Goal: Information Seeking & Learning: Learn about a topic

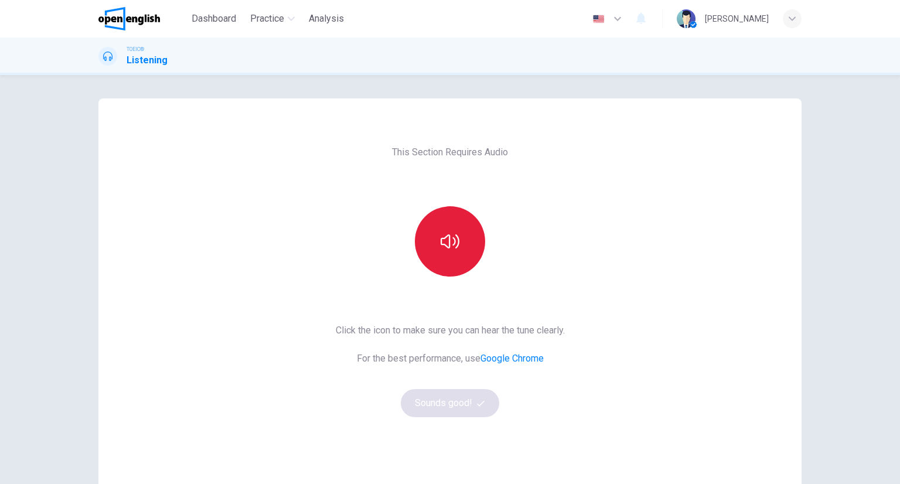
click at [440, 241] on icon "button" at bounding box center [449, 241] width 19 height 19
drag, startPoint x: 439, startPoint y: 241, endPoint x: 436, endPoint y: 247, distance: 6.5
click at [440, 241] on icon "button" at bounding box center [449, 241] width 19 height 19
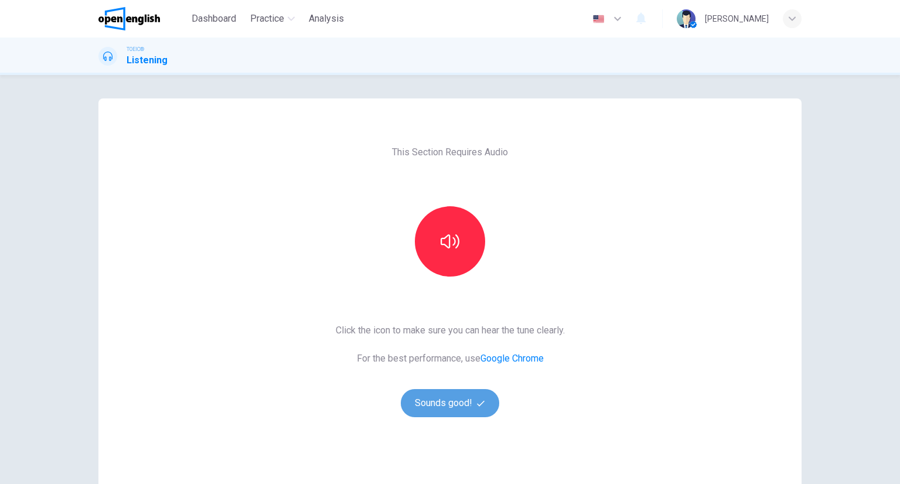
click at [482, 409] on button "Sounds good!" at bounding box center [450, 403] width 98 height 28
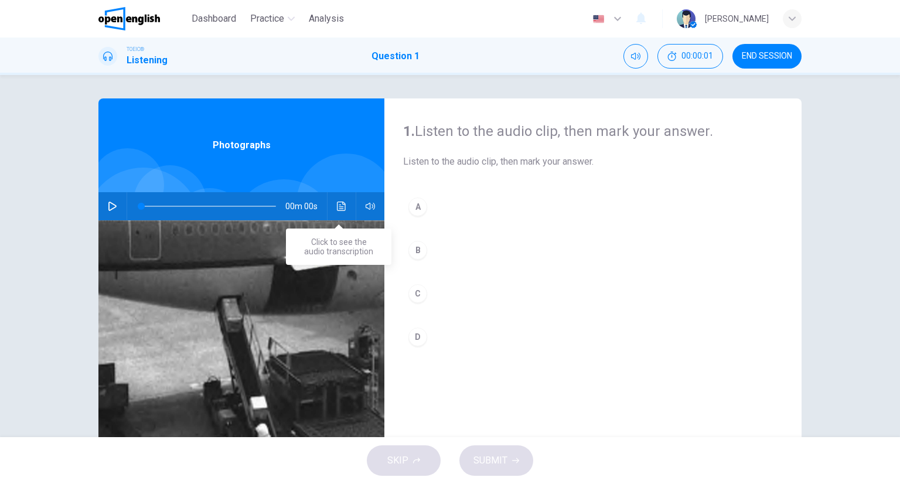
click at [343, 202] on button "Click to see the audio transcription" at bounding box center [341, 206] width 19 height 28
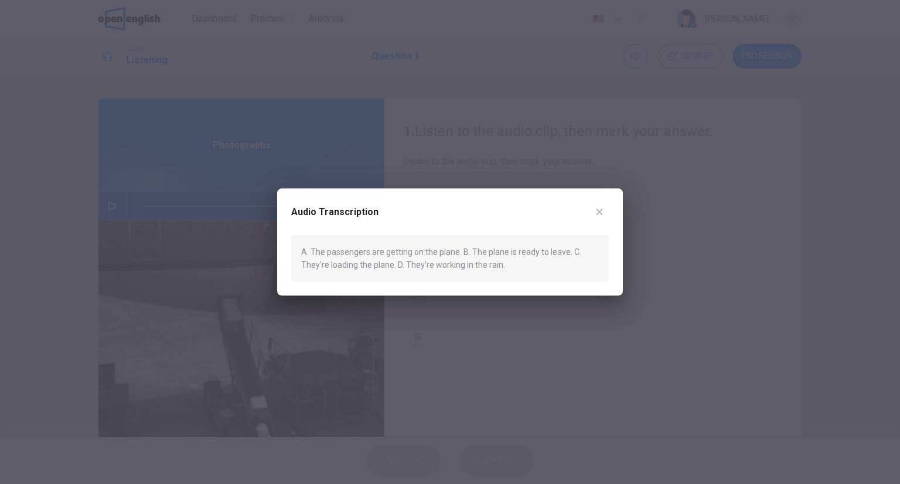
click at [600, 211] on icon "button" at bounding box center [599, 211] width 9 height 9
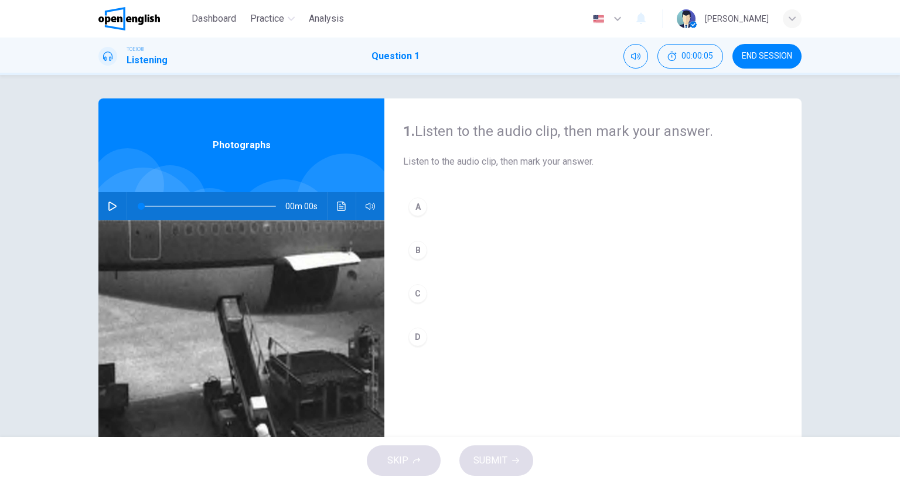
click at [347, 209] on div "00m 00s" at bounding box center [241, 206] width 286 height 28
click at [343, 204] on button "Click to see the audio transcription" at bounding box center [341, 206] width 19 height 28
click at [343, 204] on body "This site uses cookies, as explained in our Privacy Policy . If you agree to th…" at bounding box center [450, 242] width 900 height 484
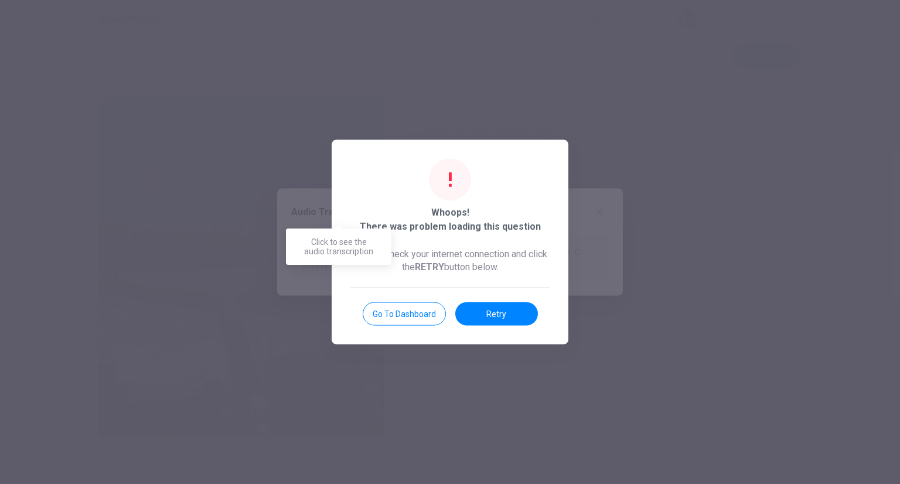
click at [342, 206] on div "Whoops! There was problem loading this question Please check your internet conn…" at bounding box center [450, 242] width 237 height 204
click at [513, 327] on div "Whoops! There was problem loading this question Please check your internet conn…" at bounding box center [450, 242] width 237 height 204
click at [506, 305] on button "Retry" at bounding box center [496, 313] width 83 height 23
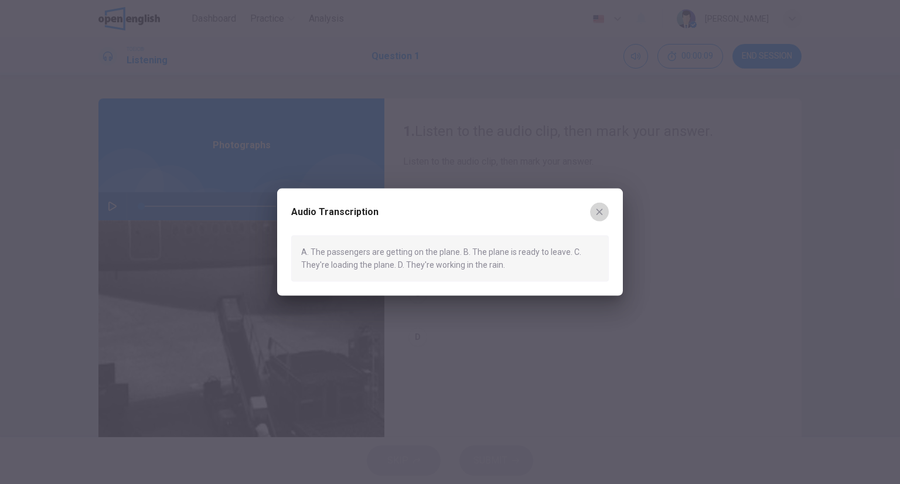
click at [598, 214] on icon "button" at bounding box center [599, 211] width 9 height 9
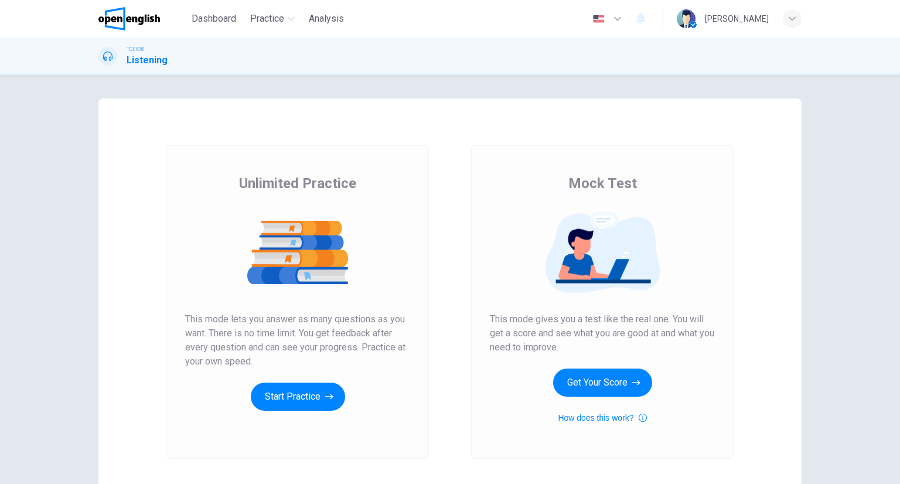
click at [323, 380] on div "Unlimited Practice This mode lets you answer as many questions as you want. The…" at bounding box center [297, 292] width 225 height 237
click at [325, 385] on button "Start Practice" at bounding box center [298, 397] width 94 height 28
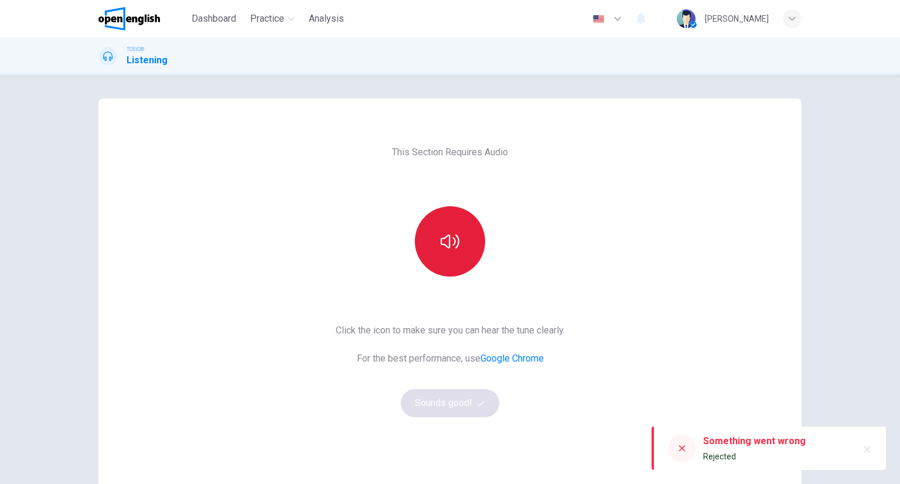
drag, startPoint x: 408, startPoint y: 258, endPoint x: 414, endPoint y: 249, distance: 11.1
click at [408, 255] on div at bounding box center [450, 241] width 127 height 70
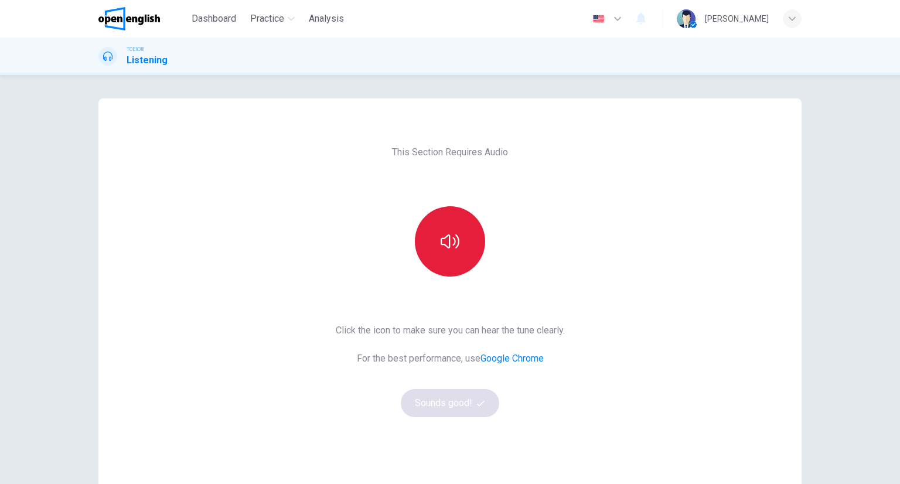
click at [434, 239] on button "button" at bounding box center [450, 241] width 70 height 70
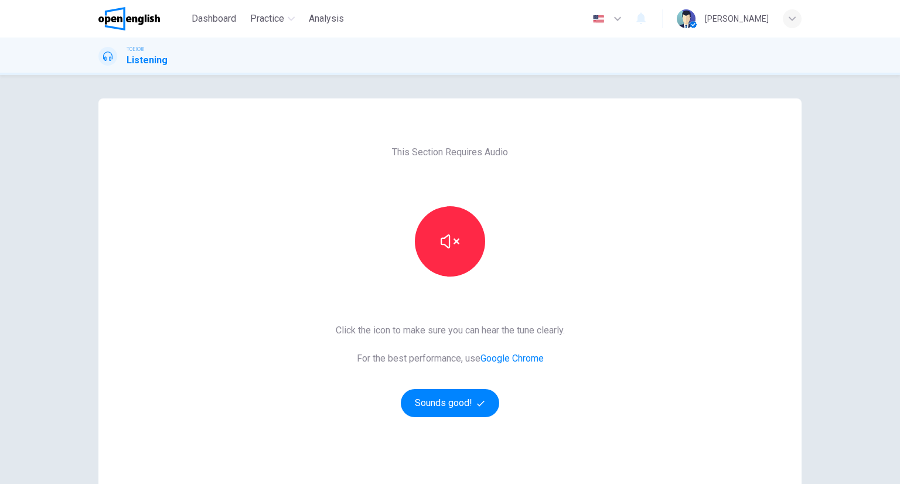
drag, startPoint x: 443, startPoint y: 248, endPoint x: 476, endPoint y: 292, distance: 54.4
click at [443, 248] on icon "button" at bounding box center [449, 241] width 19 height 19
click at [476, 398] on button "Sounds good!" at bounding box center [450, 403] width 98 height 28
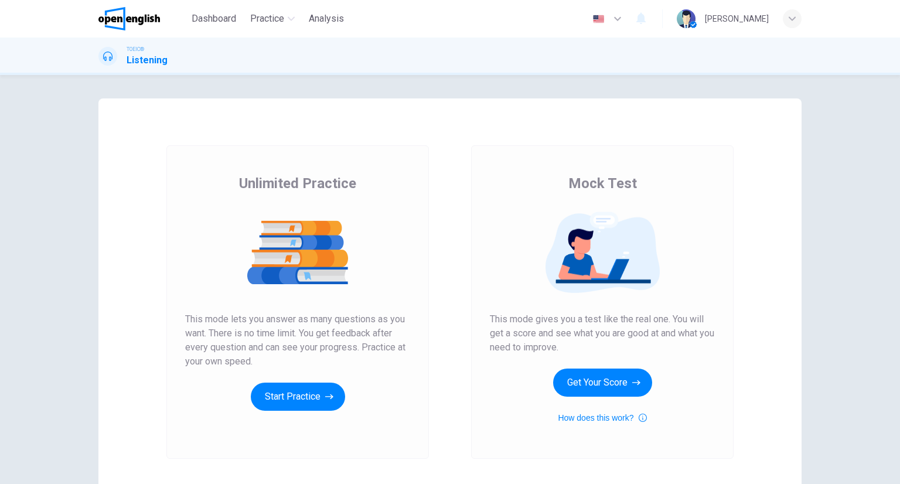
click at [264, 421] on div "Unlimited Practice This mode lets you answer as many questions as you want. The…" at bounding box center [297, 301] width 262 height 313
click at [279, 408] on button "Start Practice" at bounding box center [298, 397] width 94 height 28
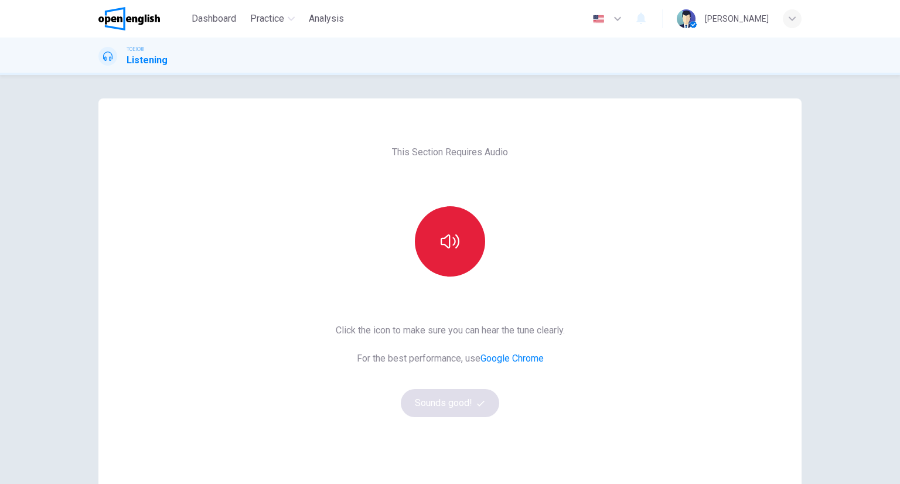
click at [465, 221] on button "button" at bounding box center [450, 241] width 70 height 70
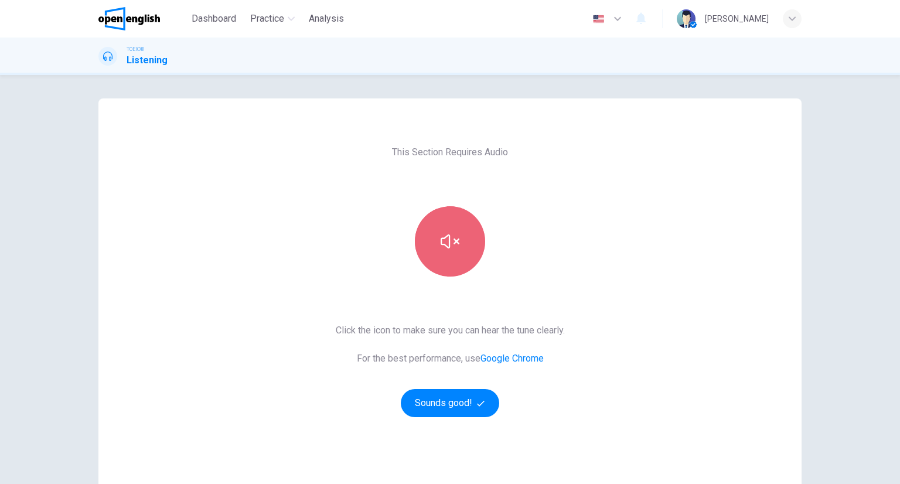
click at [463, 235] on button "button" at bounding box center [450, 241] width 70 height 70
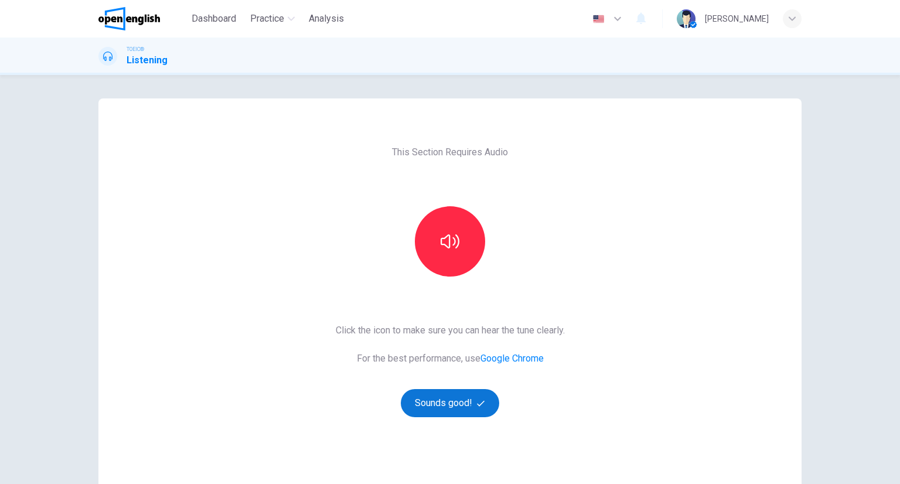
drag, startPoint x: 455, startPoint y: 406, endPoint x: 459, endPoint y: 410, distance: 6.2
click at [459, 410] on button "Sounds good!" at bounding box center [450, 403] width 98 height 28
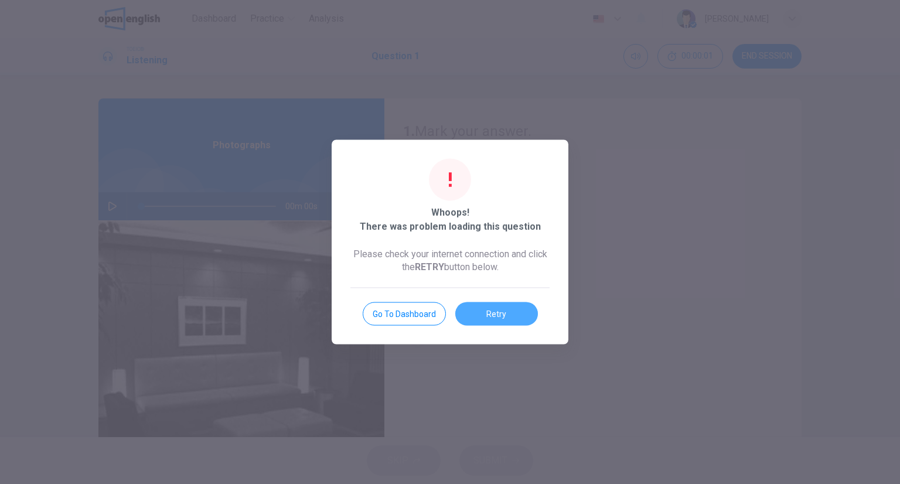
click at [532, 306] on button "Retry" at bounding box center [496, 313] width 83 height 23
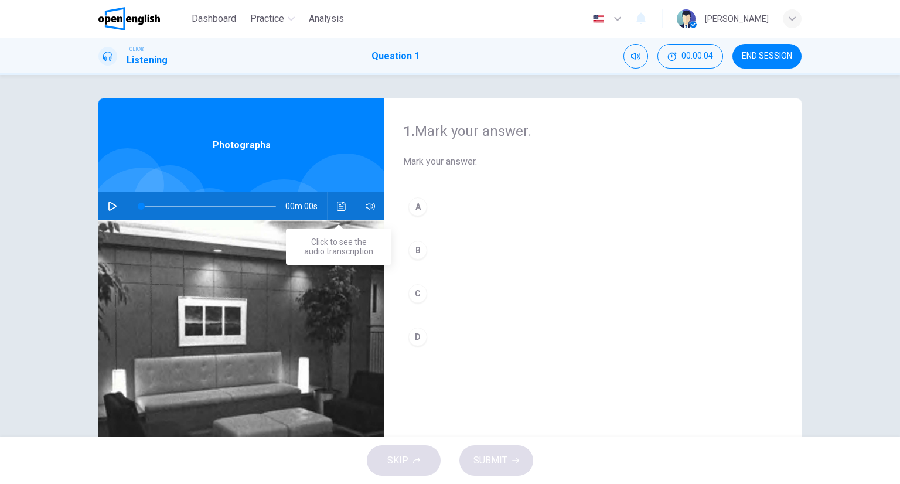
click at [326, 249] on div "Click to see the audio transcription" at bounding box center [338, 246] width 105 height 36
click at [342, 214] on button "Click to see the audio transcription" at bounding box center [341, 206] width 19 height 28
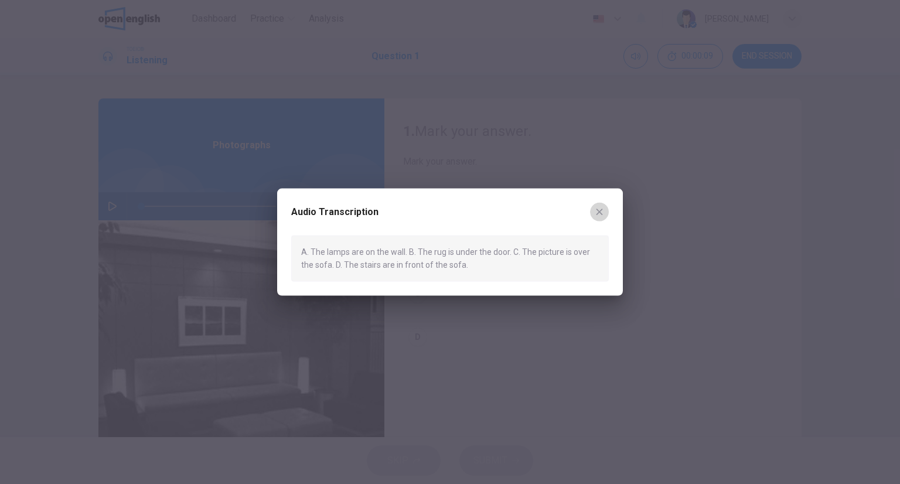
click at [597, 207] on icon "button" at bounding box center [599, 211] width 9 height 9
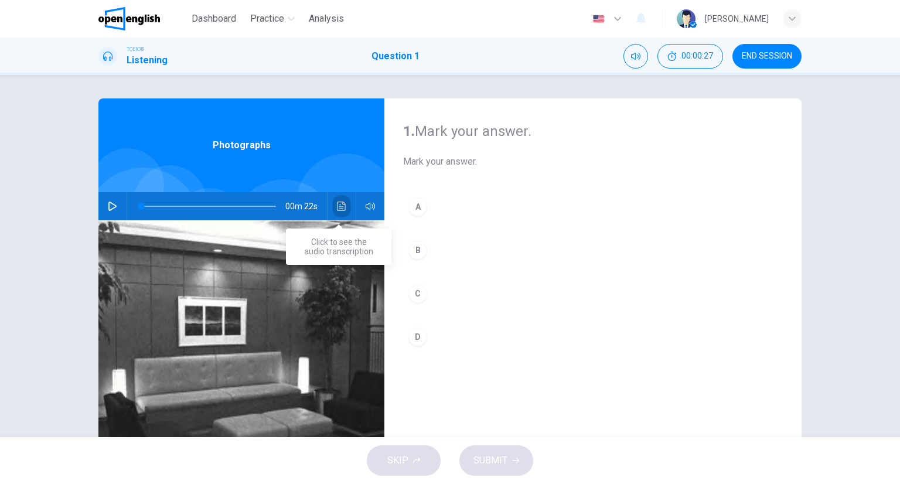
click at [344, 194] on div "00m 22s" at bounding box center [241, 206] width 286 height 28
click at [340, 230] on div "Click to see the audio transcription" at bounding box center [338, 246] width 105 height 36
click at [337, 209] on icon "Click to see the audio transcription" at bounding box center [341, 206] width 9 height 9
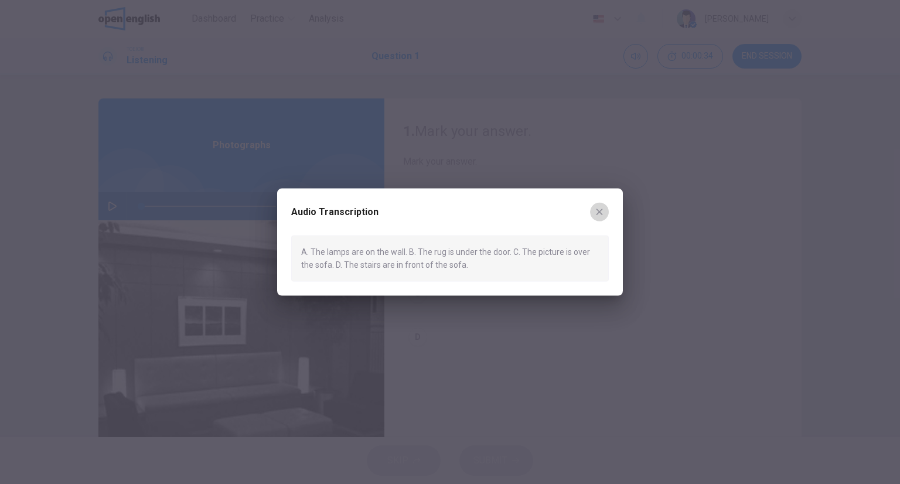
click at [603, 211] on icon "button" at bounding box center [599, 211] width 9 height 9
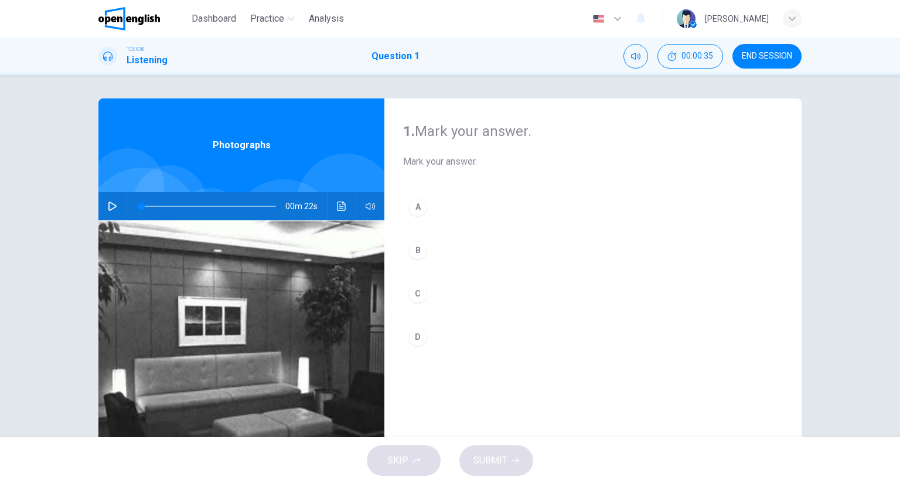
click at [403, 214] on div "A B C D" at bounding box center [593, 283] width 380 height 183
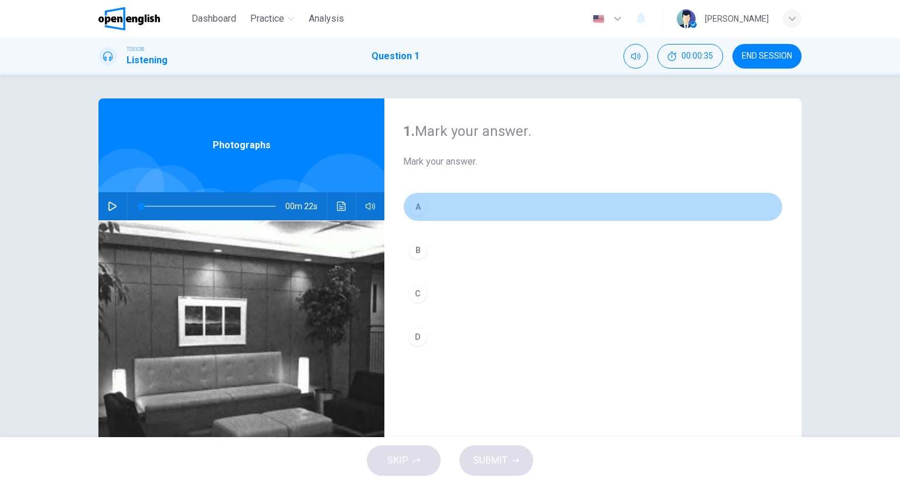
click at [408, 209] on div "A" at bounding box center [417, 206] width 19 height 19
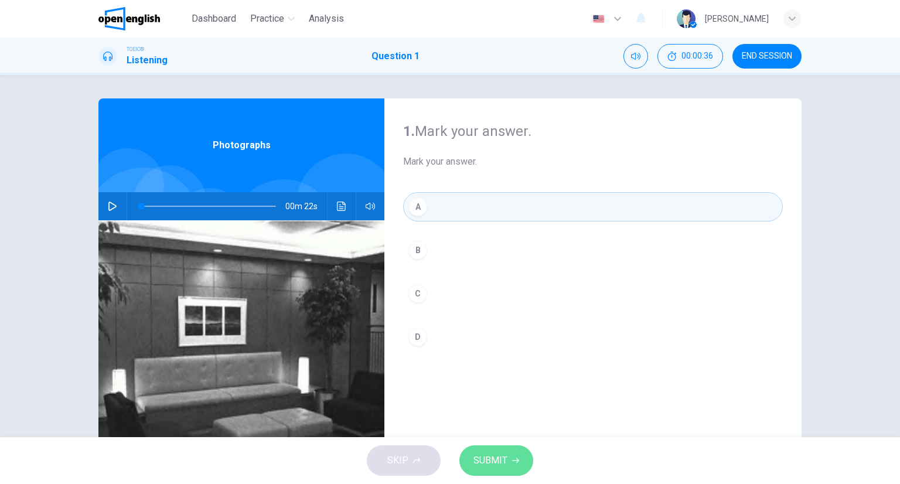
click at [502, 446] on button "SUBMIT" at bounding box center [496, 460] width 74 height 30
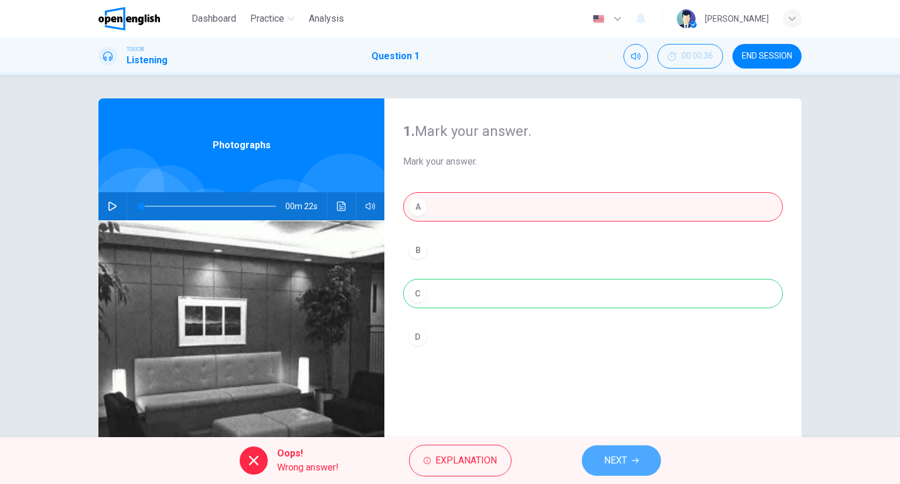
click at [650, 457] on button "NEXT" at bounding box center [621, 460] width 79 height 30
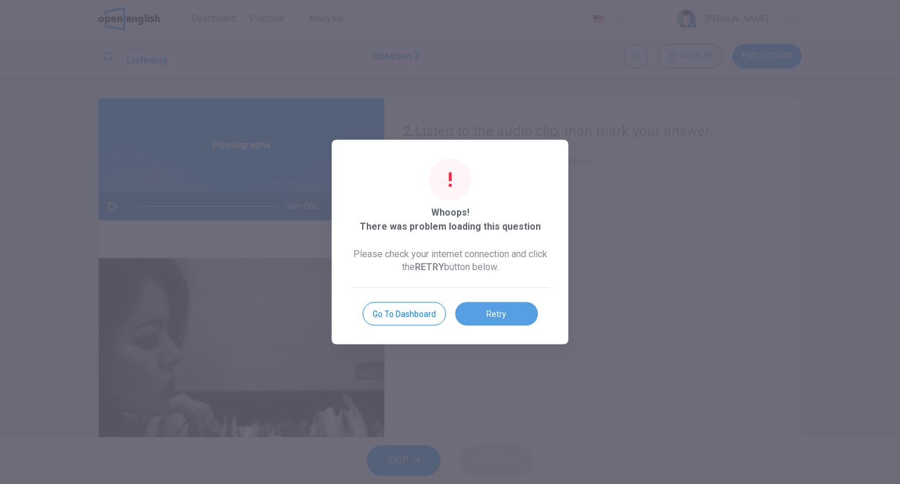
click at [502, 302] on button "Retry" at bounding box center [496, 313] width 83 height 23
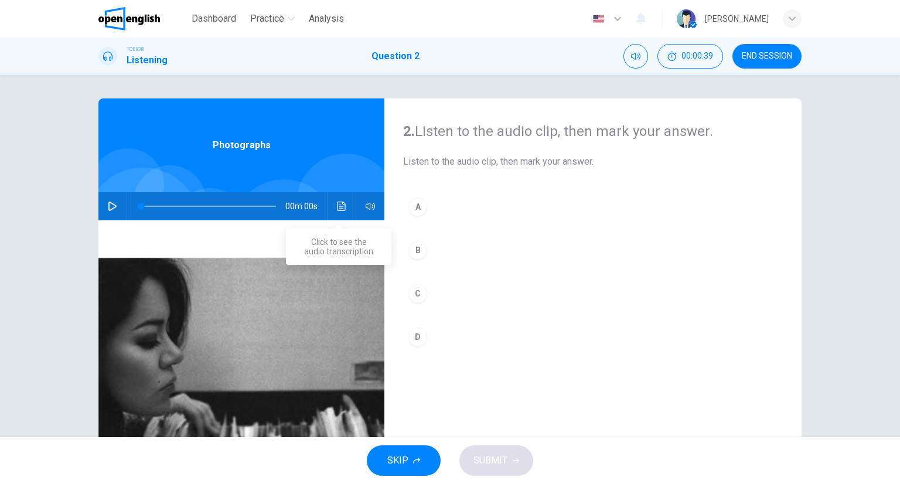
click at [332, 202] on button "Click to see the audio transcription" at bounding box center [341, 206] width 19 height 28
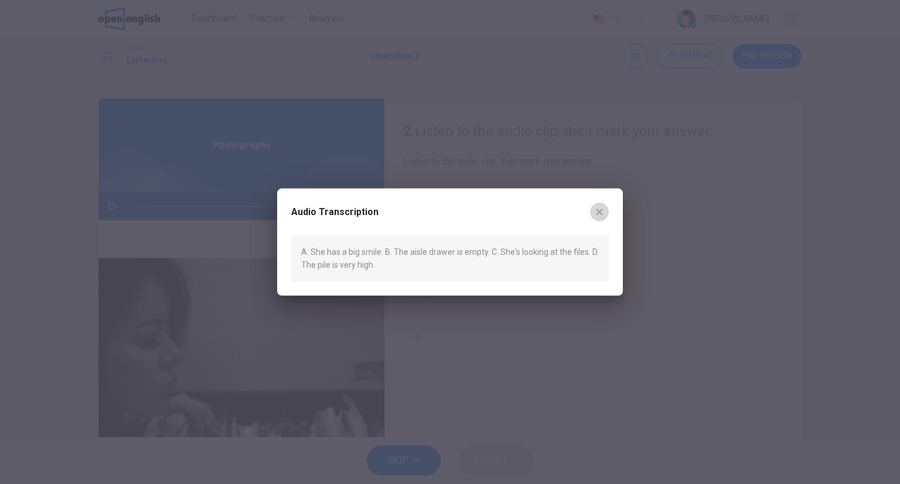
click at [597, 213] on icon "button" at bounding box center [599, 212] width 6 height 6
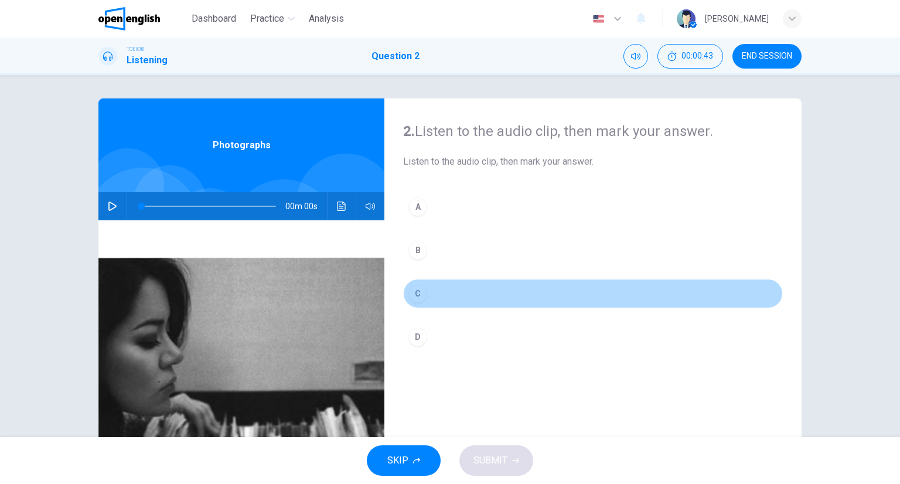
click at [439, 288] on button "C" at bounding box center [593, 293] width 380 height 29
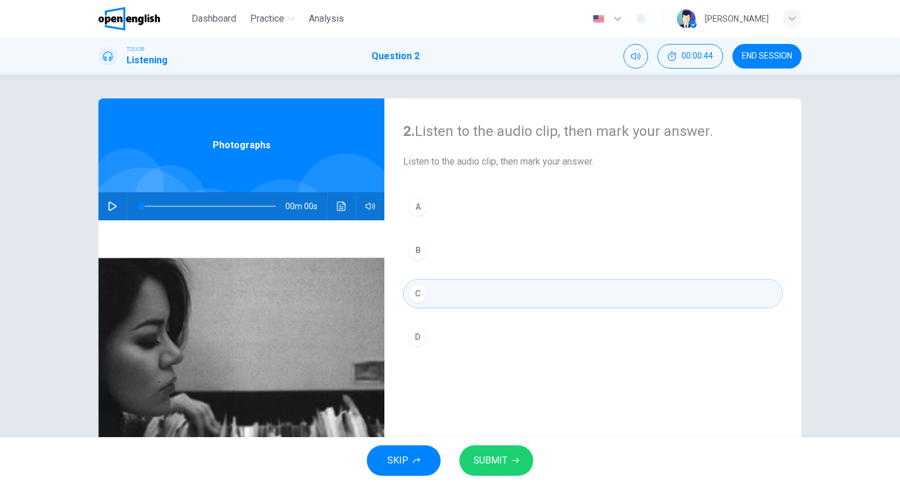
click at [502, 441] on div "SKIP SUBMIT" at bounding box center [450, 460] width 900 height 47
click at [513, 457] on icon "button" at bounding box center [515, 460] width 7 height 7
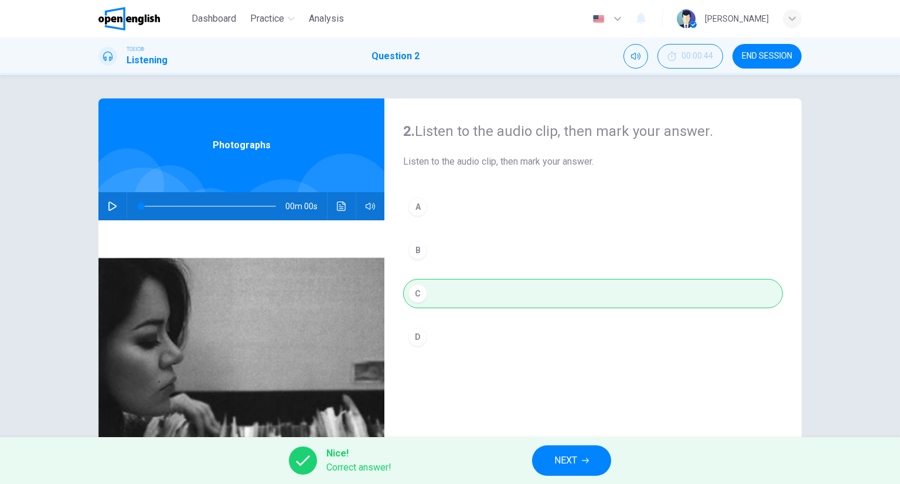
drag, startPoint x: 581, startPoint y: 471, endPoint x: 576, endPoint y: 467, distance: 6.2
click at [576, 467] on button "NEXT" at bounding box center [571, 460] width 79 height 30
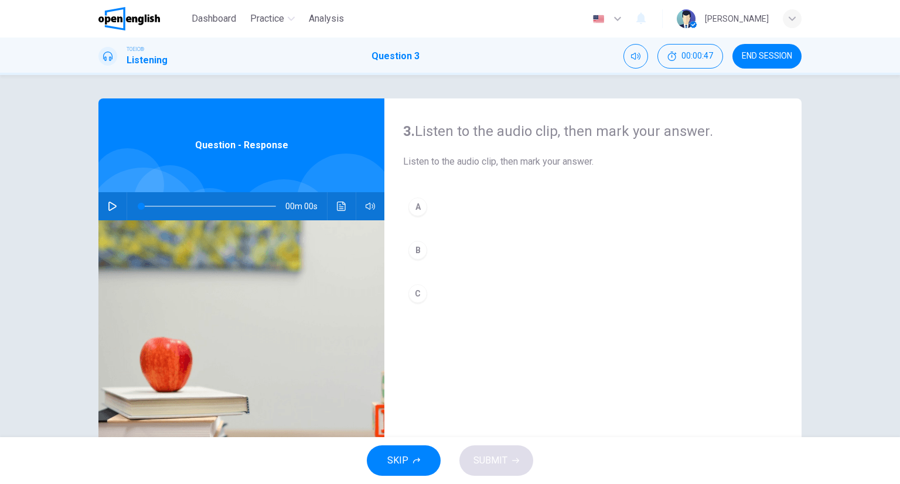
click at [343, 207] on button "Click to see the audio transcription" at bounding box center [341, 206] width 19 height 28
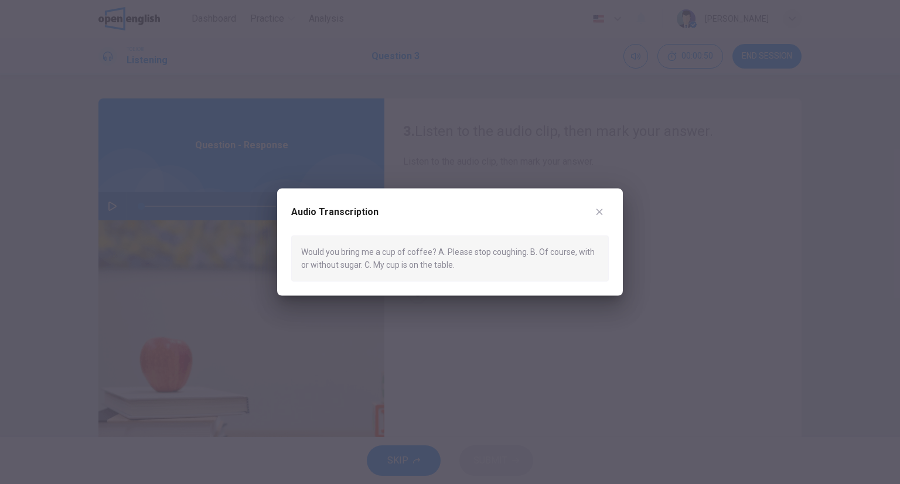
click at [607, 209] on div "Audio Transcription Would you bring me a cup of coffee? A. Please stop coughing…" at bounding box center [450, 242] width 346 height 107
click at [599, 212] on icon "button" at bounding box center [599, 212] width 6 height 6
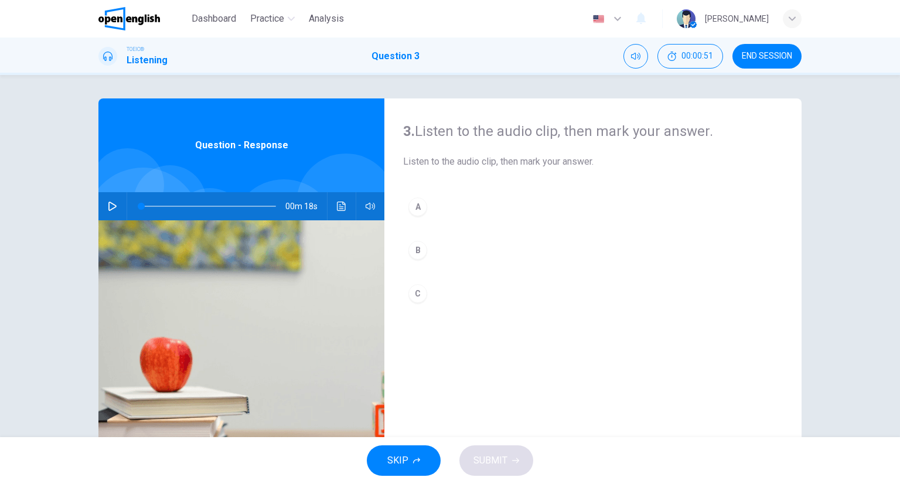
click at [440, 224] on div "A B C" at bounding box center [593, 261] width 380 height 139
click at [448, 236] on button "B" at bounding box center [593, 249] width 380 height 29
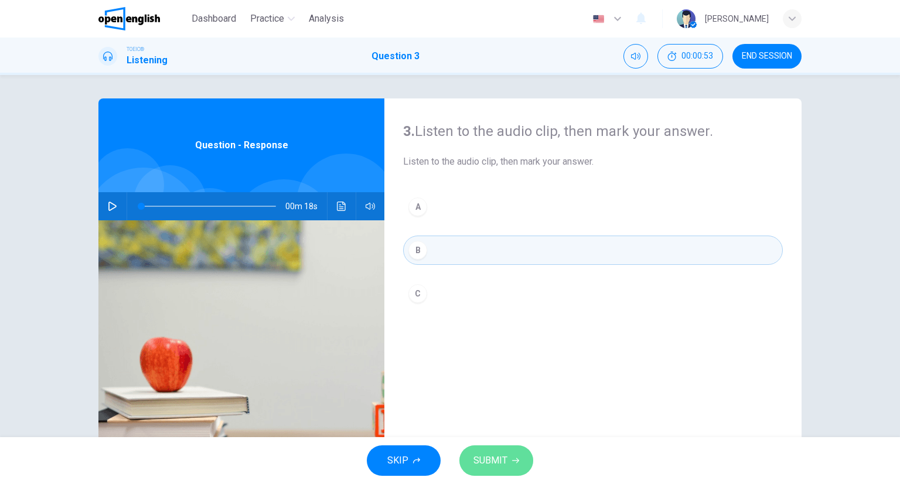
click at [521, 469] on button "SUBMIT" at bounding box center [496, 460] width 74 height 30
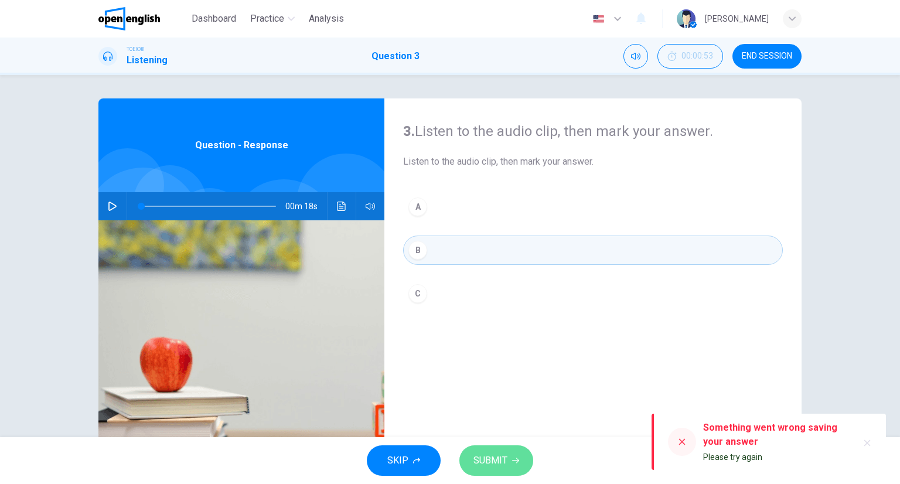
click at [506, 450] on button "SUBMIT" at bounding box center [496, 460] width 74 height 30
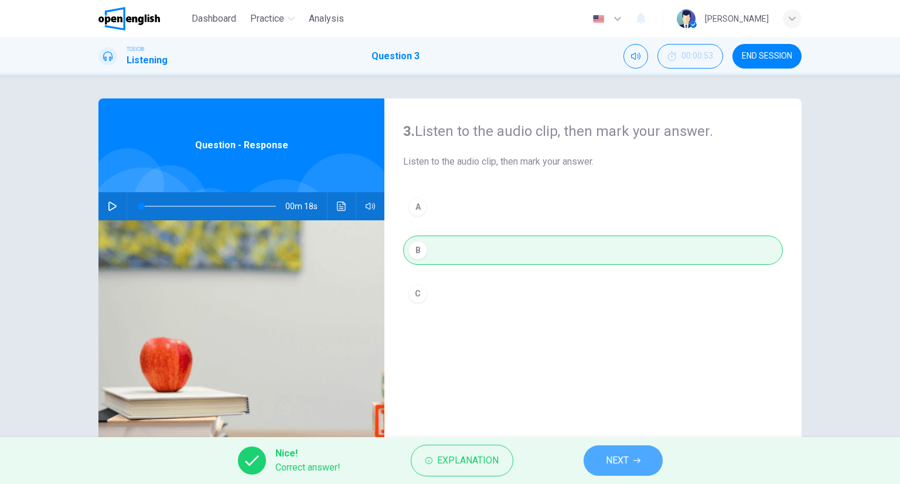
click at [628, 457] on span "NEXT" at bounding box center [617, 460] width 23 height 16
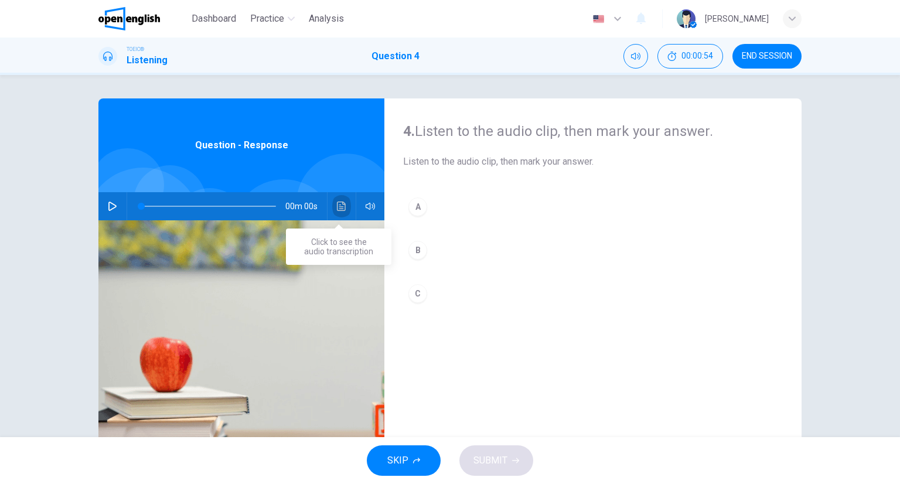
click at [344, 204] on button "Click to see the audio transcription" at bounding box center [341, 206] width 19 height 28
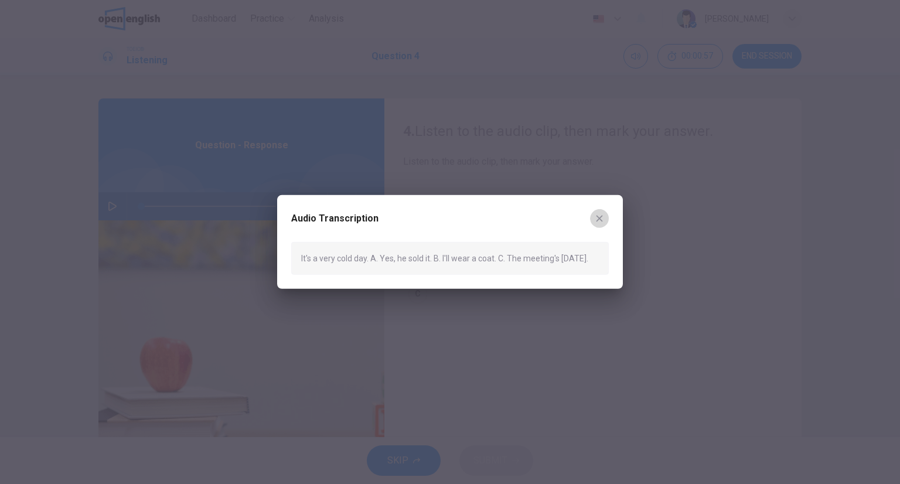
click at [597, 216] on icon "button" at bounding box center [599, 218] width 9 height 9
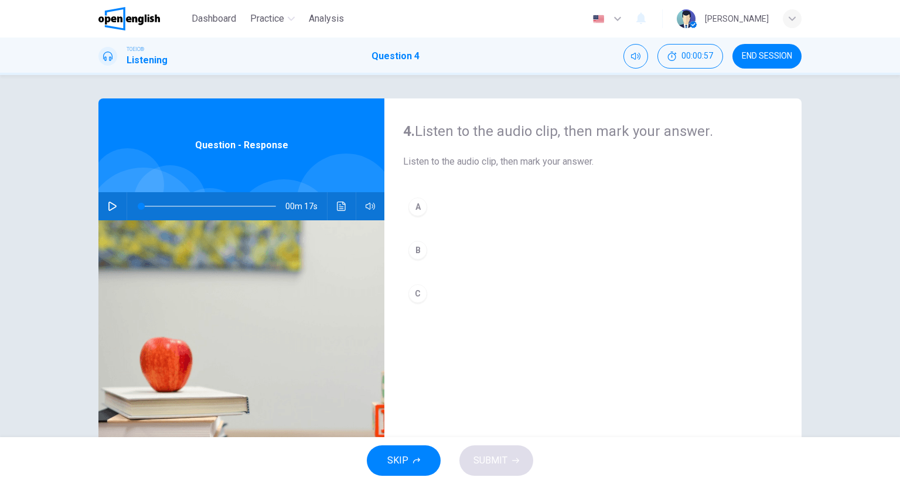
click at [470, 244] on button "B" at bounding box center [593, 249] width 380 height 29
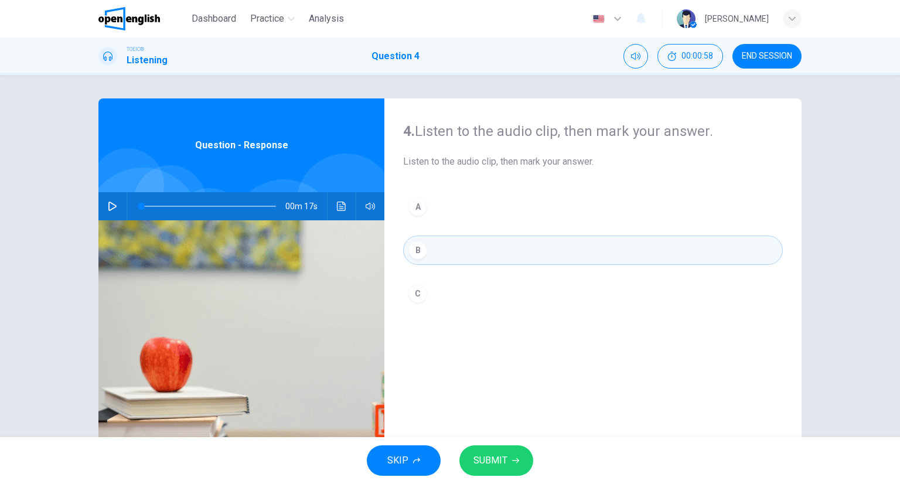
click at [532, 460] on div "SKIP SUBMIT" at bounding box center [450, 460] width 900 height 47
click at [523, 456] on button "SUBMIT" at bounding box center [496, 460] width 74 height 30
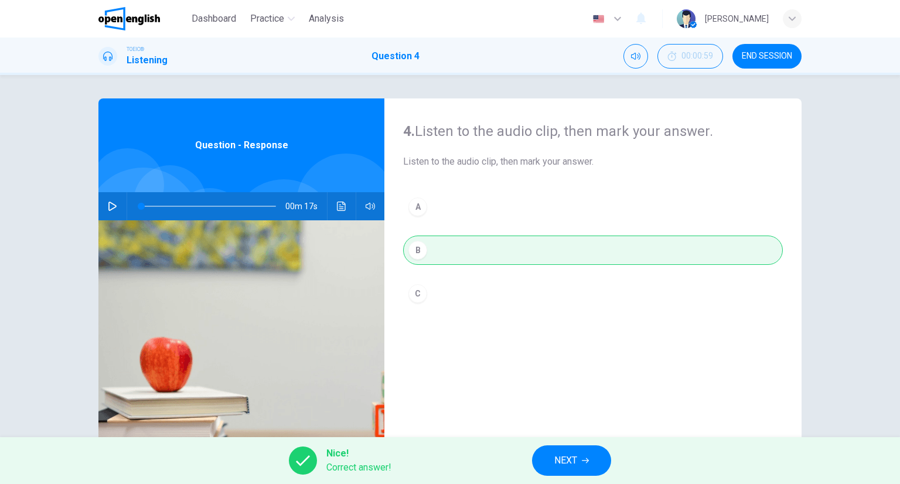
click at [604, 454] on button "NEXT" at bounding box center [571, 460] width 79 height 30
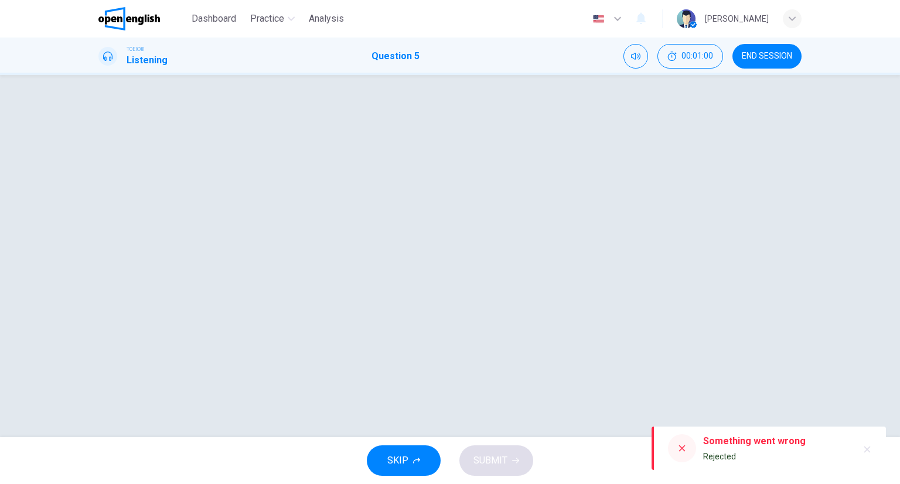
drag, startPoint x: 407, startPoint y: 105, endPoint x: 488, endPoint y: 79, distance: 85.0
click at [414, 99] on div at bounding box center [450, 255] width 740 height 315
drag, startPoint x: 565, startPoint y: 91, endPoint x: 428, endPoint y: 106, distance: 137.9
click at [501, 112] on div at bounding box center [450, 256] width 900 height 362
drag, startPoint x: 567, startPoint y: 49, endPoint x: 457, endPoint y: 43, distance: 110.3
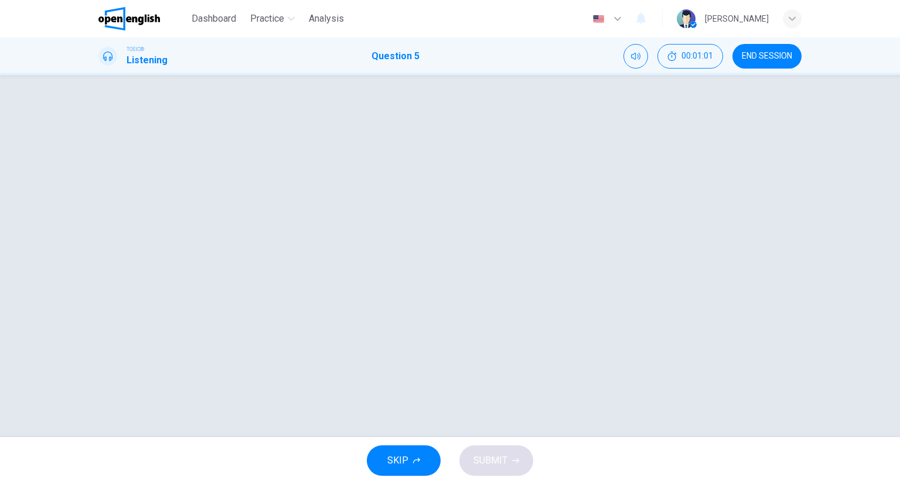
click at [516, 45] on div "TOEIC® Listening Question 5 00:01:01 END SESSION" at bounding box center [450, 56] width 740 height 25
click at [457, 46] on div "TOEIC® Listening Question 5 00:01:01 END SESSION" at bounding box center [450, 55] width 900 height 37
drag, startPoint x: 426, startPoint y: 56, endPoint x: 410, endPoint y: 62, distance: 17.4
click at [426, 54] on div "TOEIC® Listening Question 5 00:01:01 END SESSION" at bounding box center [450, 56] width 740 height 25
click at [410, 62] on div "TOEIC® Listening Question 5 00:01:01 END SESSION" at bounding box center [450, 56] width 740 height 25
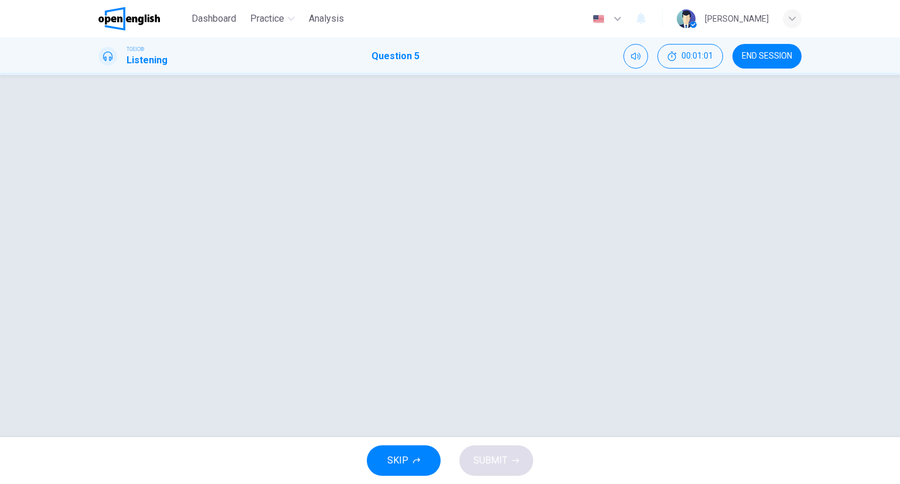
click at [391, 66] on div "TOEIC® Listening Question 5 00:01:01 END SESSION" at bounding box center [450, 56] width 740 height 25
drag, startPoint x: 349, startPoint y: 118, endPoint x: 284, endPoint y: 136, distance: 68.2
click at [340, 124] on div "Dashboard Practice Analysis English ** ​ JOSE M. TOEIC® Listening Question 5 00…" at bounding box center [450, 242] width 900 height 484
drag, startPoint x: 258, startPoint y: 126, endPoint x: 142, endPoint y: 62, distance: 132.7
click at [252, 129] on div at bounding box center [450, 255] width 740 height 315
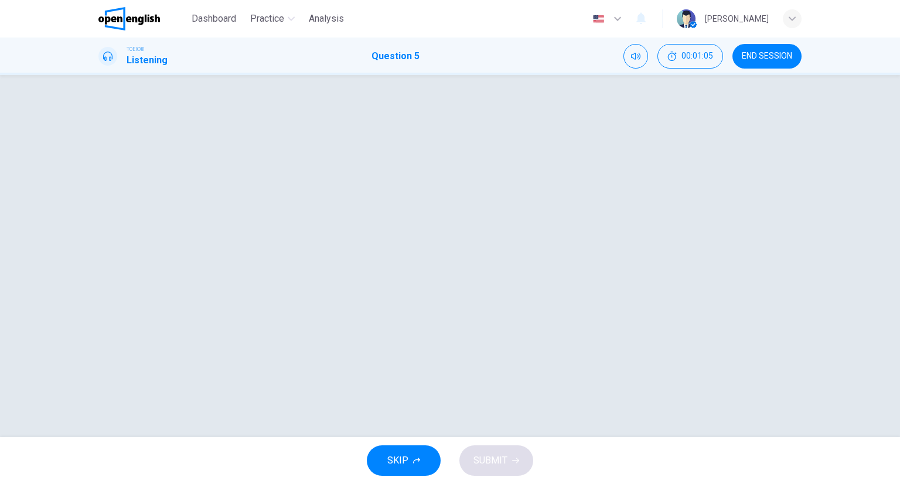
click at [787, 73] on div "TOEIC® Listening Question 5 00:01:05 END SESSION" at bounding box center [450, 55] width 900 height 37
click at [780, 59] on span "END SESSION" at bounding box center [767, 56] width 50 height 9
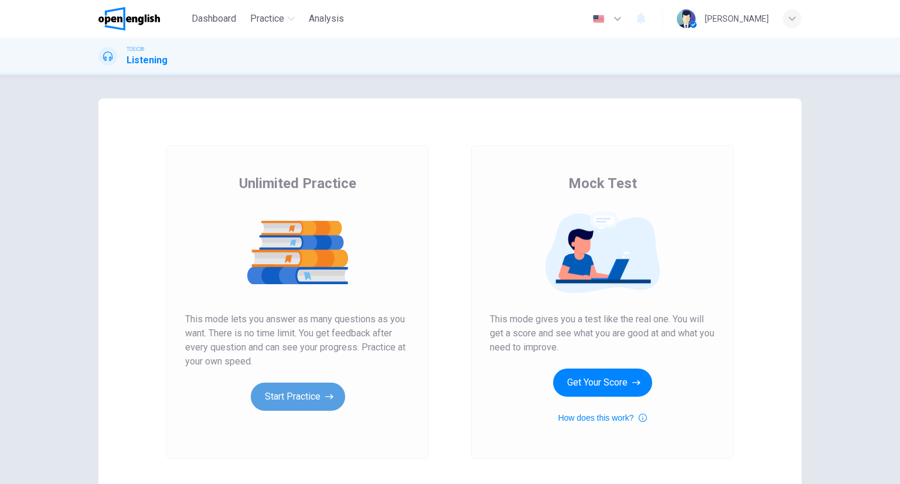
click at [309, 407] on button "Start Practice" at bounding box center [298, 397] width 94 height 28
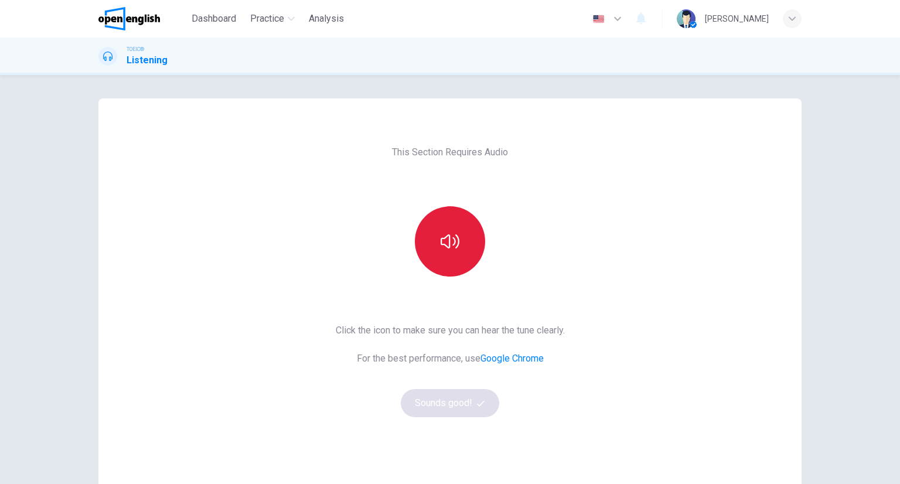
drag, startPoint x: 456, startPoint y: 275, endPoint x: 449, endPoint y: 267, distance: 10.8
click at [449, 267] on div at bounding box center [450, 241] width 127 height 70
click at [445, 266] on button "button" at bounding box center [450, 241] width 70 height 70
click at [446, 268] on button "button" at bounding box center [450, 241] width 70 height 70
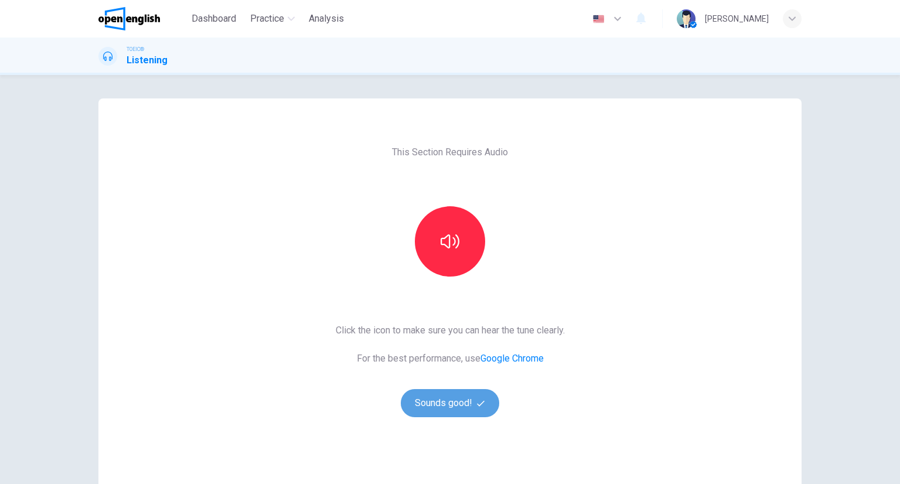
click at [445, 406] on button "Sounds good!" at bounding box center [450, 403] width 98 height 28
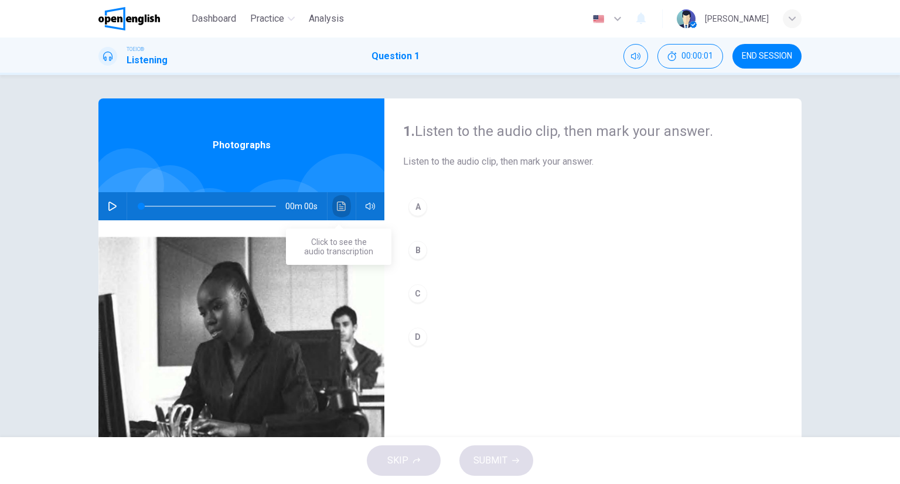
click at [340, 210] on icon "Click to see the audio transcription" at bounding box center [341, 206] width 9 height 9
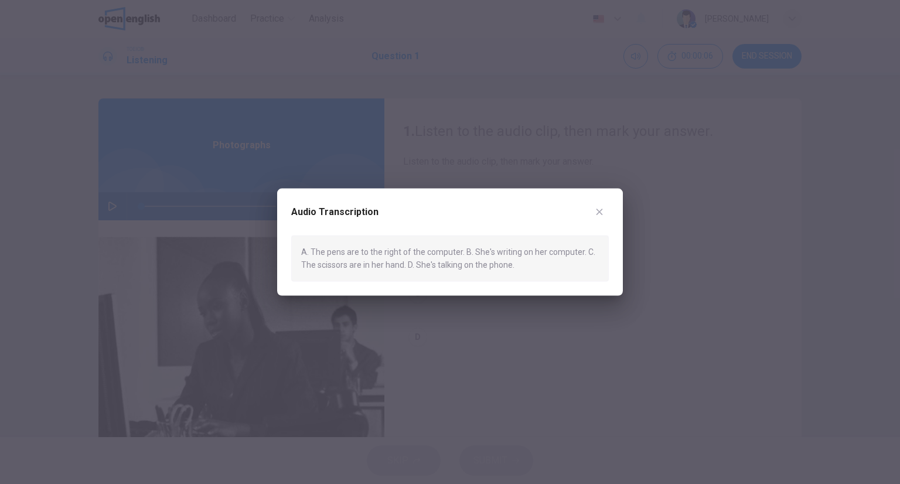
click at [647, 238] on div at bounding box center [450, 242] width 900 height 484
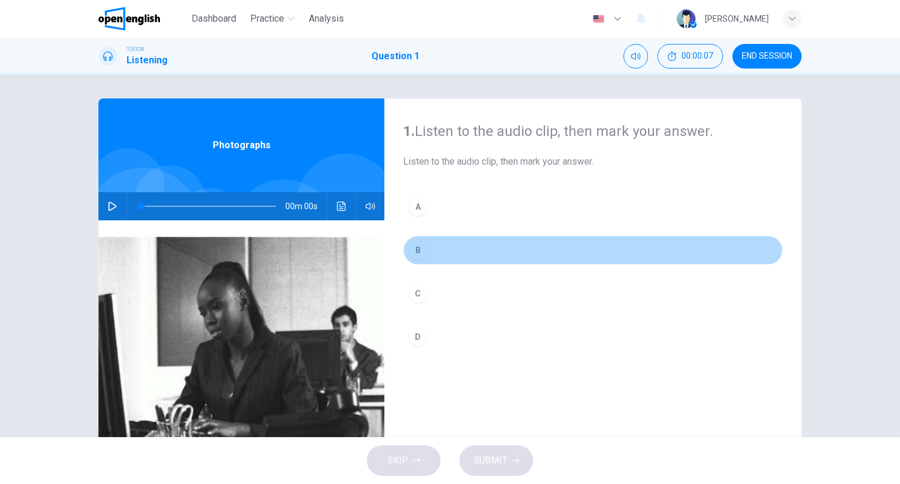
click at [455, 254] on button "B" at bounding box center [593, 249] width 380 height 29
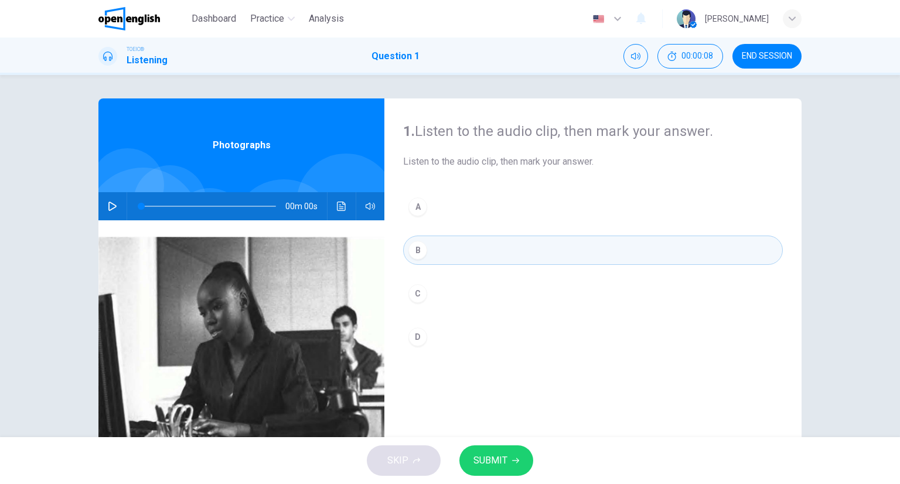
click at [506, 471] on button "SUBMIT" at bounding box center [496, 460] width 74 height 30
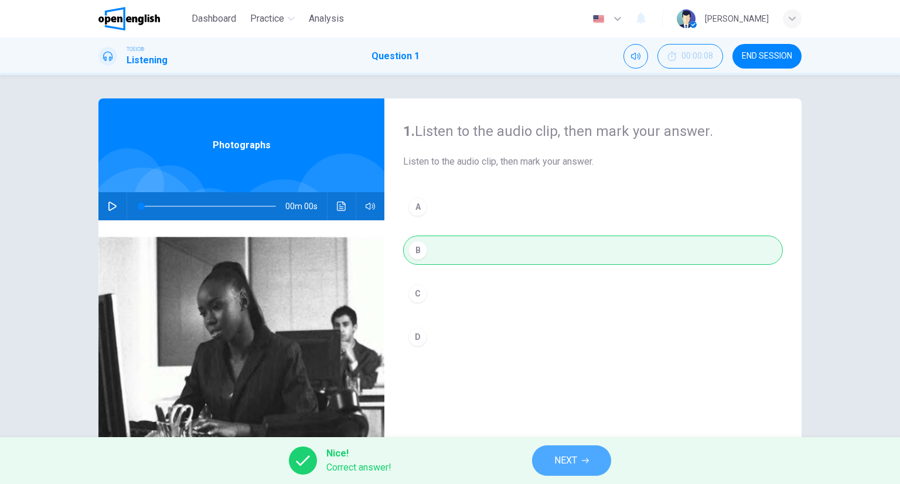
click at [561, 454] on span "NEXT" at bounding box center [565, 460] width 23 height 16
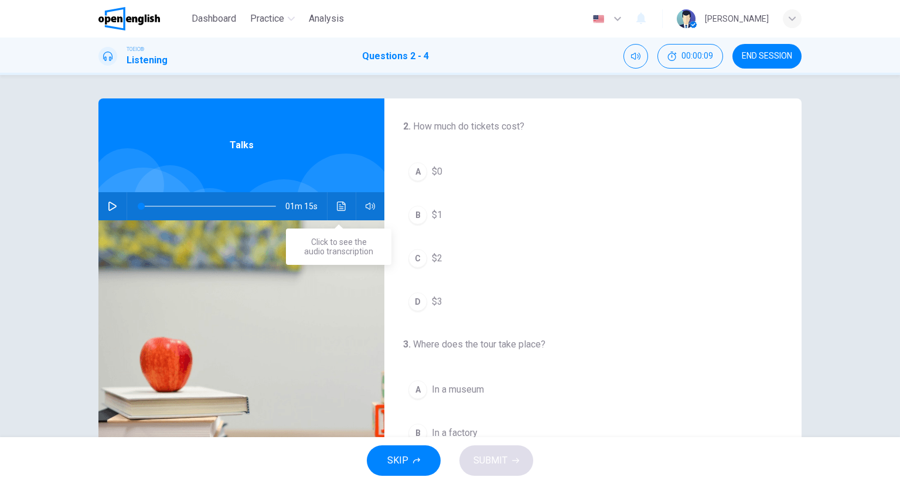
click at [339, 200] on button "Click to see the audio transcription" at bounding box center [341, 206] width 19 height 28
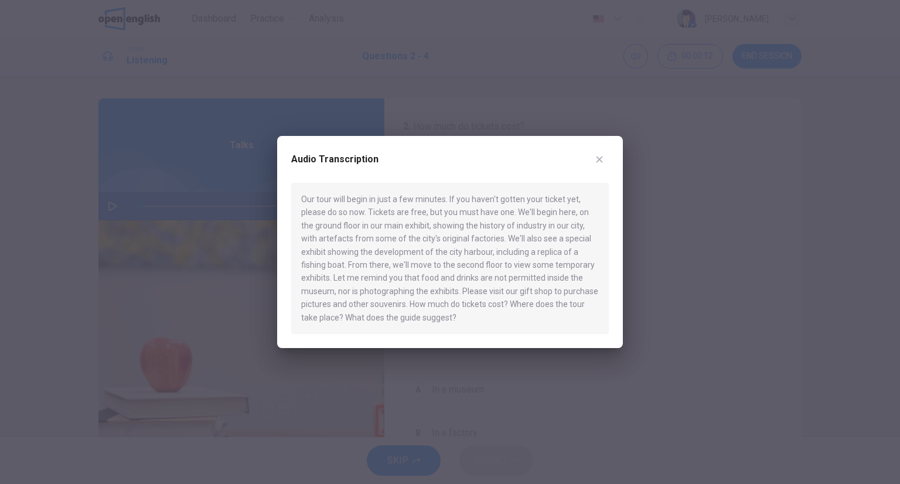
click at [602, 156] on icon "button" at bounding box center [599, 159] width 9 height 9
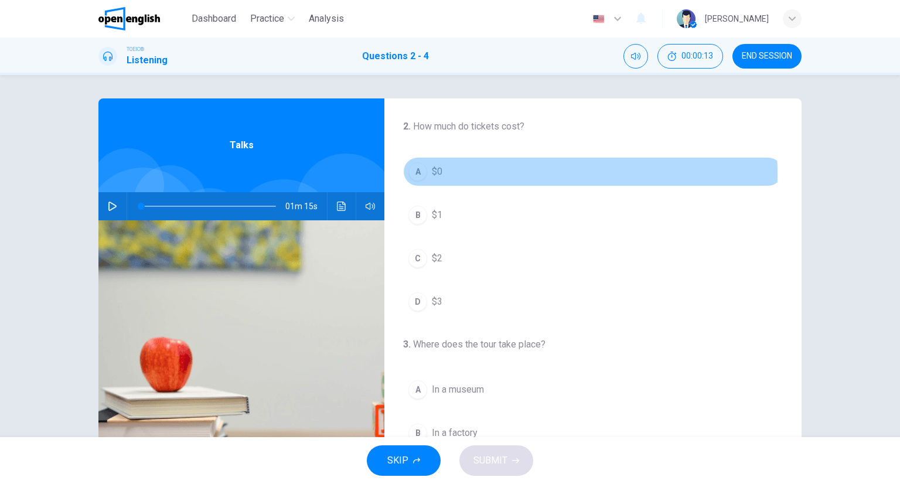
drag, startPoint x: 452, startPoint y: 174, endPoint x: 436, endPoint y: 204, distance: 34.1
click at [454, 175] on button "A $0" at bounding box center [593, 171] width 380 height 29
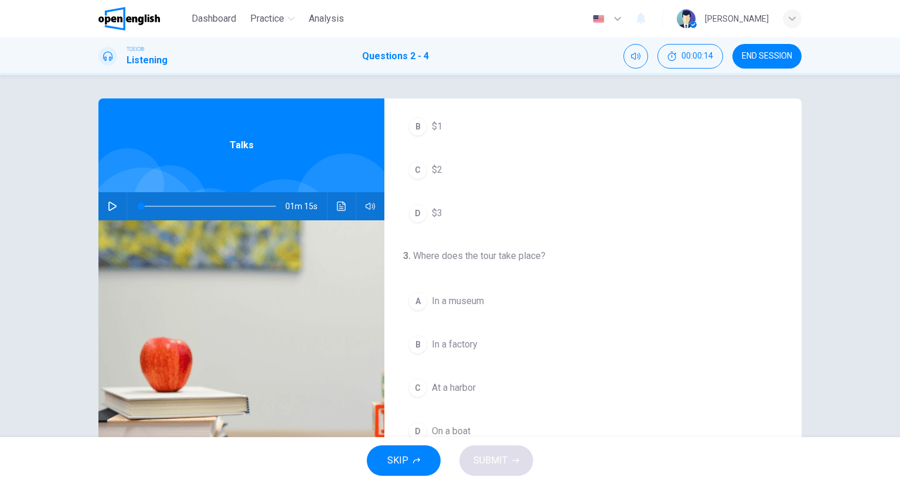
scroll to position [176, 0]
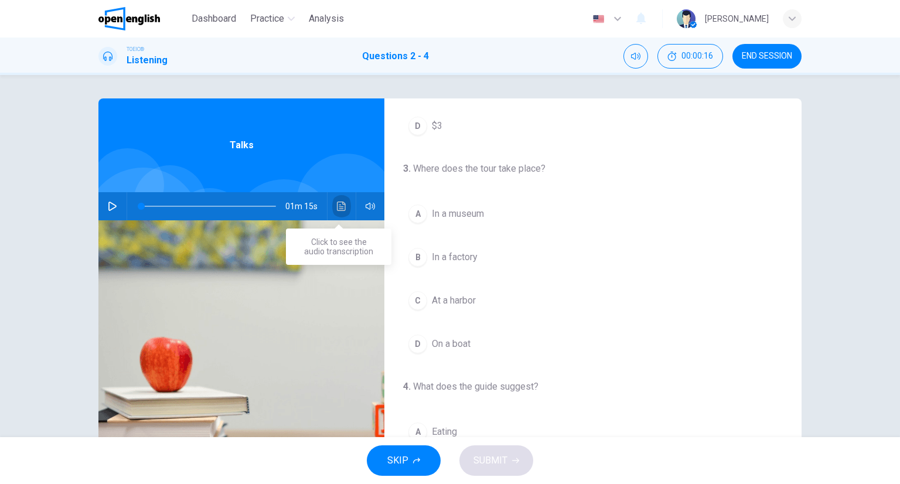
click at [340, 205] on icon "Click to see the audio transcription" at bounding box center [341, 206] width 9 height 9
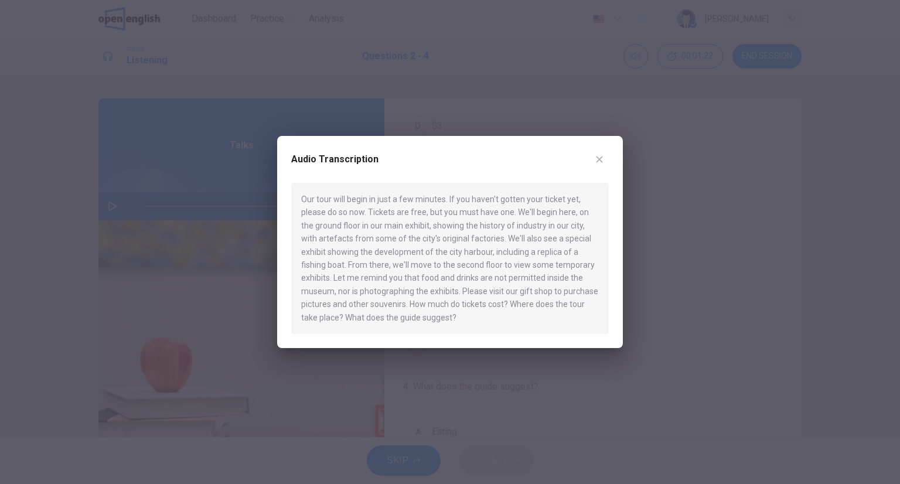
click at [598, 167] on button "button" at bounding box center [599, 159] width 19 height 19
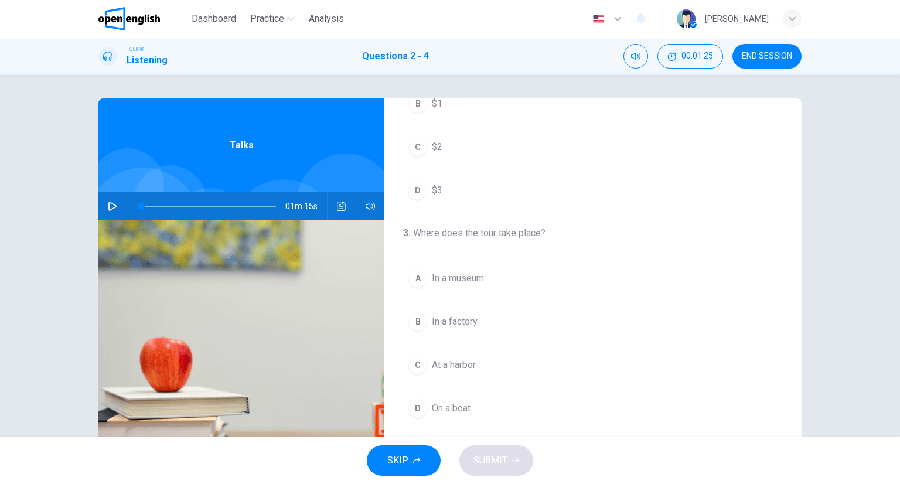
scroll to position [117, 0]
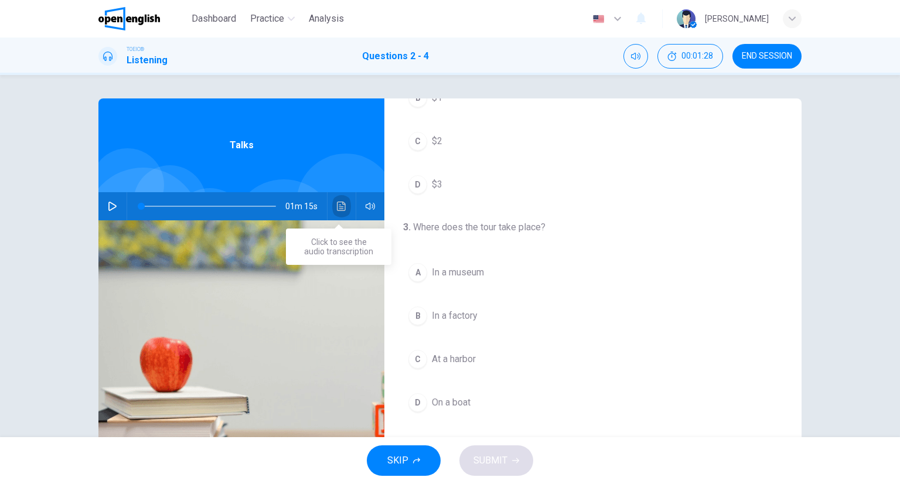
click at [335, 199] on button "Click to see the audio transcription" at bounding box center [341, 206] width 19 height 28
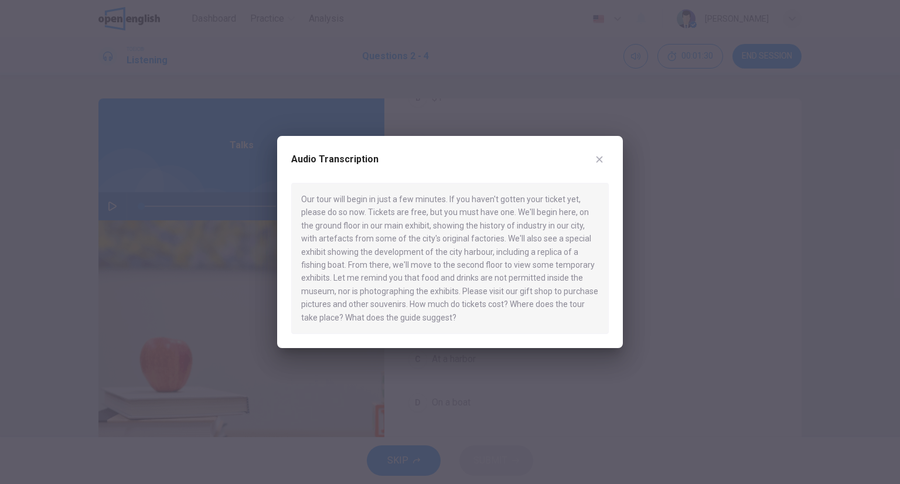
drag, startPoint x: 593, startPoint y: 167, endPoint x: 595, endPoint y: 161, distance: 6.5
click at [593, 165] on div "Audio Transcription" at bounding box center [449, 166] width 317 height 33
click at [595, 161] on icon "button" at bounding box center [599, 159] width 9 height 9
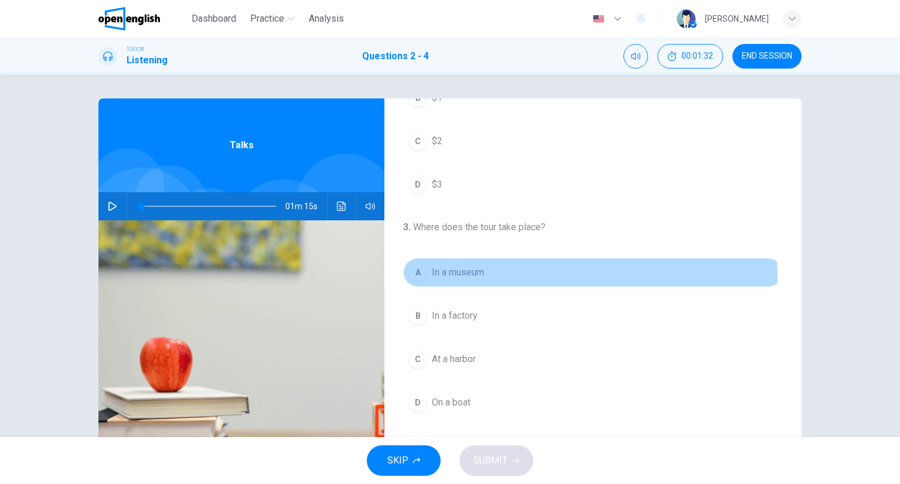
click at [450, 279] on button "A In a museum" at bounding box center [593, 272] width 380 height 29
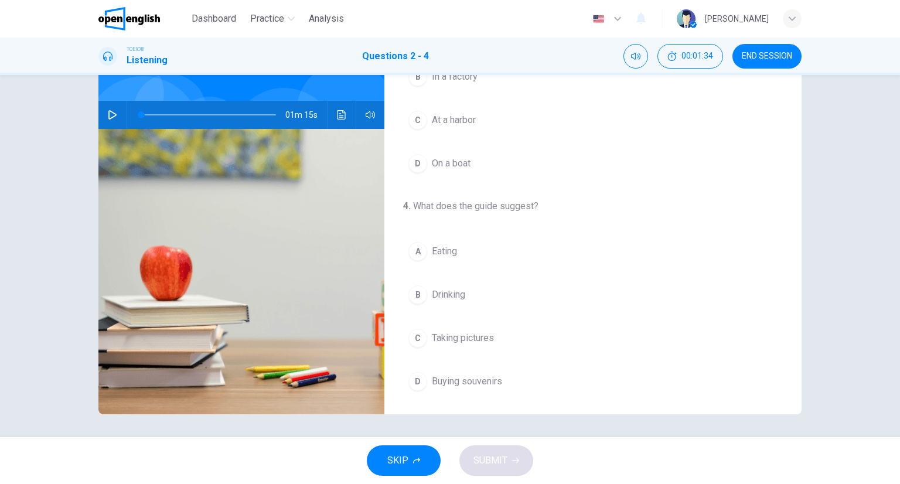
scroll to position [92, 0]
click at [323, 111] on span "01m 15s" at bounding box center [306, 114] width 42 height 28
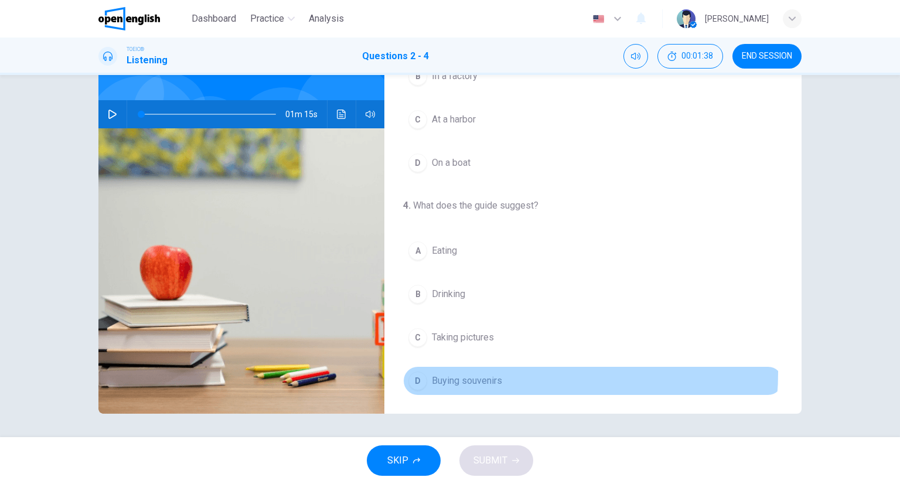
click at [487, 369] on button "D Buying souvenirs" at bounding box center [593, 380] width 380 height 29
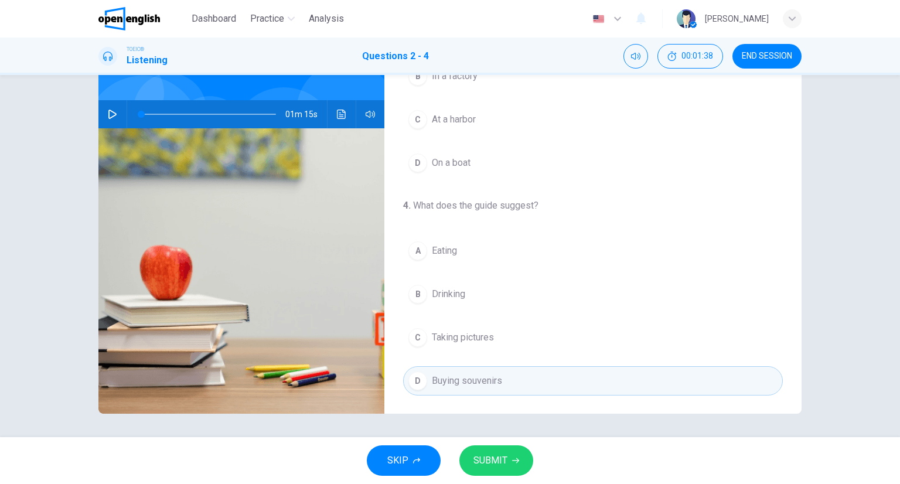
click at [517, 459] on icon "button" at bounding box center [515, 460] width 7 height 7
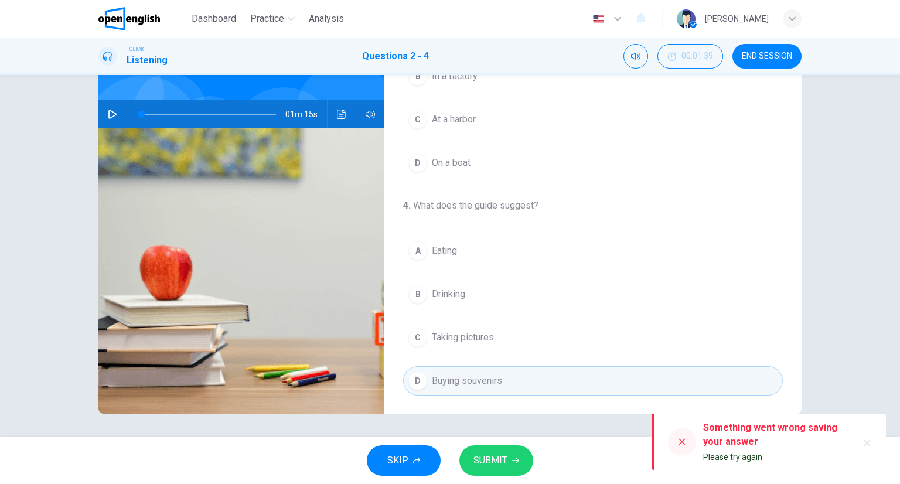
click at [483, 447] on button "SUBMIT" at bounding box center [496, 460] width 74 height 30
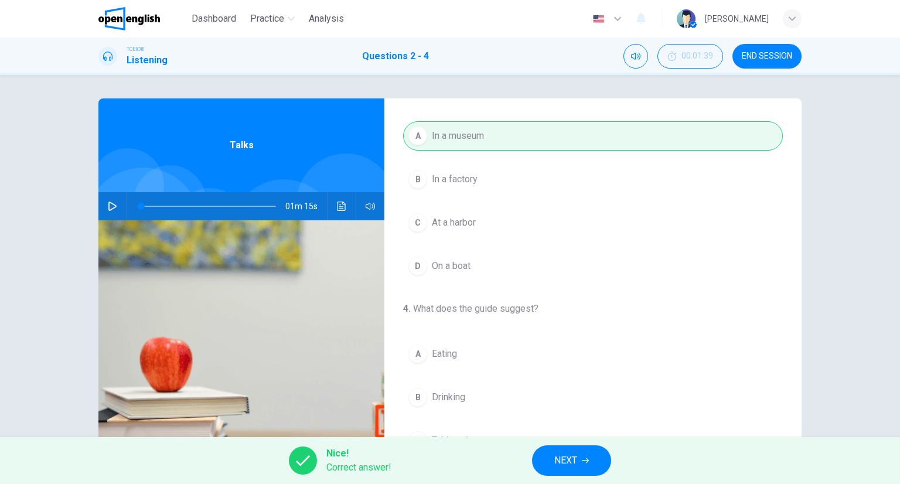
scroll to position [265, 0]
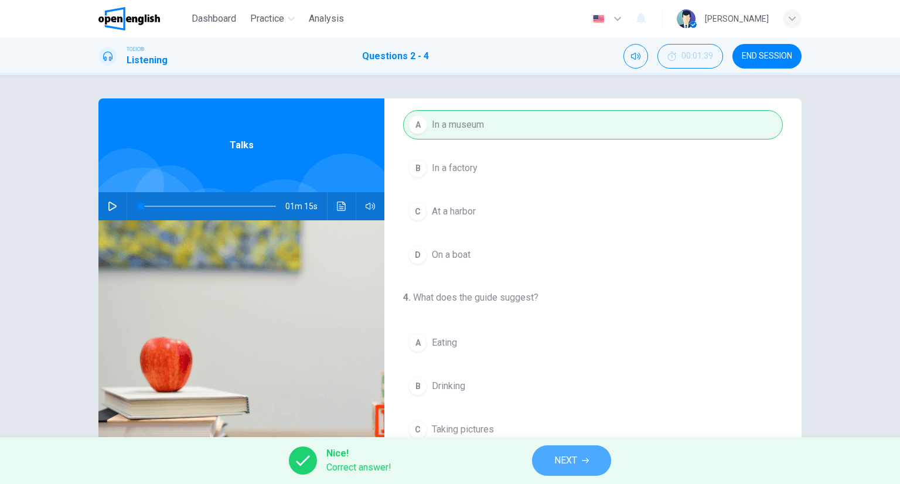
click at [576, 458] on span "NEXT" at bounding box center [565, 460] width 23 height 16
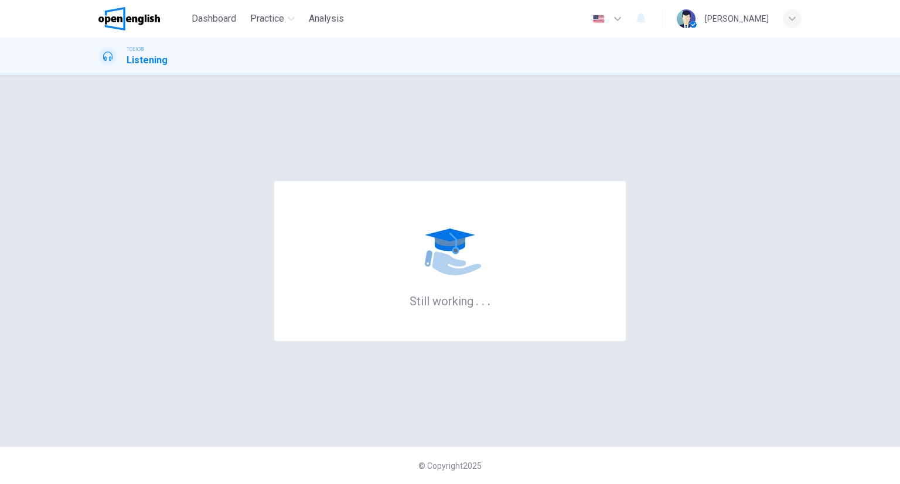
drag, startPoint x: 639, startPoint y: 477, endPoint x: 644, endPoint y: 490, distance: 13.9
click at [644, 483] on html "This site uses cookies, as explained in our Privacy Policy . If you agree to th…" at bounding box center [450, 242] width 900 height 484
drag, startPoint x: 405, startPoint y: 228, endPoint x: 405, endPoint y: 240, distance: 11.1
click at [405, 230] on div "Still working . . ." at bounding box center [449, 261] width 351 height 160
drag, startPoint x: 457, startPoint y: 299, endPoint x: 459, endPoint y: 291, distance: 8.4
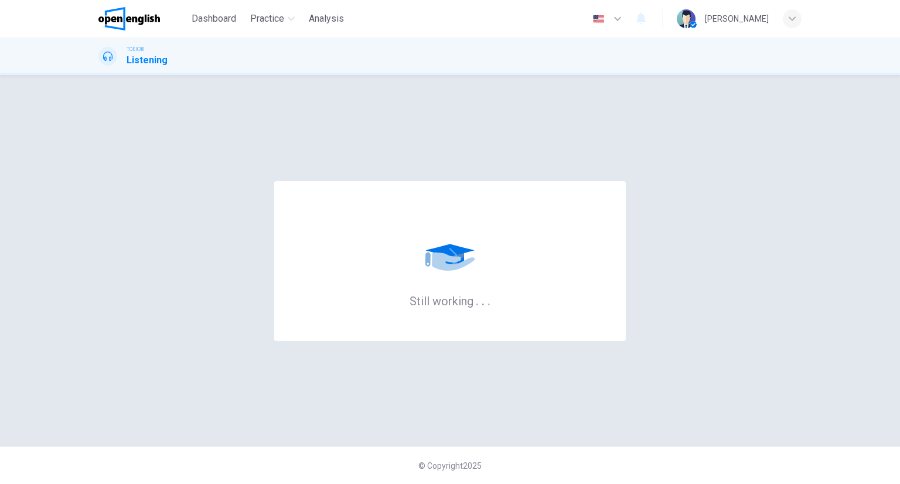
click at [457, 296] on h6 "Still working . . ." at bounding box center [449, 300] width 81 height 15
drag, startPoint x: 488, startPoint y: 268, endPoint x: 302, endPoint y: 247, distance: 186.8
click at [319, 261] on div "Still working . . ." at bounding box center [449, 261] width 351 height 160
drag, startPoint x: 439, startPoint y: 294, endPoint x: 377, endPoint y: 253, distance: 74.9
click at [394, 276] on div "Still working . . ." at bounding box center [449, 261] width 351 height 160
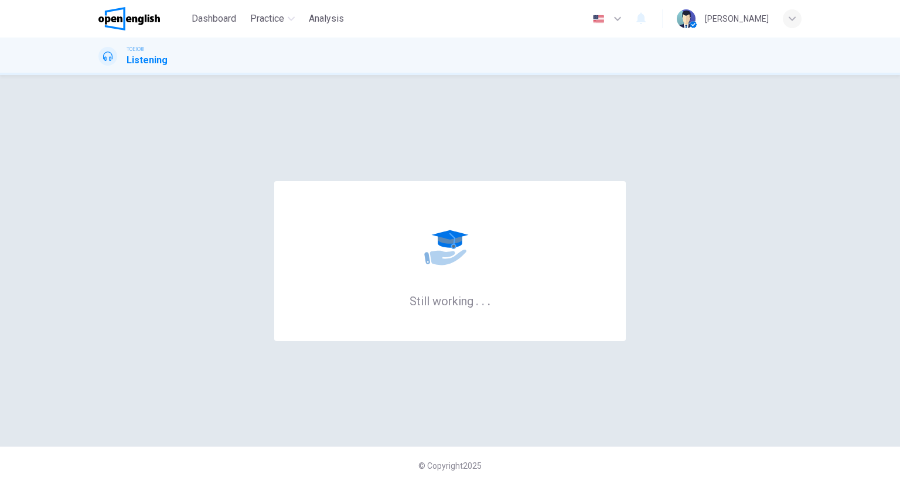
drag, startPoint x: 578, startPoint y: 250, endPoint x: 513, endPoint y: 217, distance: 72.3
click at [538, 233] on div "Still working . . ." at bounding box center [449, 261] width 351 height 160
drag, startPoint x: 513, startPoint y: 217, endPoint x: 564, endPoint y: 233, distance: 52.8
click at [597, 196] on div "Still working . . ." at bounding box center [449, 261] width 351 height 160
drag, startPoint x: 564, startPoint y: 233, endPoint x: 351, endPoint y: 209, distance: 213.9
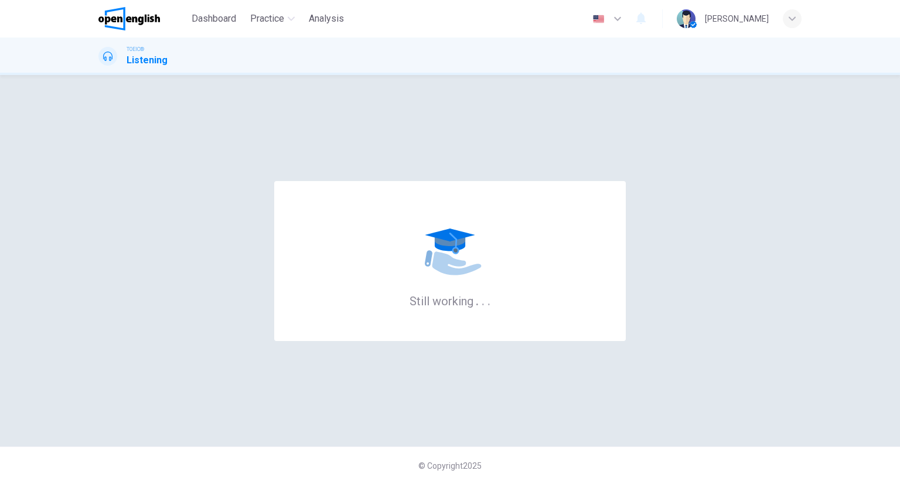
click at [349, 239] on div "Still working . . ." at bounding box center [449, 261] width 351 height 160
drag, startPoint x: 518, startPoint y: 263, endPoint x: 448, endPoint y: 238, distance: 75.0
click at [515, 263] on div "Still working . . ." at bounding box center [449, 261] width 351 height 160
click at [443, 238] on icon at bounding box center [450, 249] width 70 height 70
drag, startPoint x: 448, startPoint y: 256, endPoint x: 437, endPoint y: 269, distance: 17.5
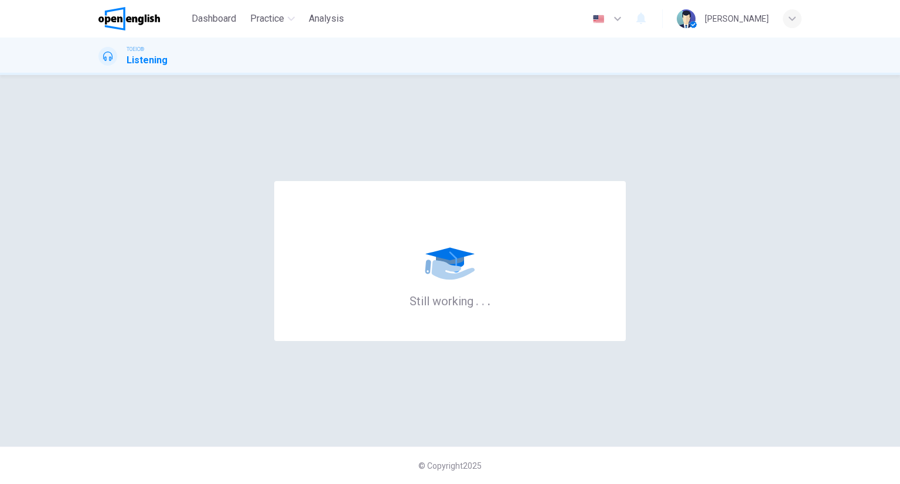
click at [450, 276] on icon at bounding box center [450, 249] width 70 height 70
click at [863, 449] on icon "button" at bounding box center [866, 449] width 9 height 9
drag, startPoint x: 25, startPoint y: 119, endPoint x: 155, endPoint y: 184, distance: 144.9
click at [100, 162] on div "Still working . . . © Copyright 2025" at bounding box center [450, 279] width 900 height 409
drag, startPoint x: 420, startPoint y: 208, endPoint x: 415, endPoint y: 201, distance: 8.8
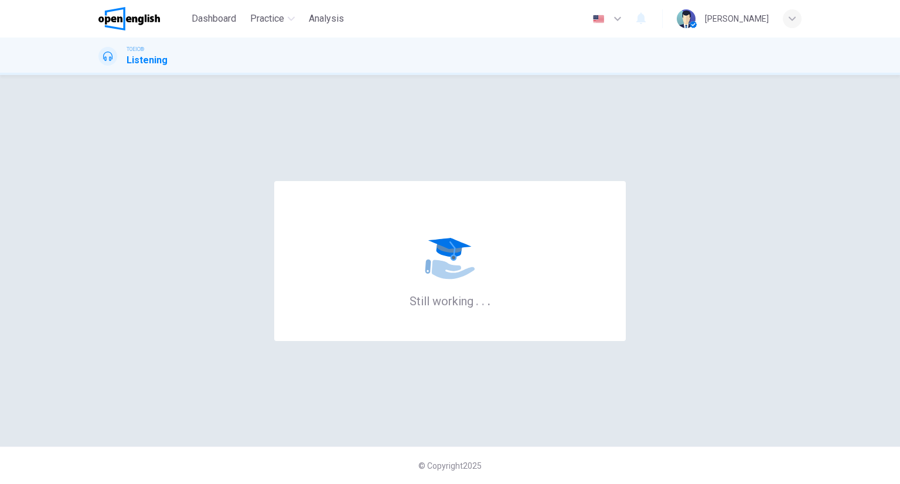
click at [415, 203] on div "Still working . . ." at bounding box center [449, 261] width 351 height 160
drag, startPoint x: 527, startPoint y: 289, endPoint x: 482, endPoint y: 251, distance: 59.4
click at [513, 268] on div "Still working . . ." at bounding box center [449, 261] width 351 height 160
drag, startPoint x: 482, startPoint y: 251, endPoint x: 501, endPoint y: 223, distance: 34.0
click at [478, 251] on icon at bounding box center [450, 249] width 70 height 70
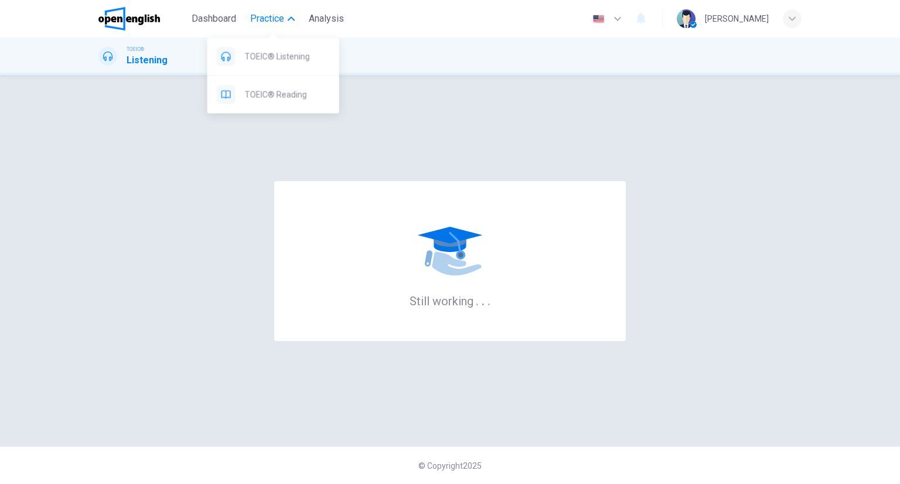
click at [281, 10] on button "Practice" at bounding box center [272, 18] width 54 height 21
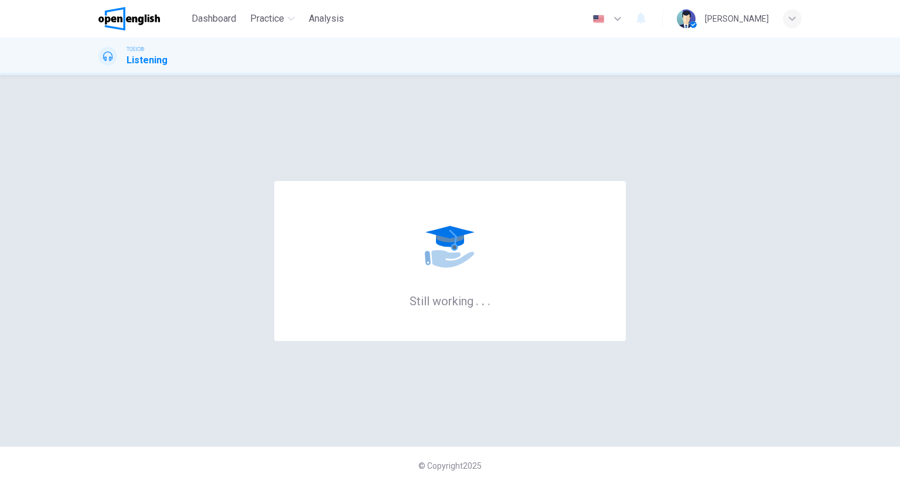
drag, startPoint x: 436, startPoint y: 243, endPoint x: 448, endPoint y: 266, distance: 26.2
click at [437, 244] on icon at bounding box center [450, 249] width 70 height 70
drag, startPoint x: 448, startPoint y: 266, endPoint x: 496, endPoint y: 313, distance: 67.1
click at [497, 313] on div "Still working . . ." at bounding box center [449, 261] width 351 height 160
drag, startPoint x: 496, startPoint y: 313, endPoint x: 433, endPoint y: 289, distance: 67.1
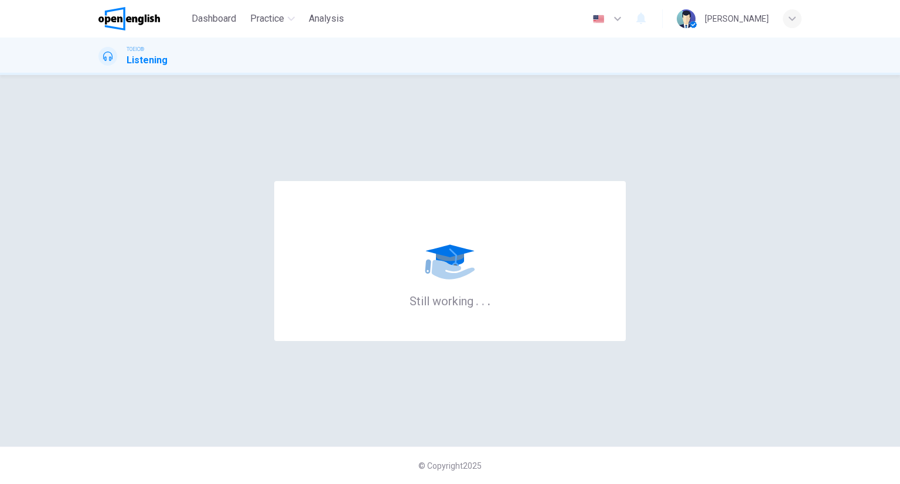
click at [457, 299] on div "Still working . . ." at bounding box center [449, 261] width 351 height 160
drag, startPoint x: 433, startPoint y: 289, endPoint x: 402, endPoint y: 244, distance: 54.3
click at [419, 277] on div "Still working . . ." at bounding box center [449, 261] width 351 height 160
drag, startPoint x: 115, startPoint y: 62, endPoint x: 171, endPoint y: 59, distance: 55.7
click at [186, 66] on div "TOEIC® Listening" at bounding box center [450, 56] width 740 height 22
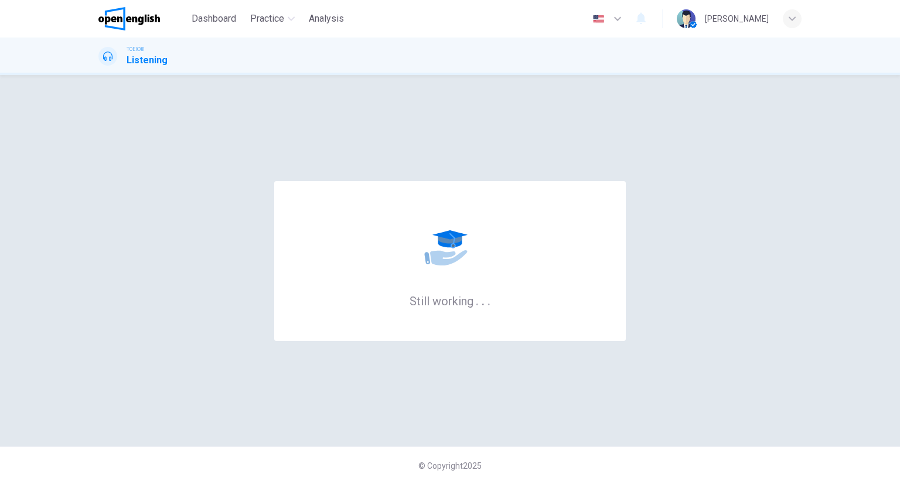
drag, startPoint x: 160, startPoint y: 60, endPoint x: 131, endPoint y: 57, distance: 29.4
click at [131, 57] on h1 "Listening" at bounding box center [147, 60] width 41 height 14
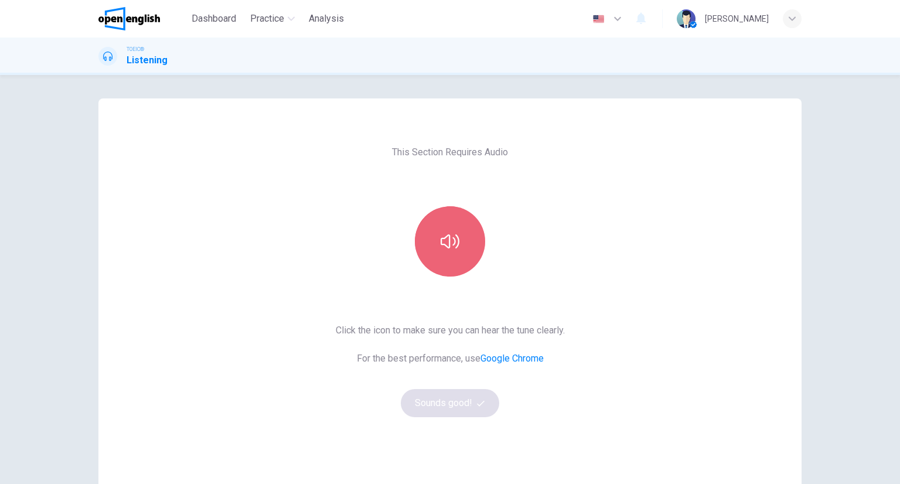
click at [433, 244] on button "button" at bounding box center [450, 241] width 70 height 70
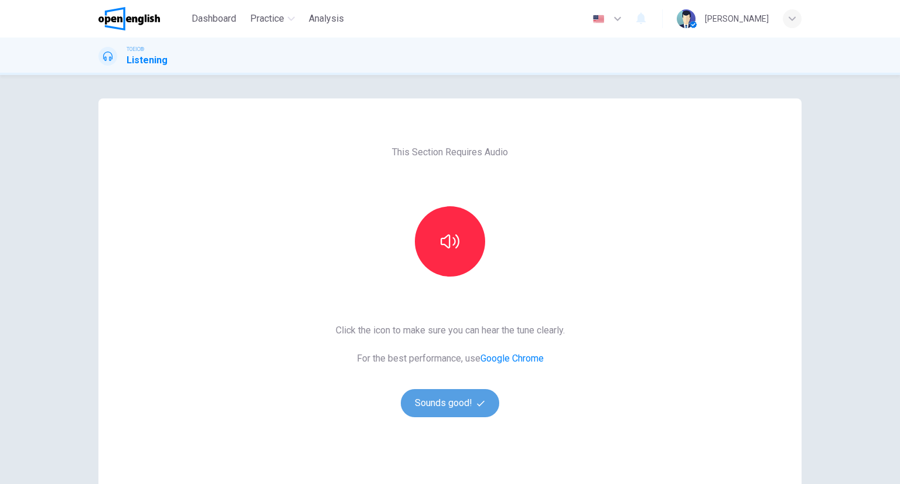
click at [456, 407] on button "Sounds good!" at bounding box center [450, 403] width 98 height 28
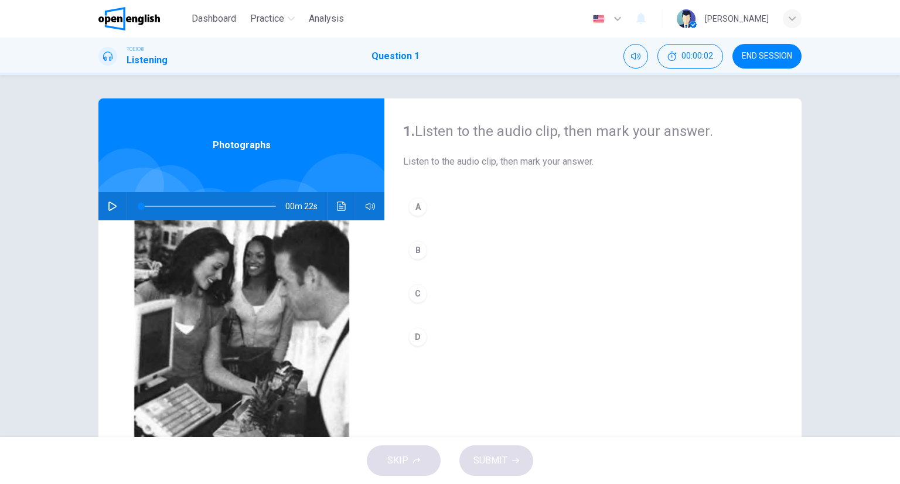
click at [337, 202] on div "00m 22s" at bounding box center [241, 206] width 286 height 28
click at [343, 209] on button "Click to see the audio transcription" at bounding box center [341, 206] width 19 height 28
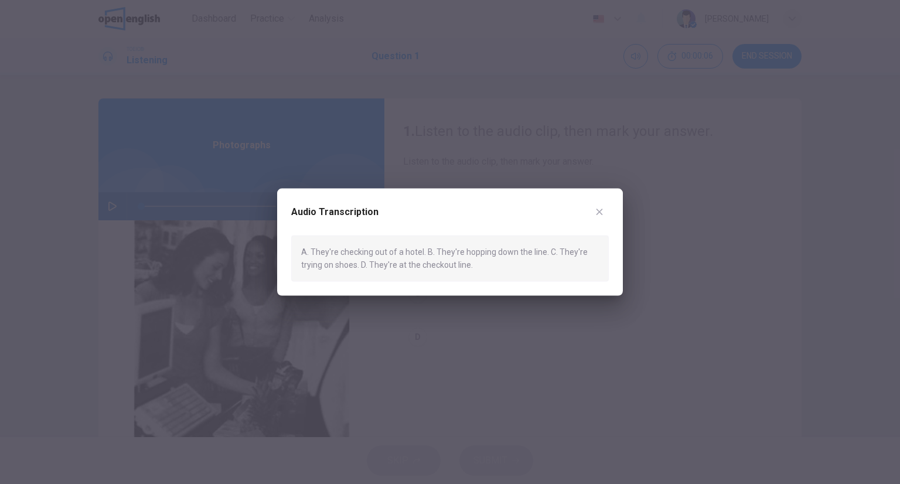
click at [530, 113] on div at bounding box center [450, 242] width 900 height 484
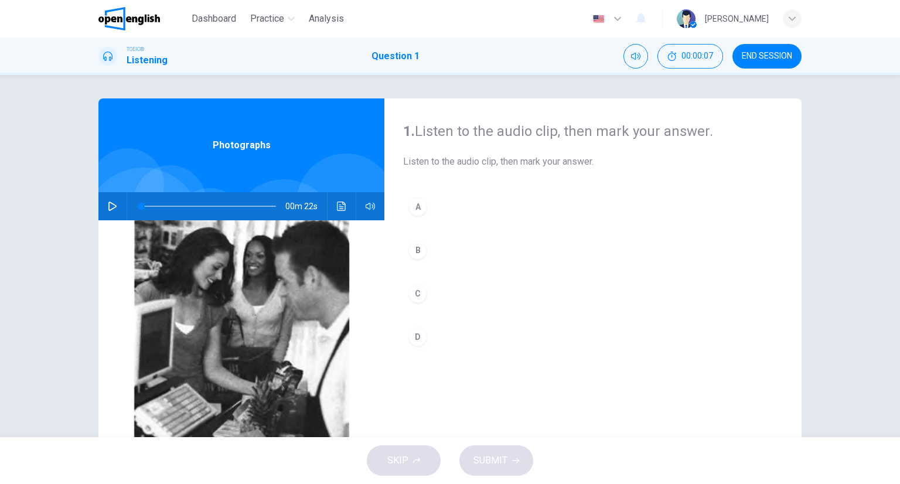
click at [484, 347] on button "D" at bounding box center [593, 336] width 380 height 29
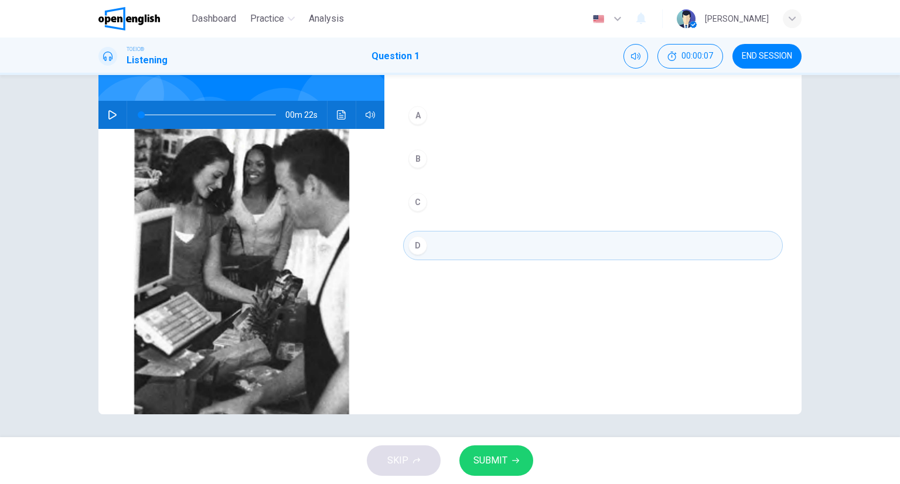
scroll to position [92, 0]
click at [518, 465] on div "SKIP SUBMIT" at bounding box center [450, 460] width 900 height 47
click at [515, 457] on icon "button" at bounding box center [515, 460] width 7 height 7
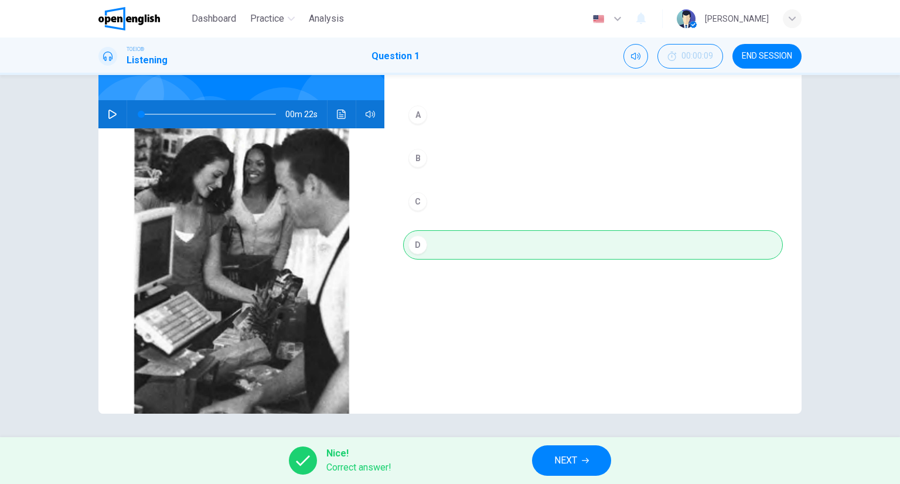
click at [562, 453] on span "NEXT" at bounding box center [565, 460] width 23 height 16
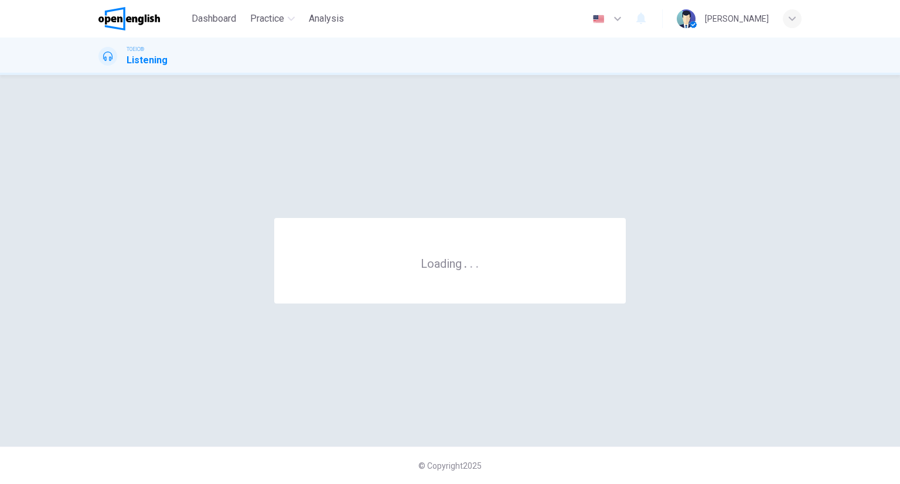
scroll to position [0, 0]
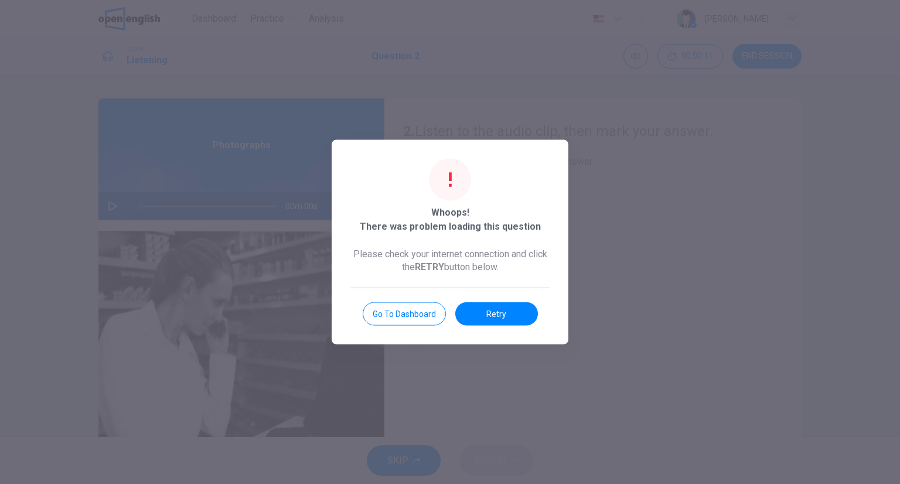
click at [481, 305] on button "Retry" at bounding box center [496, 313] width 83 height 23
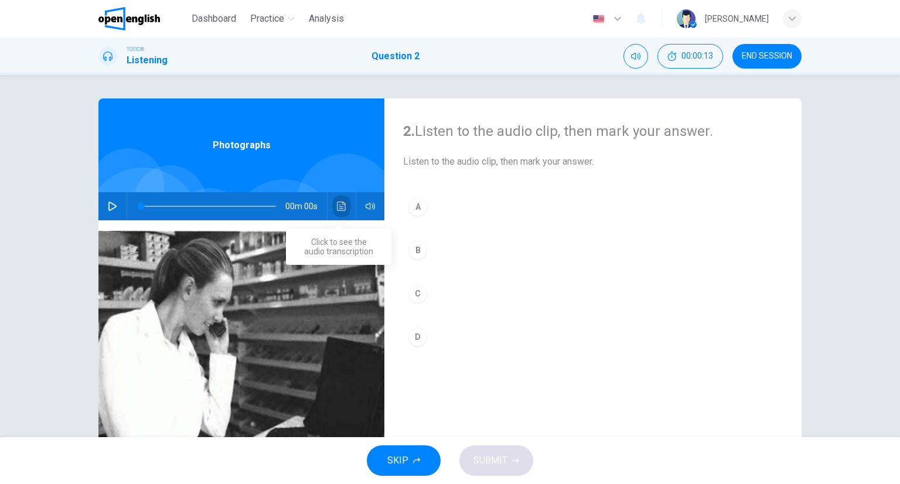
click at [337, 208] on icon "Click to see the audio transcription" at bounding box center [341, 206] width 9 height 9
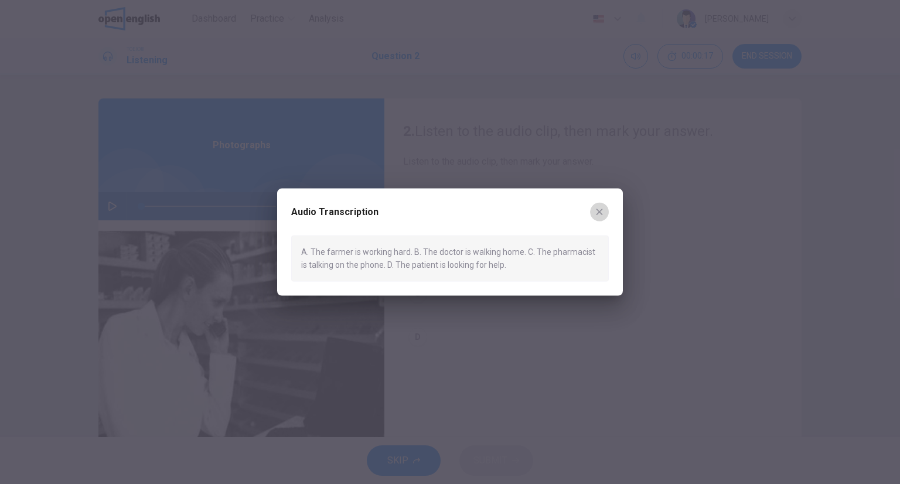
click at [605, 204] on button "button" at bounding box center [599, 212] width 19 height 19
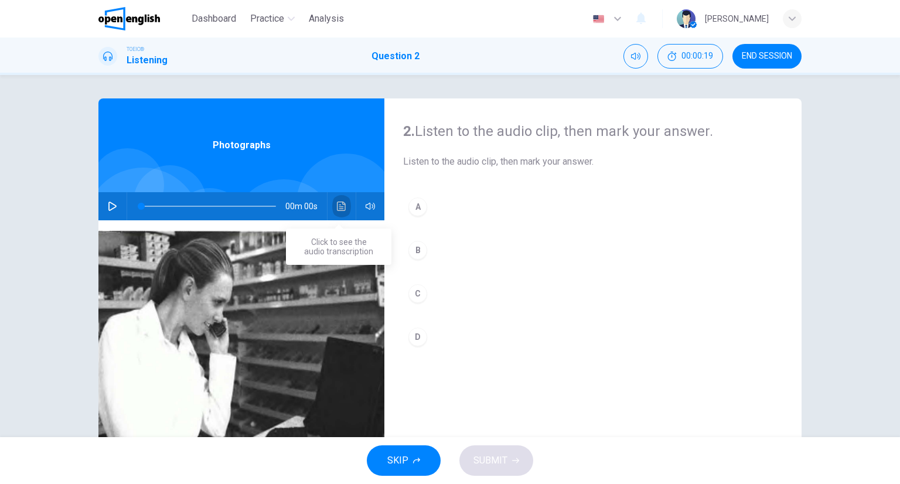
click at [337, 213] on button "Click to see the audio transcription" at bounding box center [341, 206] width 19 height 28
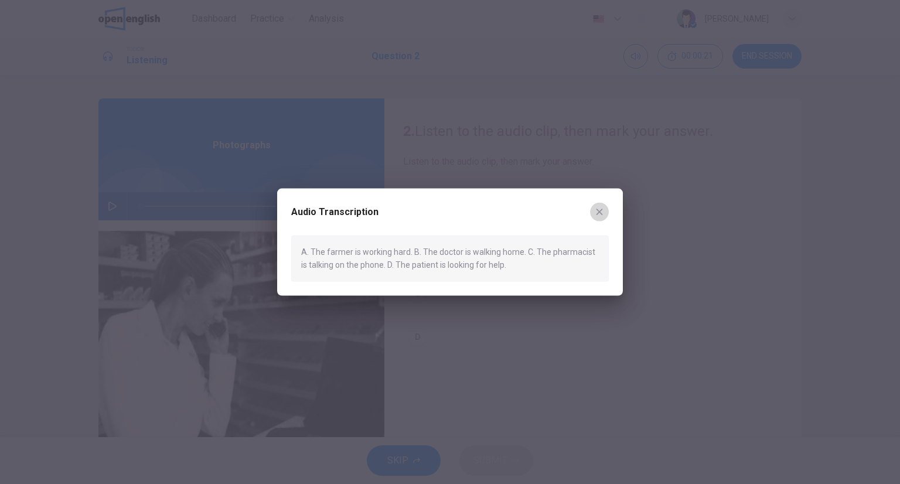
click at [607, 207] on button "button" at bounding box center [599, 212] width 19 height 19
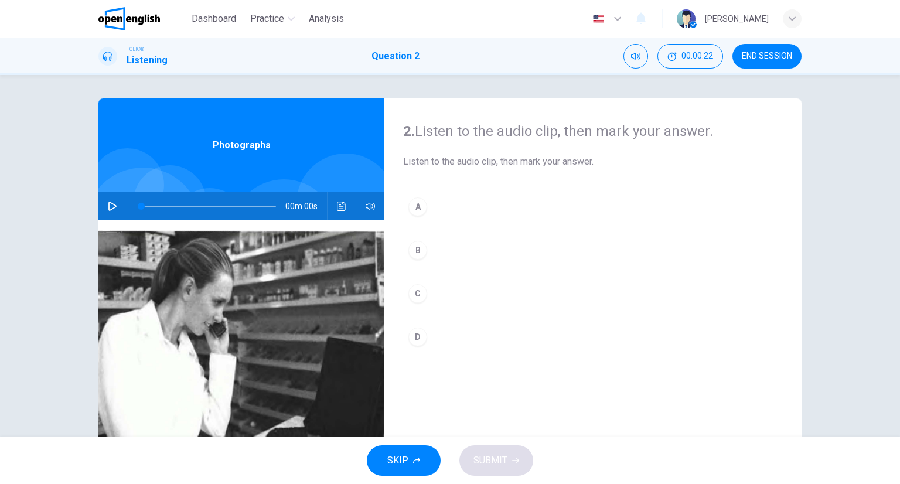
click at [449, 305] on button "C" at bounding box center [593, 293] width 380 height 29
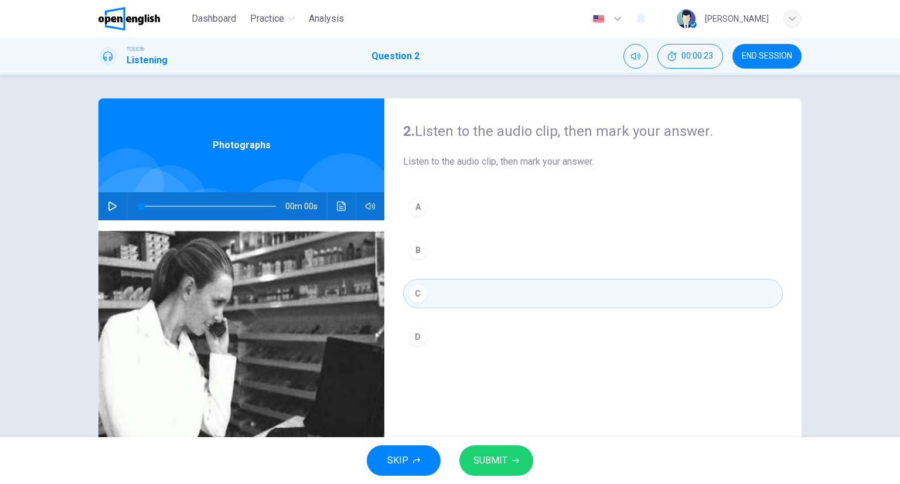
click at [519, 461] on button "SUBMIT" at bounding box center [496, 460] width 74 height 30
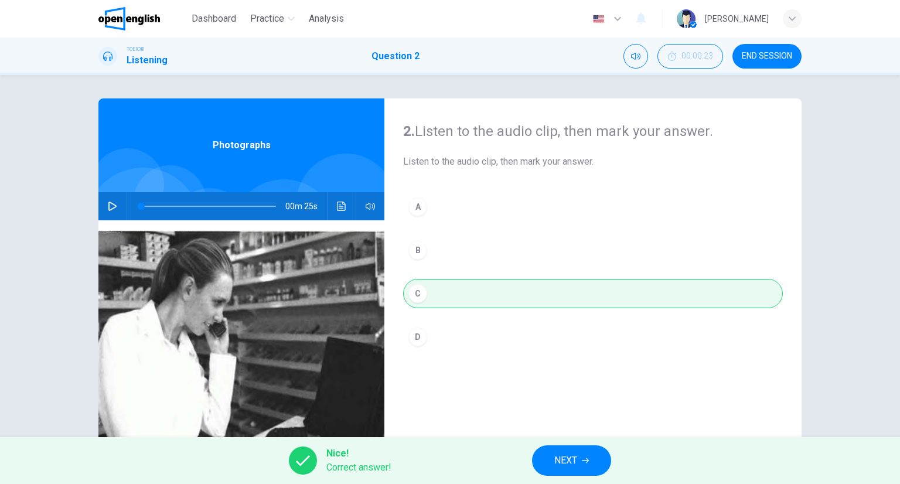
click at [565, 449] on button "NEXT" at bounding box center [571, 460] width 79 height 30
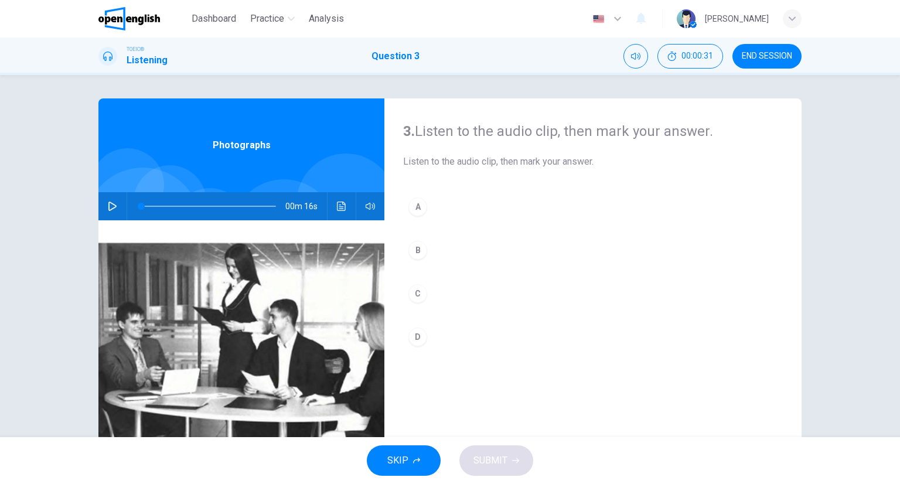
click at [346, 218] on div "00m 16s" at bounding box center [241, 206] width 286 height 28
click at [339, 204] on icon "Click to see the audio transcription" at bounding box center [341, 206] width 9 height 9
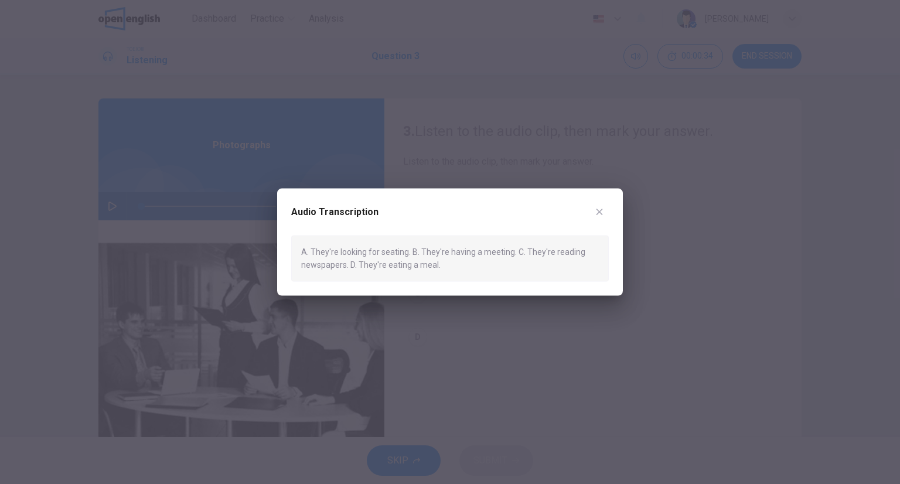
click at [600, 198] on div "Audio Transcription A. They're looking for seating. B. They're having a meeting…" at bounding box center [450, 242] width 346 height 107
click at [602, 206] on button "button" at bounding box center [599, 212] width 19 height 19
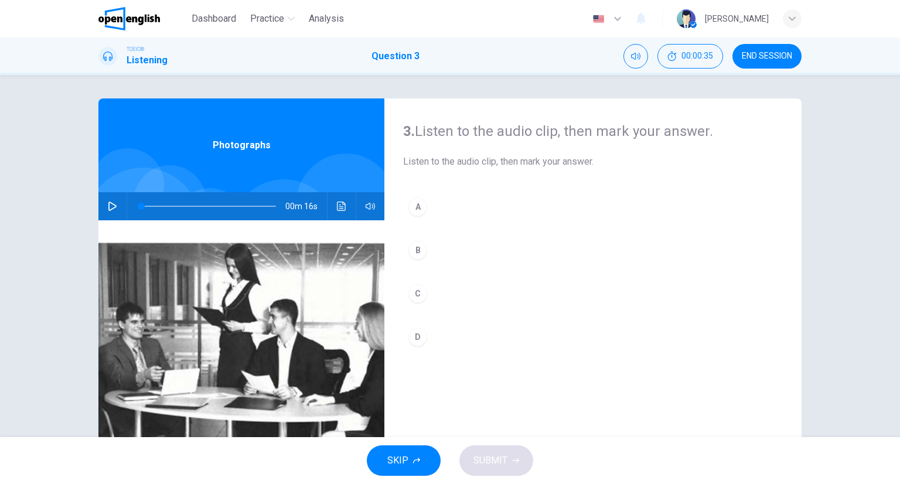
drag, startPoint x: 420, startPoint y: 256, endPoint x: 422, endPoint y: 264, distance: 8.4
click at [420, 256] on div "B" at bounding box center [417, 250] width 19 height 19
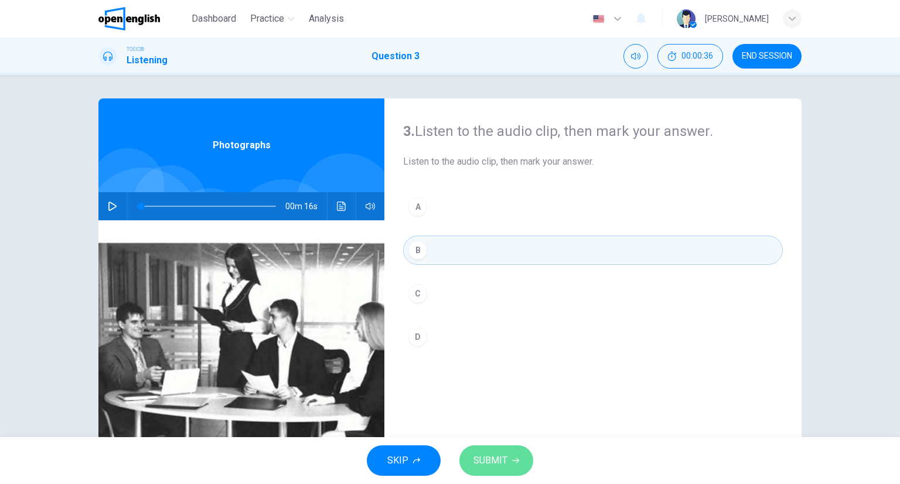
click at [497, 456] on span "SUBMIT" at bounding box center [490, 460] width 34 height 16
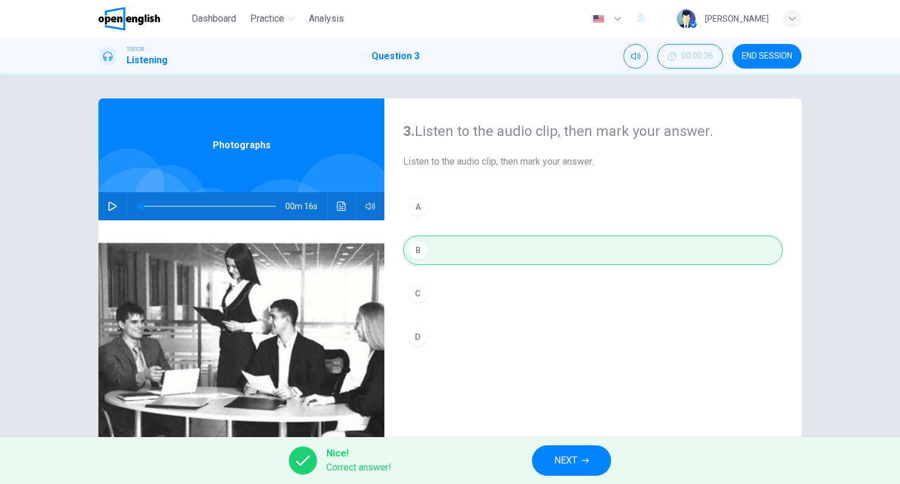
click at [545, 459] on button "NEXT" at bounding box center [571, 460] width 79 height 30
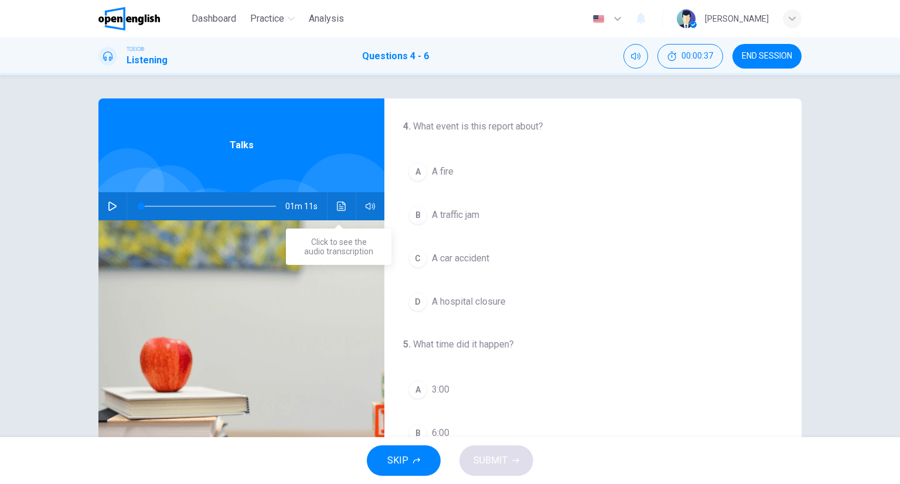
click at [337, 211] on button "Click to see the audio transcription" at bounding box center [341, 206] width 19 height 28
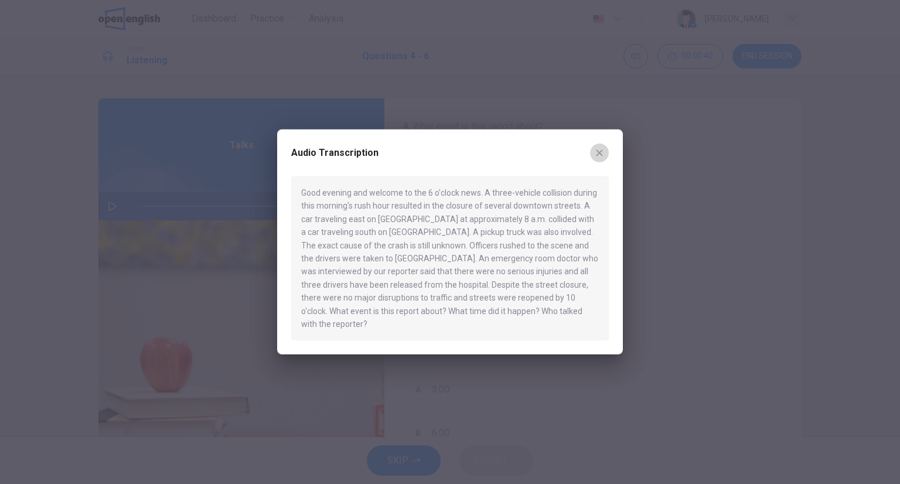
click at [600, 156] on icon "button" at bounding box center [599, 153] width 6 height 6
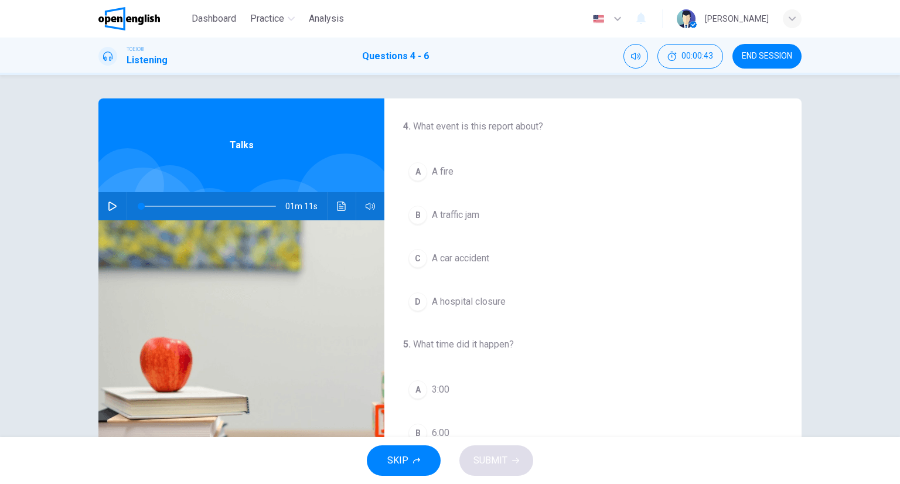
click at [492, 253] on button "C A car accident" at bounding box center [593, 258] width 380 height 29
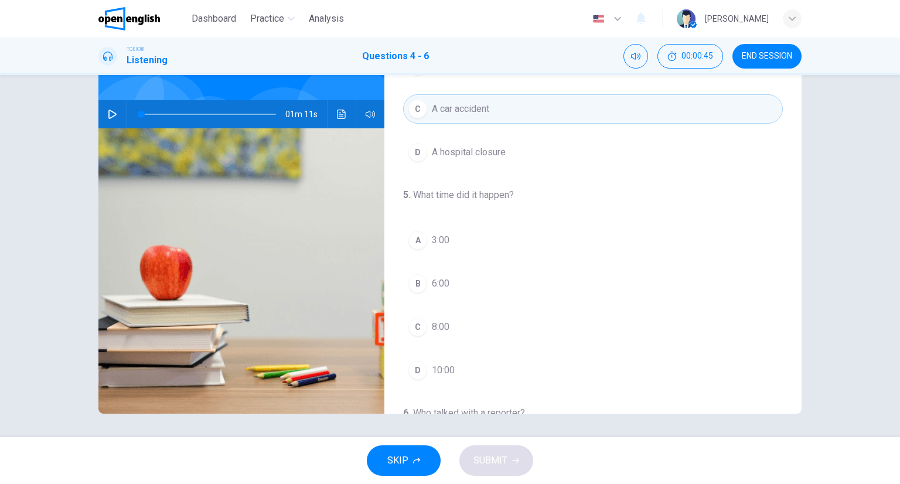
scroll to position [117, 0]
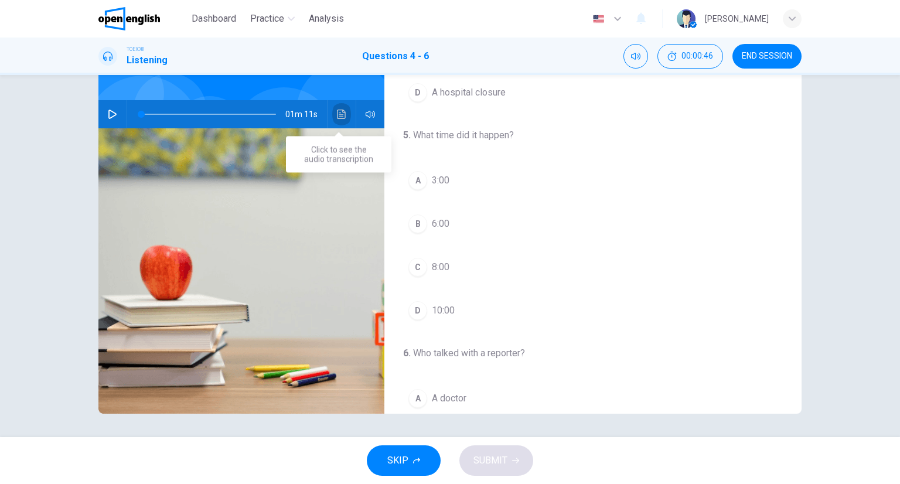
click at [332, 113] on button "Click to see the audio transcription" at bounding box center [341, 114] width 19 height 28
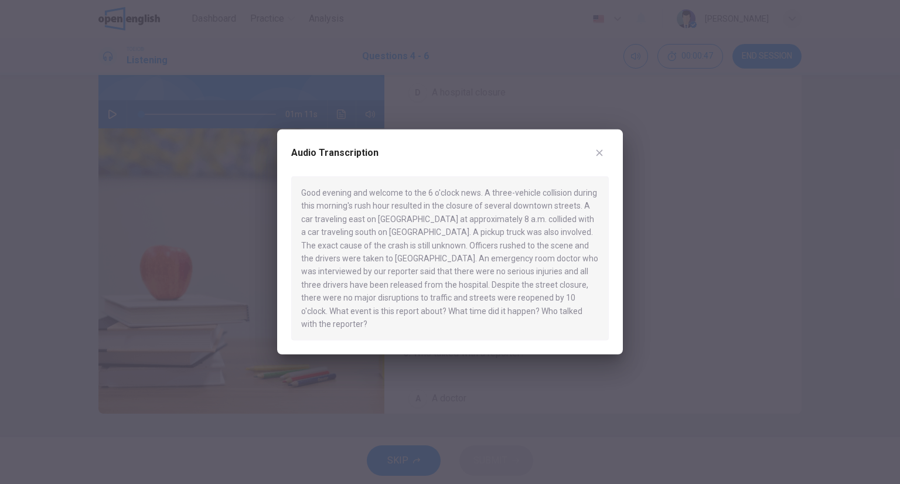
click at [600, 158] on icon "button" at bounding box center [599, 152] width 9 height 9
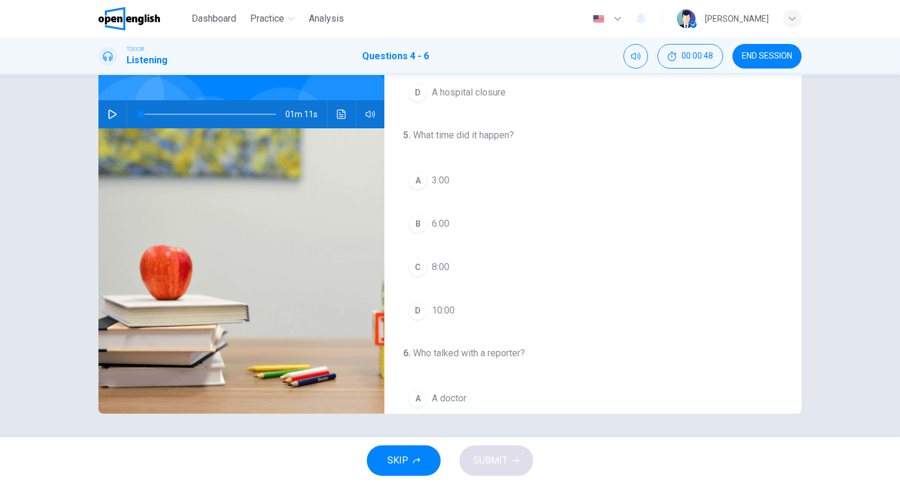
click at [475, 221] on button "B 6:00" at bounding box center [593, 223] width 380 height 29
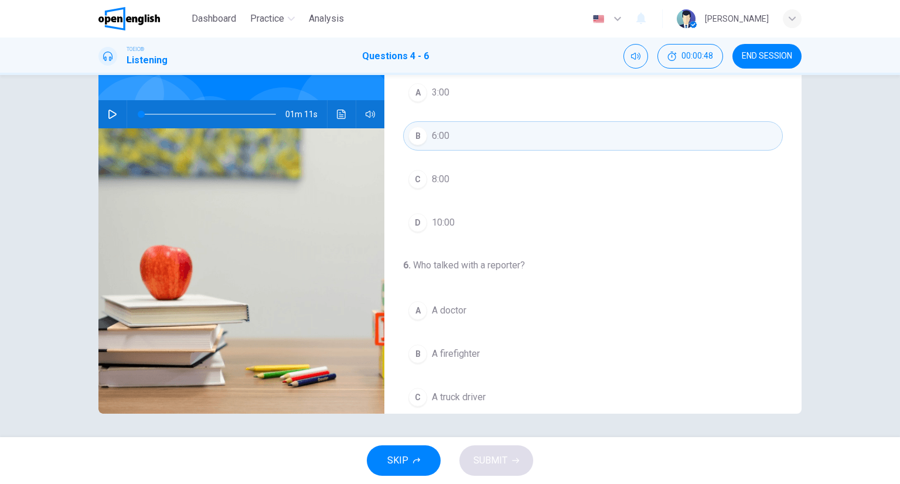
scroll to position [265, 0]
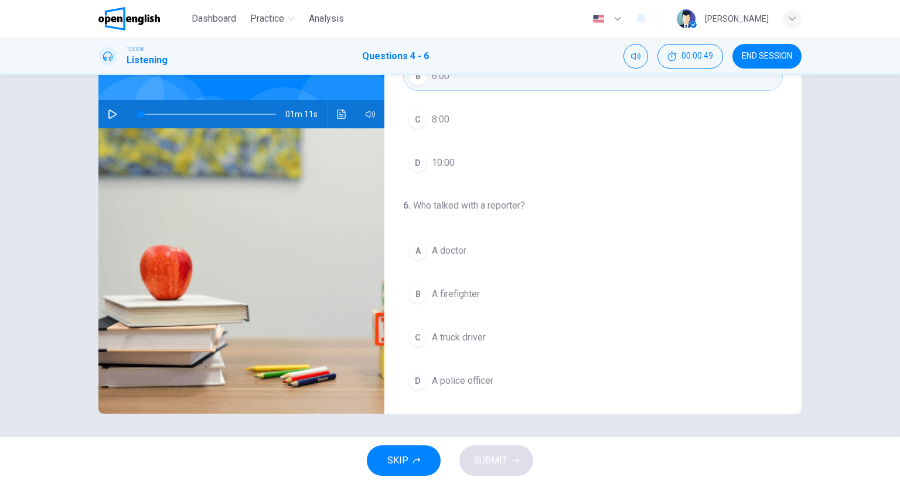
click at [469, 265] on div "A A doctor B A firefighter C A truck driver D A police officer" at bounding box center [593, 315] width 380 height 159
click at [451, 255] on button "A A doctor" at bounding box center [593, 250] width 380 height 29
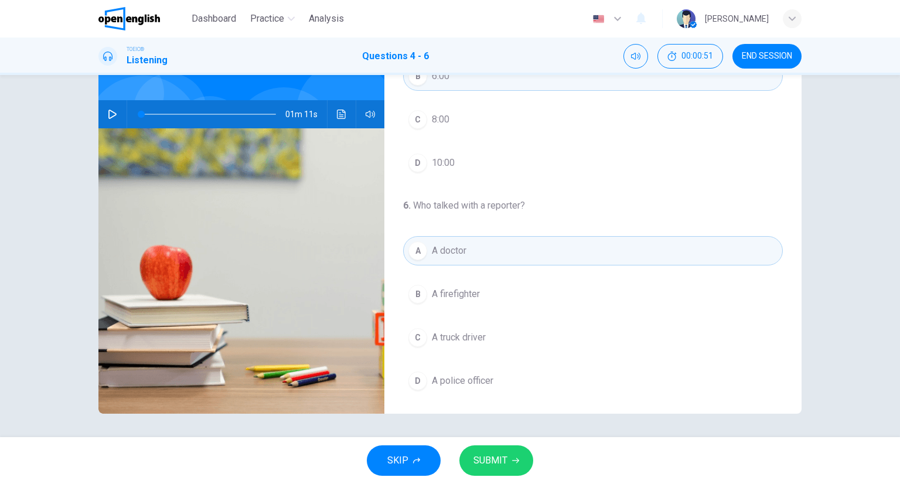
click at [525, 455] on button "SUBMIT" at bounding box center [496, 460] width 74 height 30
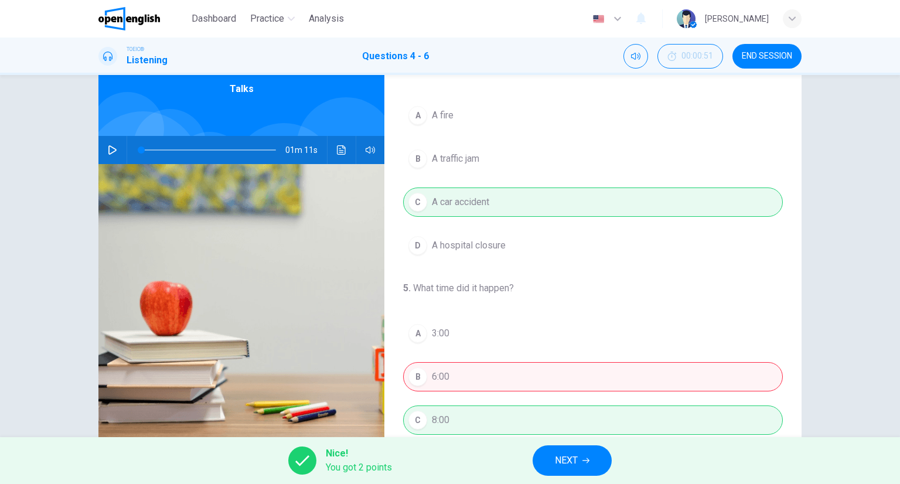
scroll to position [0, 0]
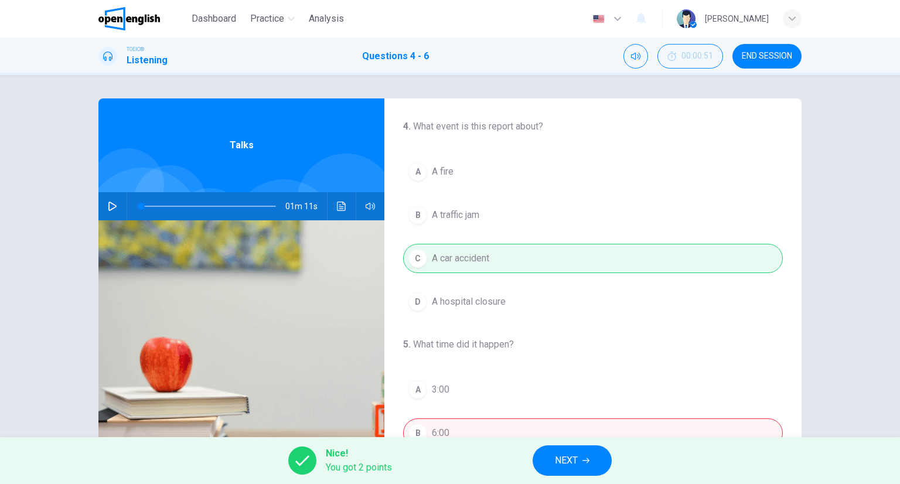
click at [567, 462] on span "NEXT" at bounding box center [566, 460] width 23 height 16
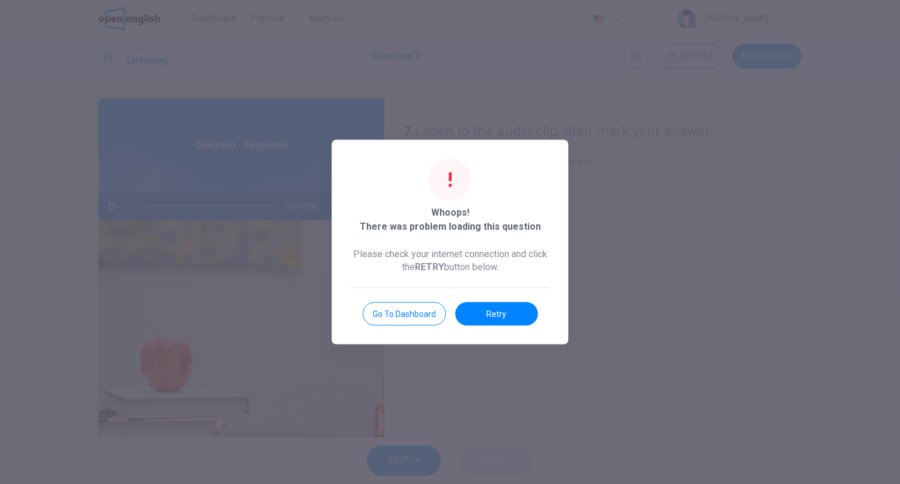
click at [531, 310] on button "Retry" at bounding box center [496, 313] width 83 height 23
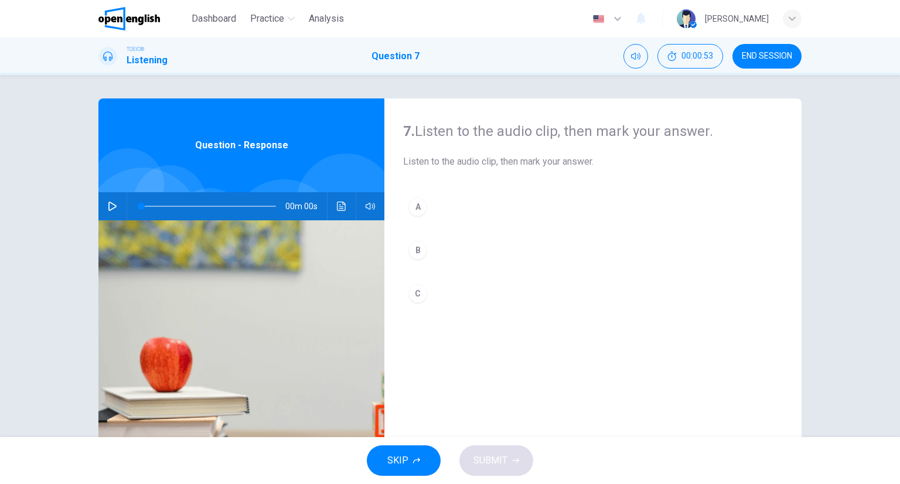
click at [340, 202] on icon "Click to see the audio transcription" at bounding box center [341, 206] width 9 height 9
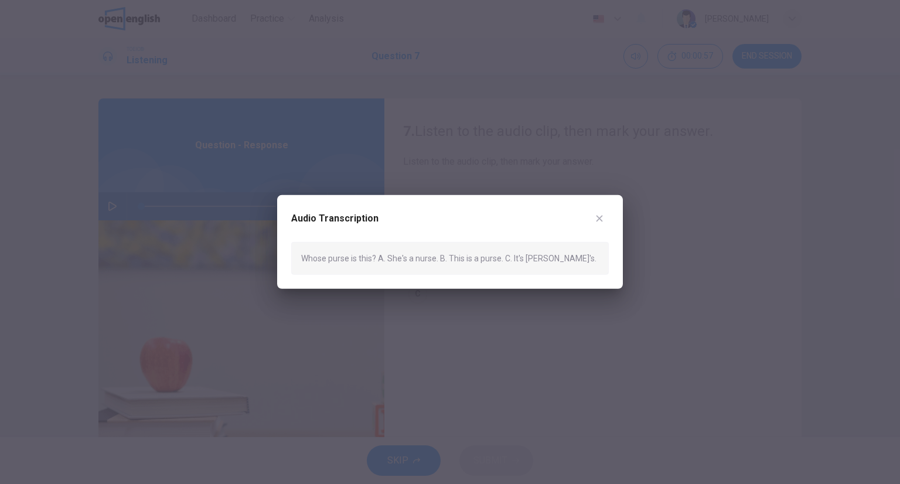
click at [600, 220] on icon "button" at bounding box center [599, 218] width 9 height 9
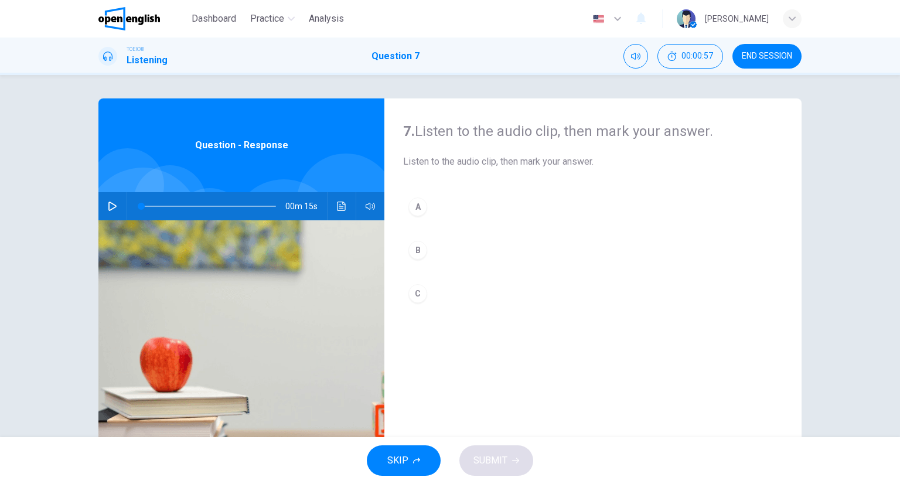
click at [503, 289] on button "C" at bounding box center [593, 293] width 380 height 29
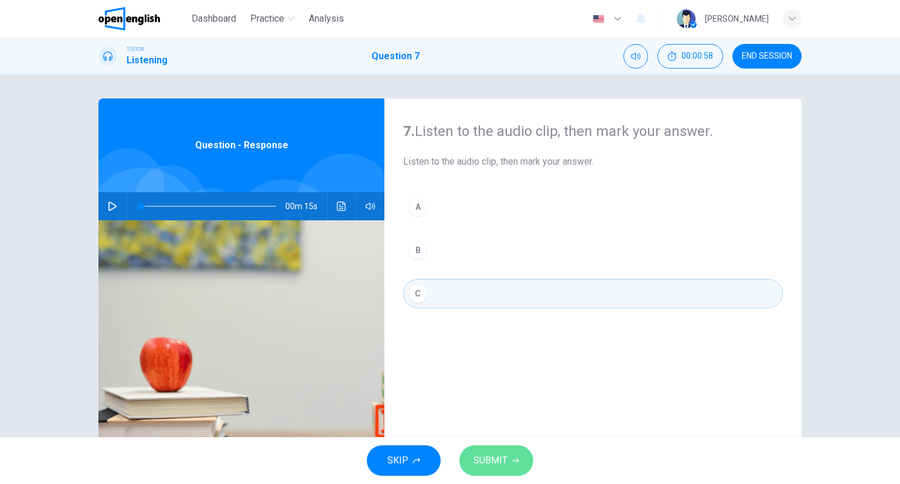
click at [509, 448] on button "SUBMIT" at bounding box center [496, 460] width 74 height 30
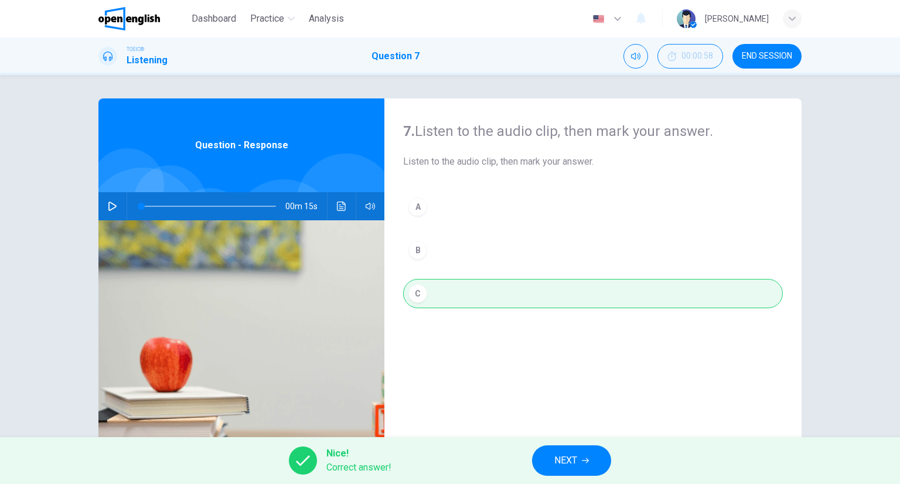
click at [621, 450] on div "Nice! Correct answer! NEXT" at bounding box center [450, 460] width 900 height 47
click at [606, 453] on button "NEXT" at bounding box center [571, 460] width 79 height 30
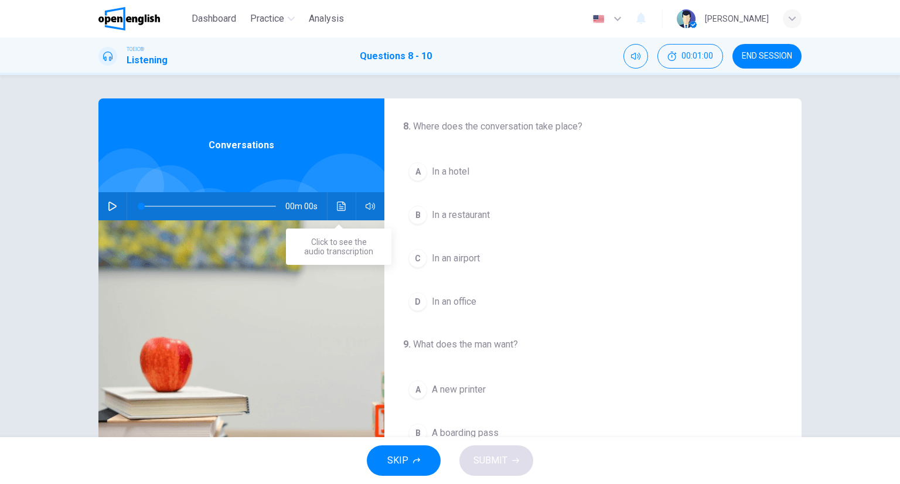
click at [342, 208] on icon "Click to see the audio transcription" at bounding box center [341, 206] width 9 height 9
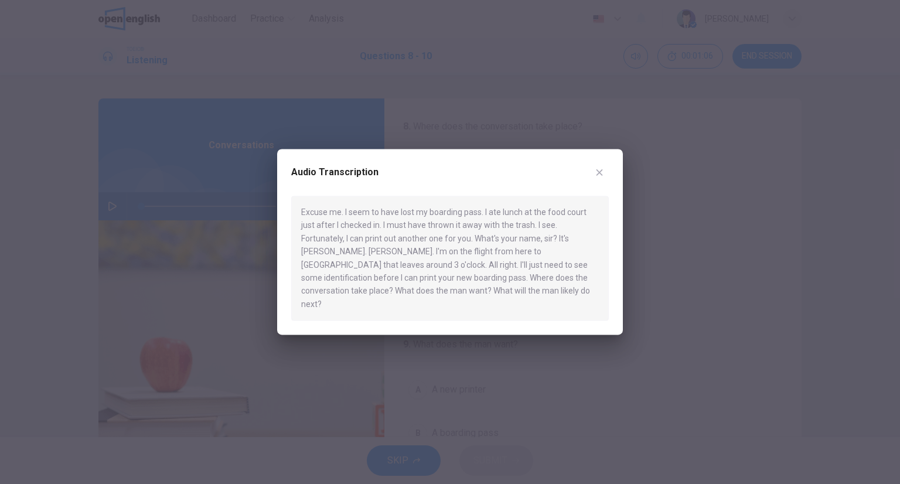
click at [596, 177] on icon "button" at bounding box center [599, 172] width 9 height 9
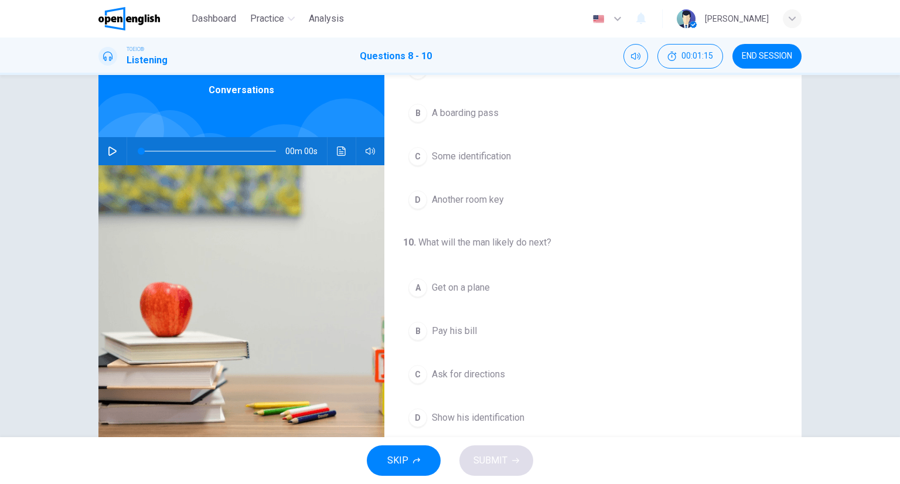
scroll to position [92, 0]
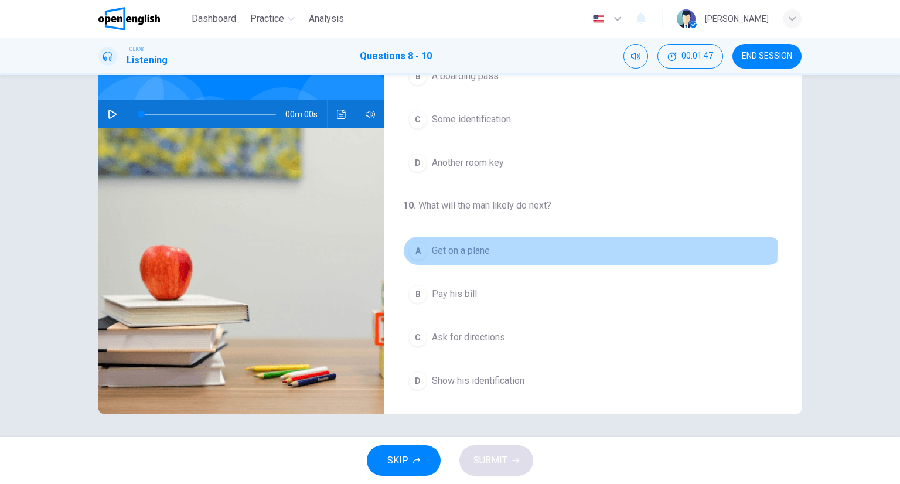
click at [439, 246] on span "Get on a plane" at bounding box center [461, 251] width 58 height 14
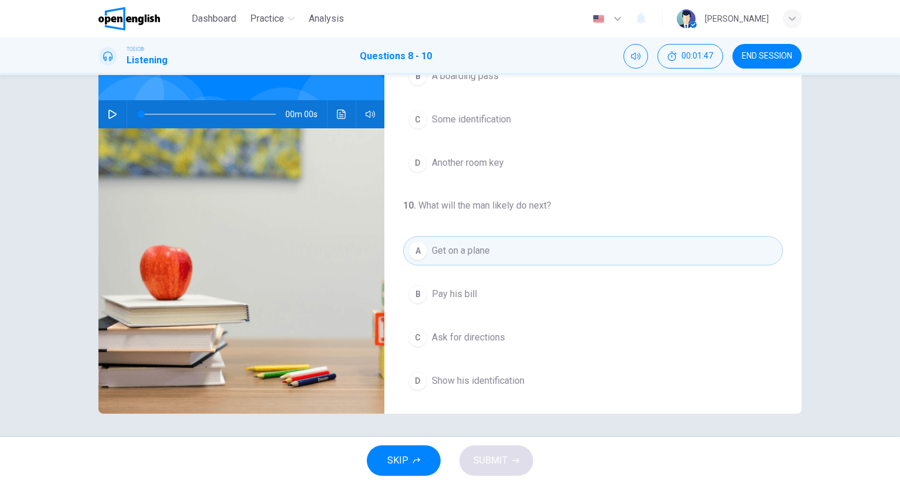
click at [448, 172] on button "D Another room key" at bounding box center [593, 162] width 380 height 29
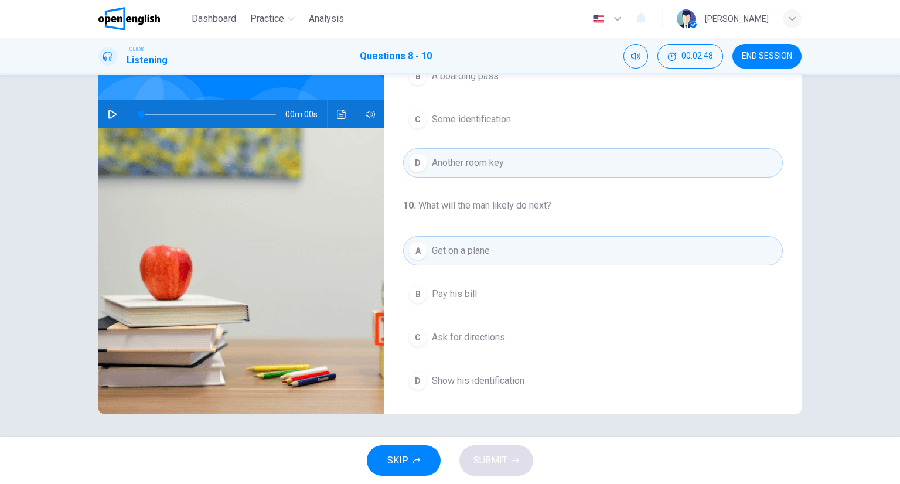
click at [452, 126] on button "C Some identification" at bounding box center [593, 119] width 380 height 29
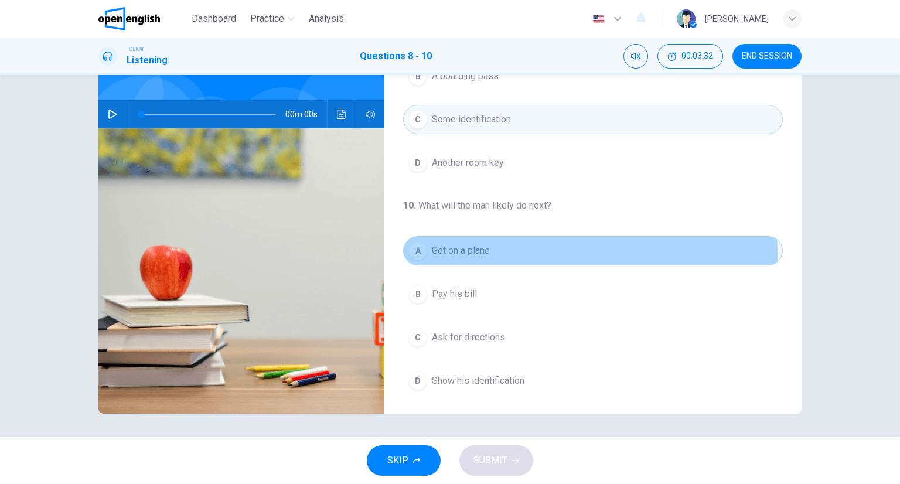
click at [449, 254] on span "Get on a plane" at bounding box center [461, 251] width 58 height 14
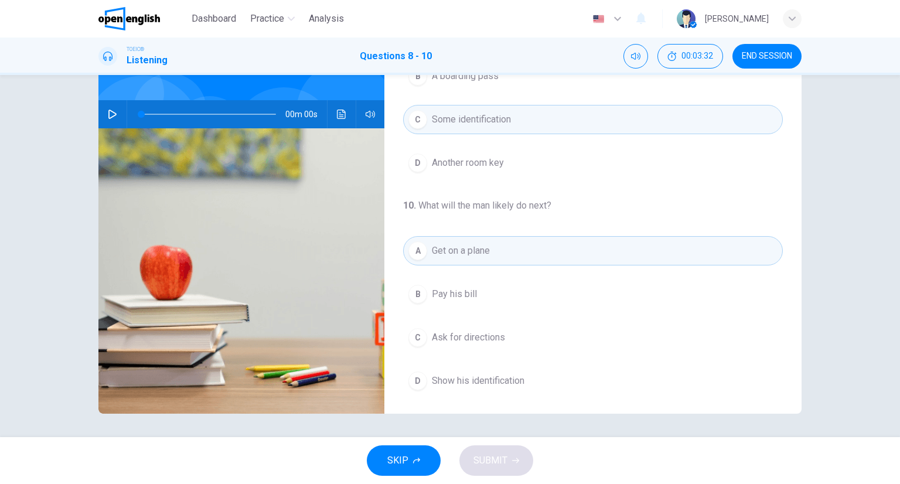
click at [470, 182] on div "8 . Where does the conversation take place? A In a hotel B In a restaurant C In…" at bounding box center [592, 79] width 417 height 675
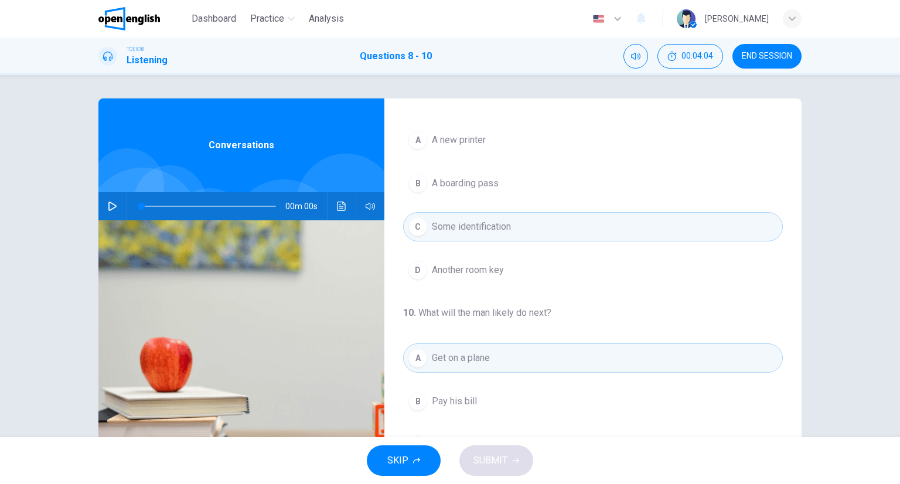
scroll to position [265, 0]
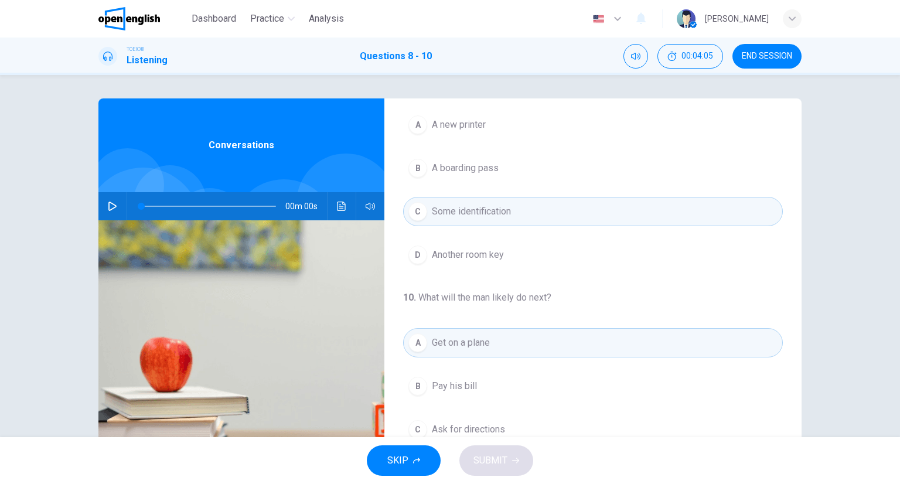
click at [446, 169] on span "A boarding pass" at bounding box center [465, 168] width 67 height 14
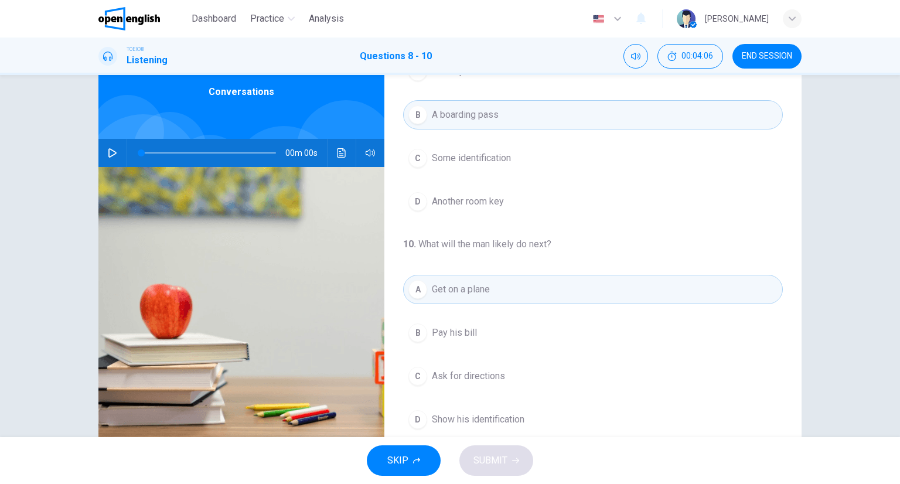
scroll to position [92, 0]
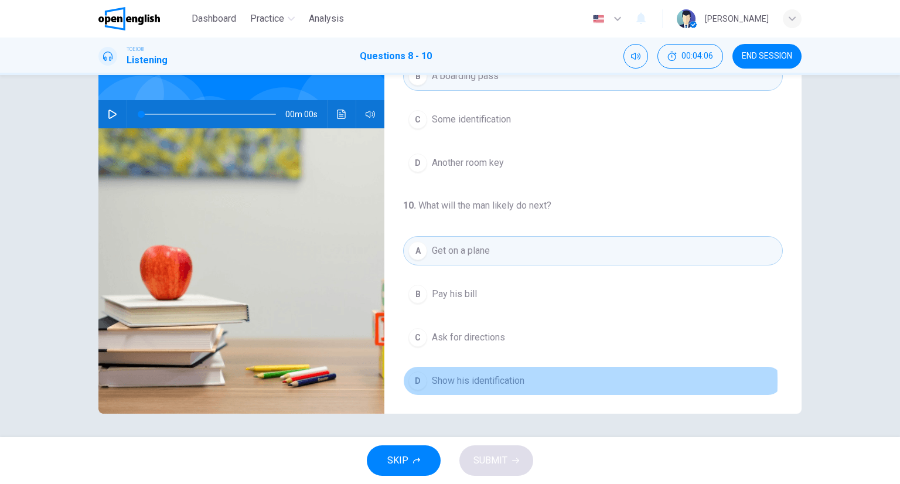
drag, startPoint x: 482, startPoint y: 378, endPoint x: 477, endPoint y: 367, distance: 12.6
click at [480, 377] on span "Show his identification" at bounding box center [478, 381] width 93 height 14
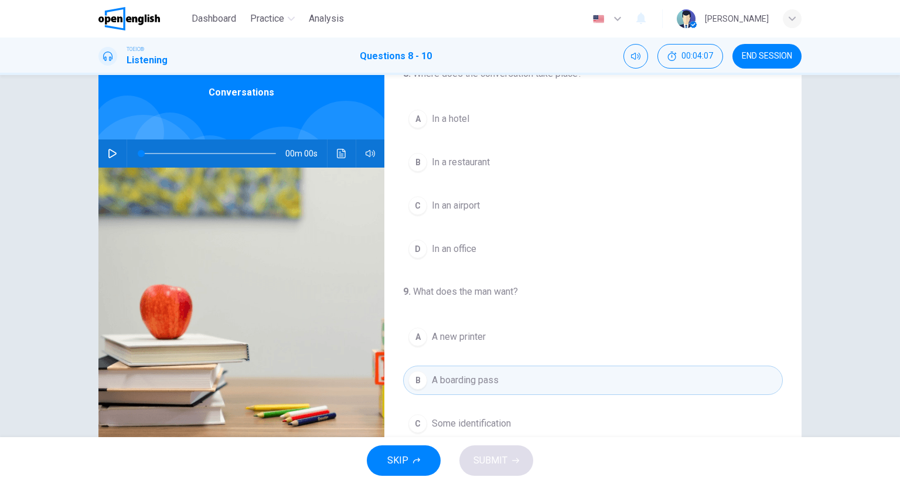
scroll to position [0, 0]
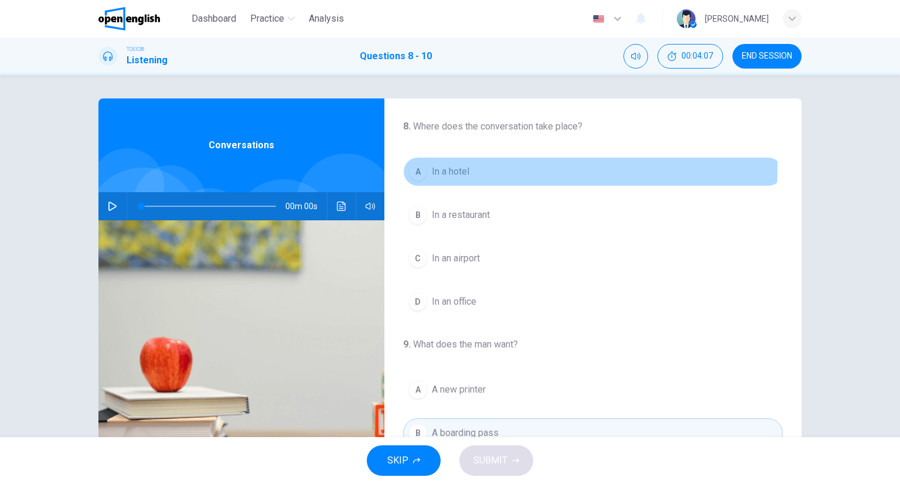
drag, startPoint x: 443, startPoint y: 168, endPoint x: 469, endPoint y: 241, distance: 78.2
click at [443, 168] on span "In a hotel" at bounding box center [450, 172] width 37 height 14
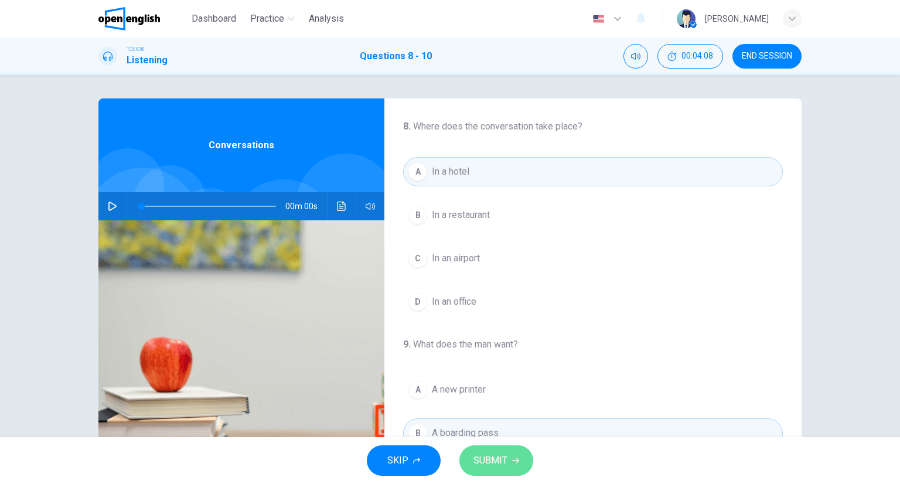
click at [498, 445] on button "SUBMIT" at bounding box center [496, 460] width 74 height 30
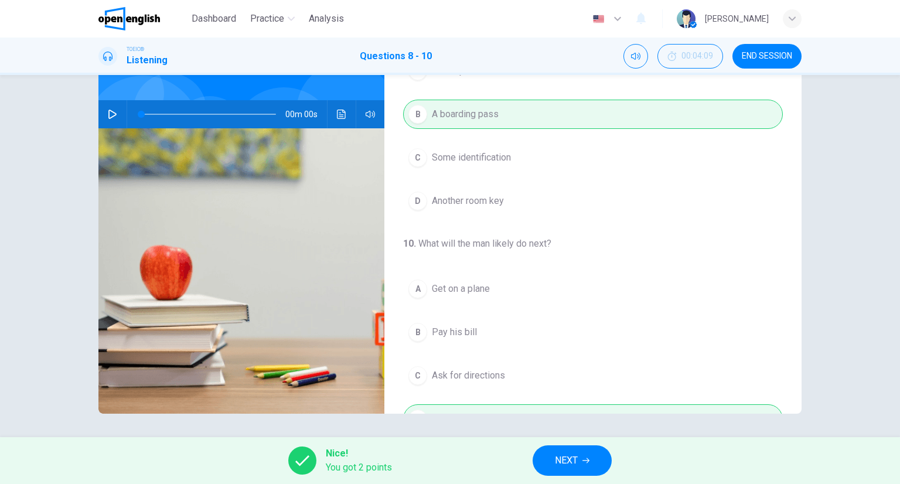
scroll to position [265, 0]
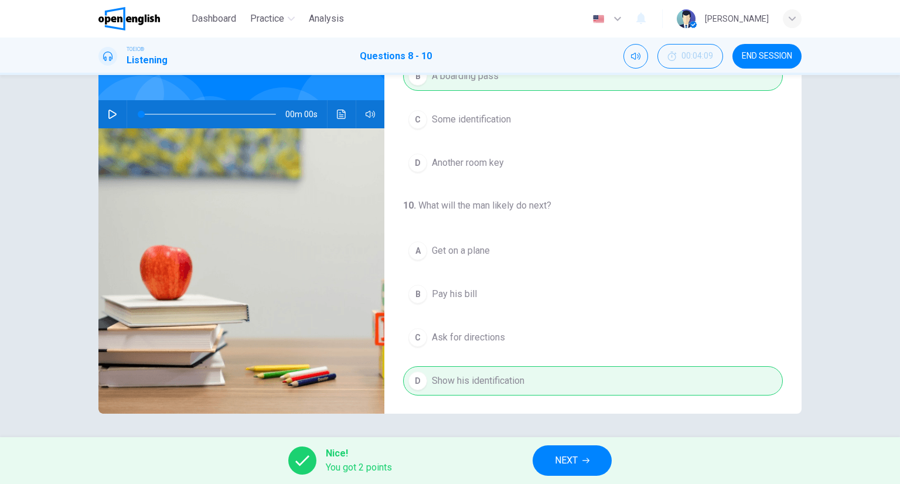
click at [567, 461] on span "NEXT" at bounding box center [566, 460] width 23 height 16
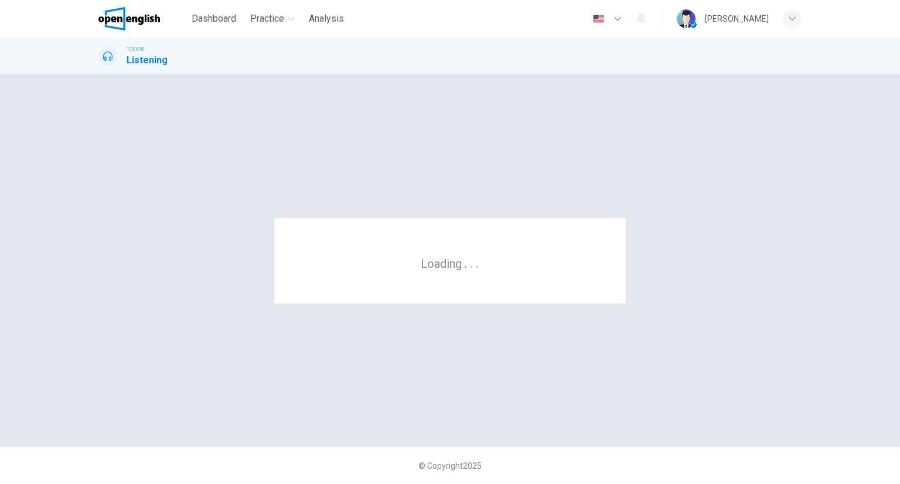
scroll to position [0, 0]
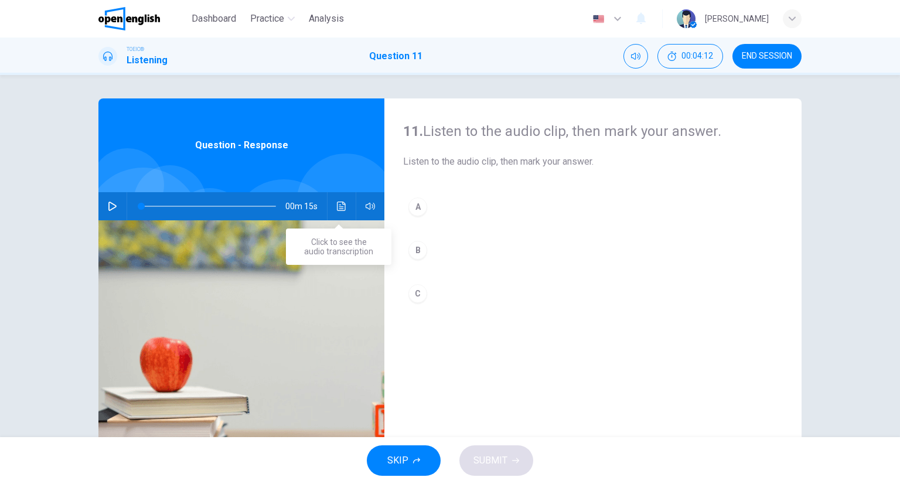
click at [341, 200] on button "Click to see the audio transcription" at bounding box center [341, 206] width 19 height 28
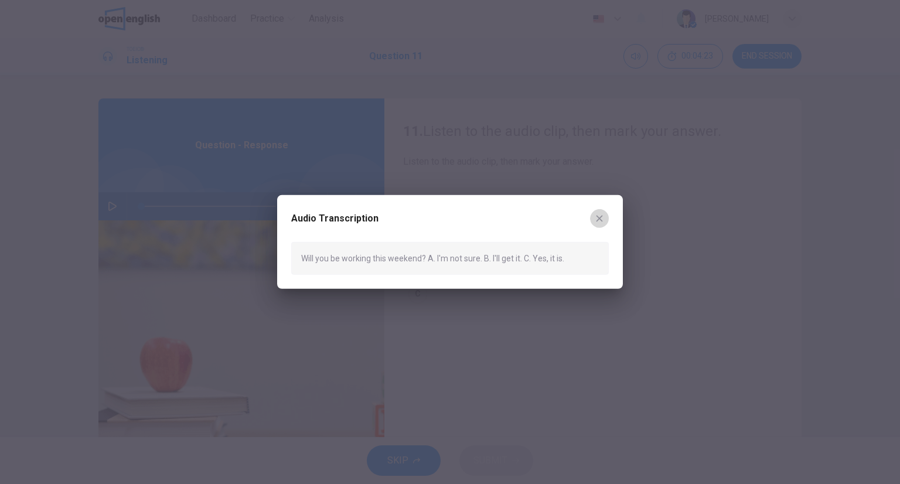
click at [596, 224] on button "button" at bounding box center [599, 218] width 19 height 19
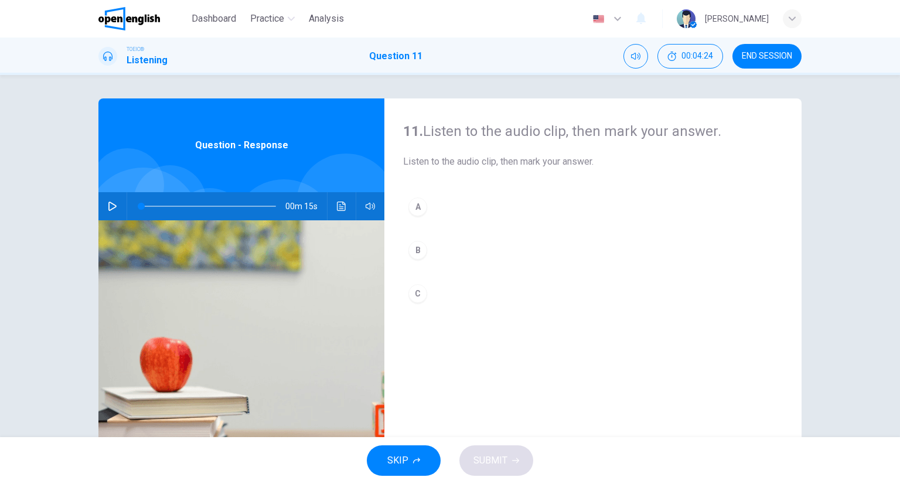
click at [455, 294] on button "C" at bounding box center [593, 293] width 380 height 29
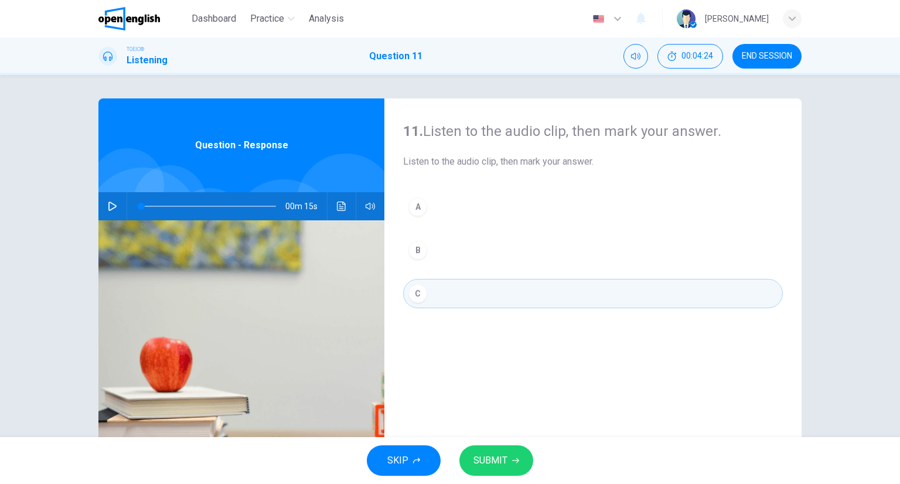
click at [487, 452] on span "SUBMIT" at bounding box center [490, 460] width 34 height 16
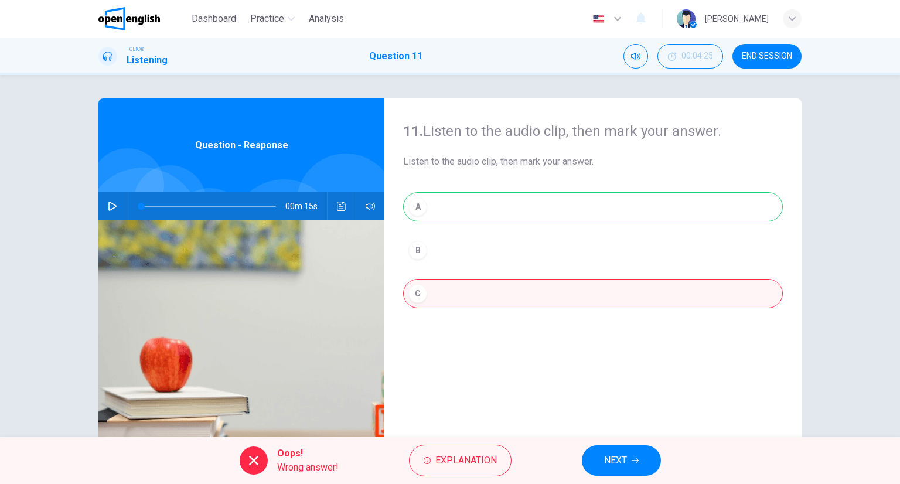
click at [599, 453] on button "NEXT" at bounding box center [621, 460] width 79 height 30
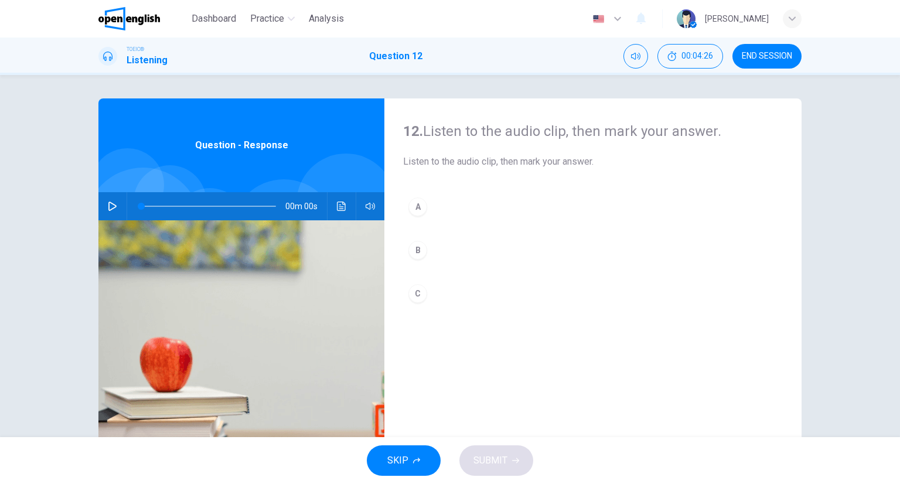
click at [344, 193] on div "00m 00s" at bounding box center [241, 206] width 286 height 28
click at [340, 196] on button "Click to see the audio transcription" at bounding box center [341, 206] width 19 height 28
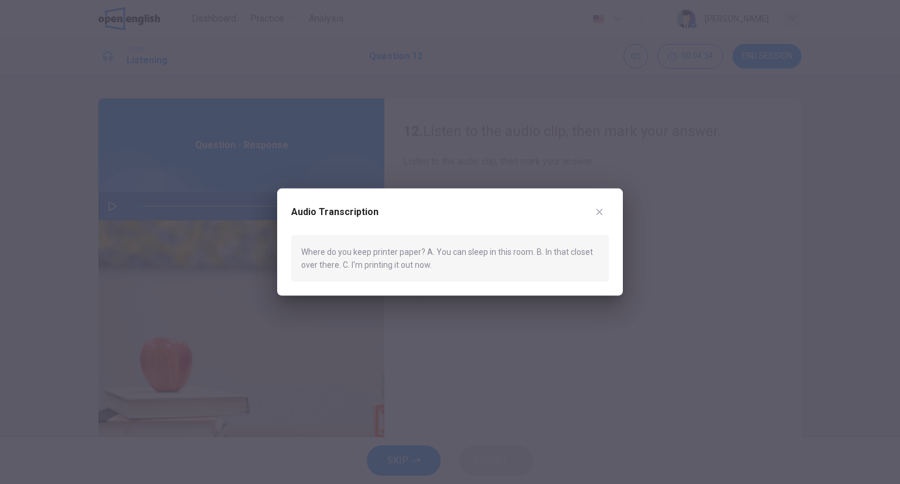
click at [601, 213] on icon "button" at bounding box center [599, 211] width 9 height 9
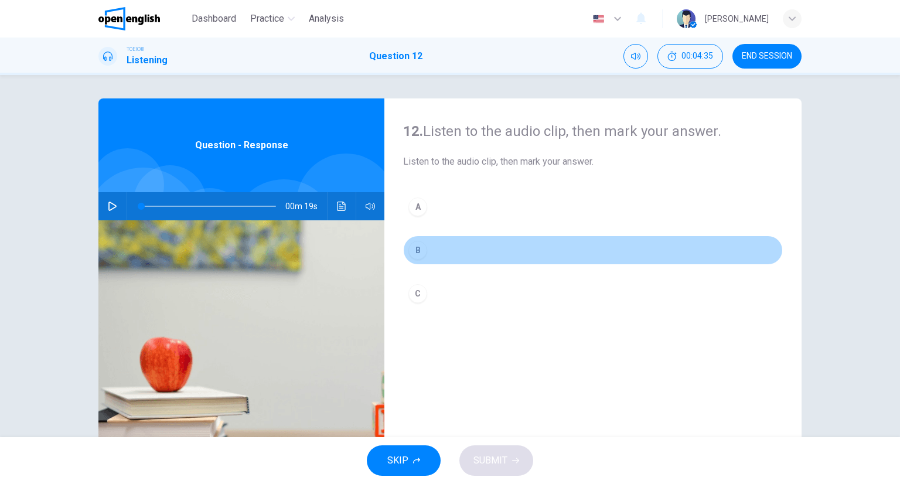
click at [485, 261] on button "B" at bounding box center [593, 249] width 380 height 29
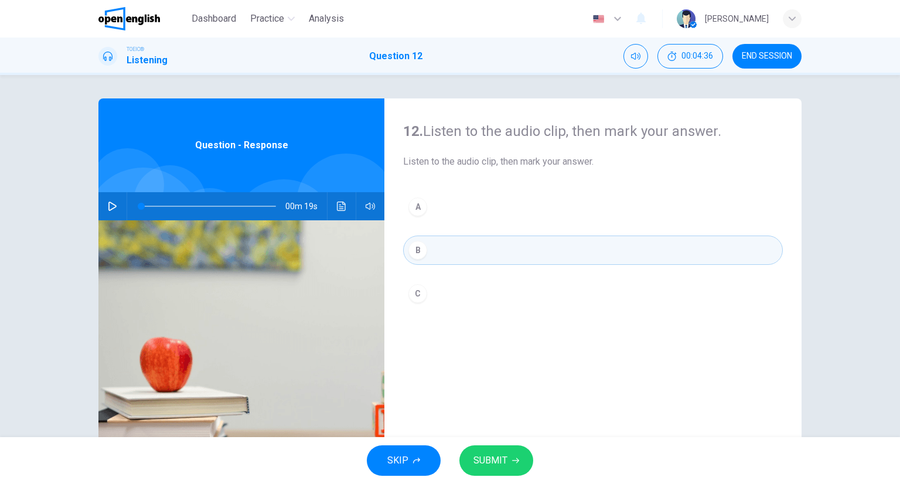
click at [500, 451] on button "SUBMIT" at bounding box center [496, 460] width 74 height 30
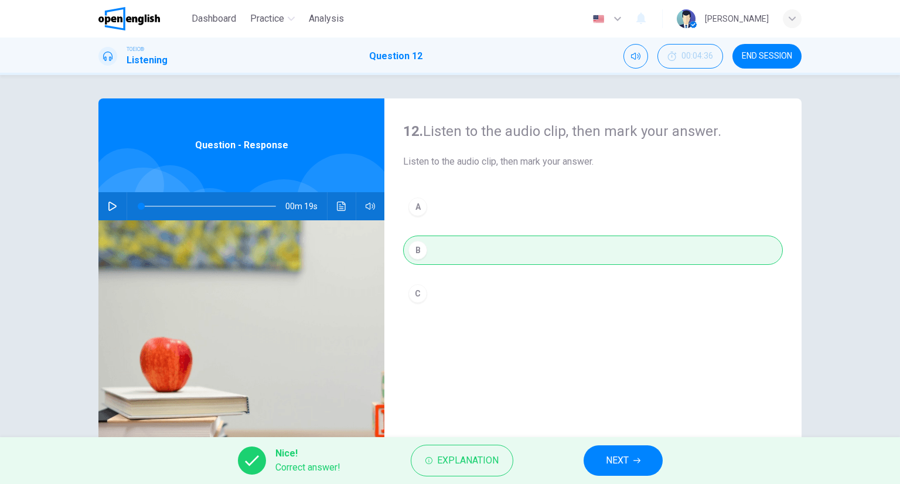
click at [605, 469] on button "NEXT" at bounding box center [622, 460] width 79 height 30
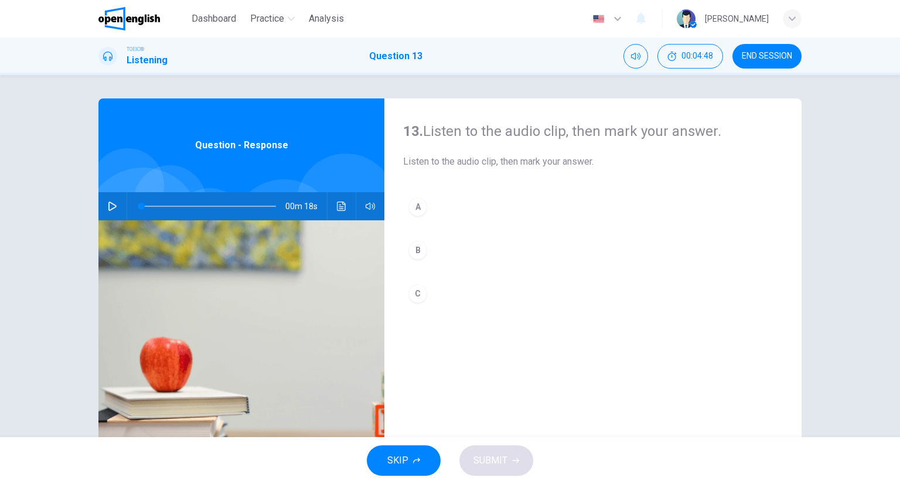
click at [342, 204] on icon "Click to see the audio transcription" at bounding box center [341, 206] width 9 height 9
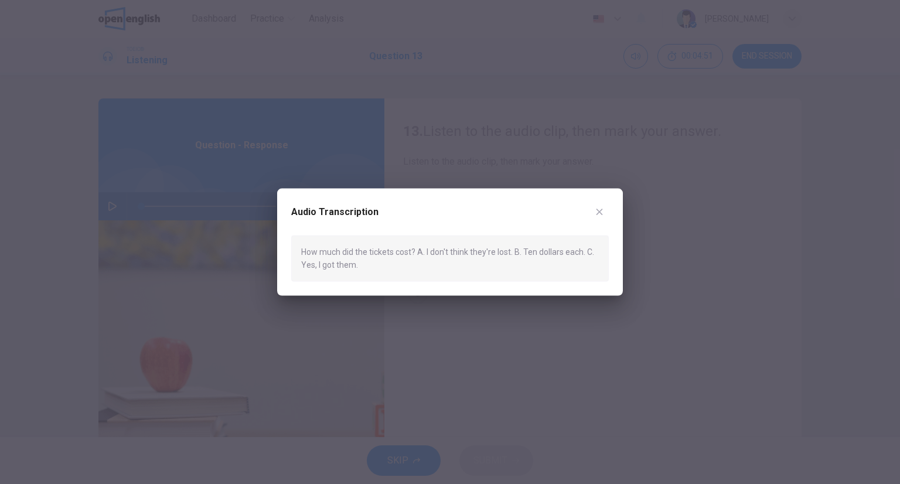
click at [605, 204] on button "button" at bounding box center [599, 212] width 19 height 19
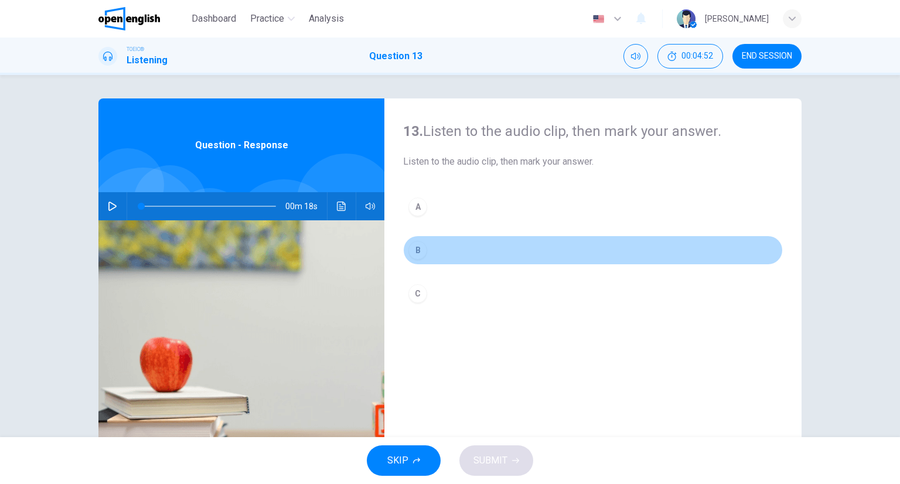
click at [465, 250] on button "B" at bounding box center [593, 249] width 380 height 29
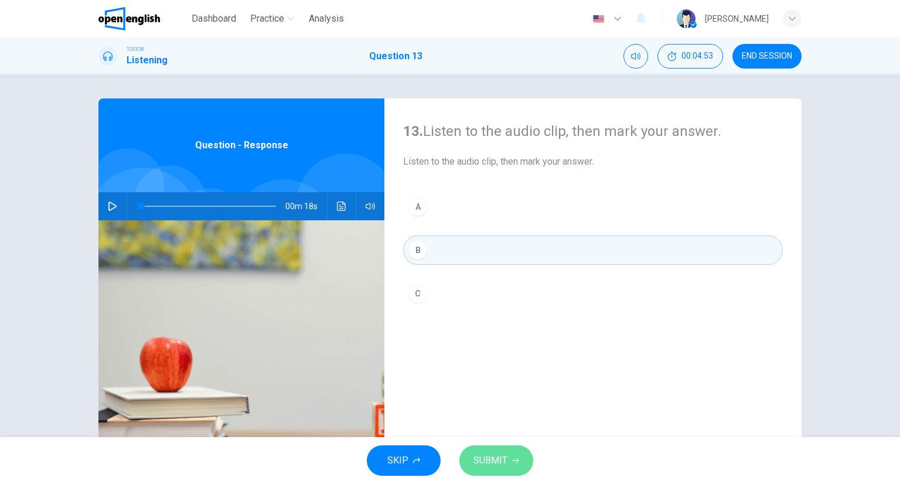
drag, startPoint x: 507, startPoint y: 453, endPoint x: 496, endPoint y: 449, distance: 11.9
click at [504, 454] on button "SUBMIT" at bounding box center [496, 460] width 74 height 30
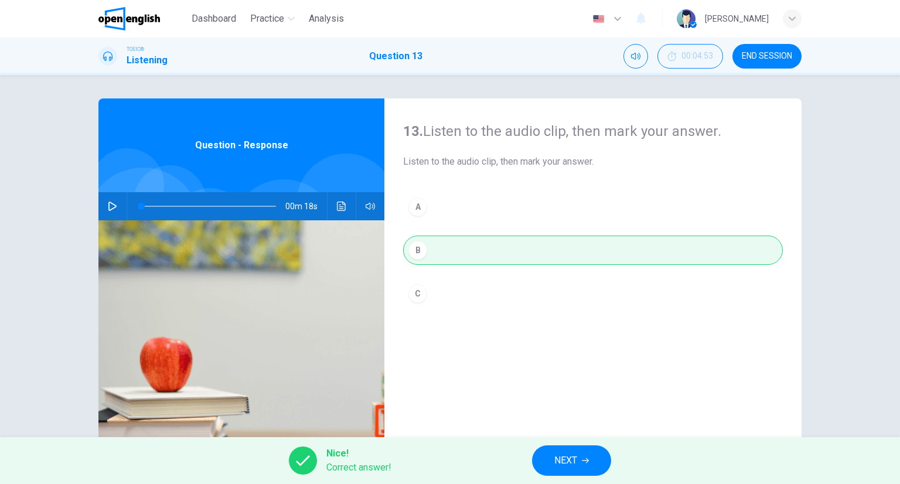
click at [600, 445] on div "Nice! Correct answer! NEXT" at bounding box center [450, 460] width 900 height 47
click at [583, 443] on div "Nice! Correct answer! NEXT" at bounding box center [450, 460] width 900 height 47
click at [585, 445] on button "NEXT" at bounding box center [571, 460] width 79 height 30
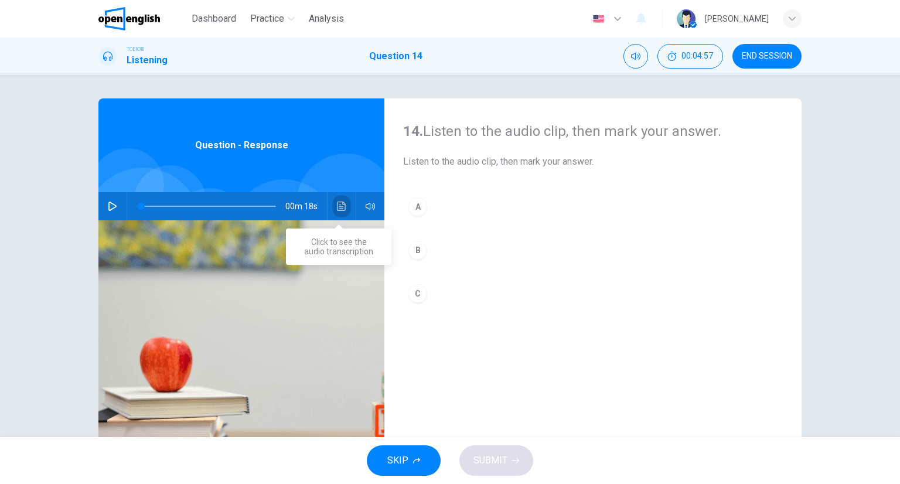
click at [332, 204] on button "Click to see the audio transcription" at bounding box center [341, 206] width 19 height 28
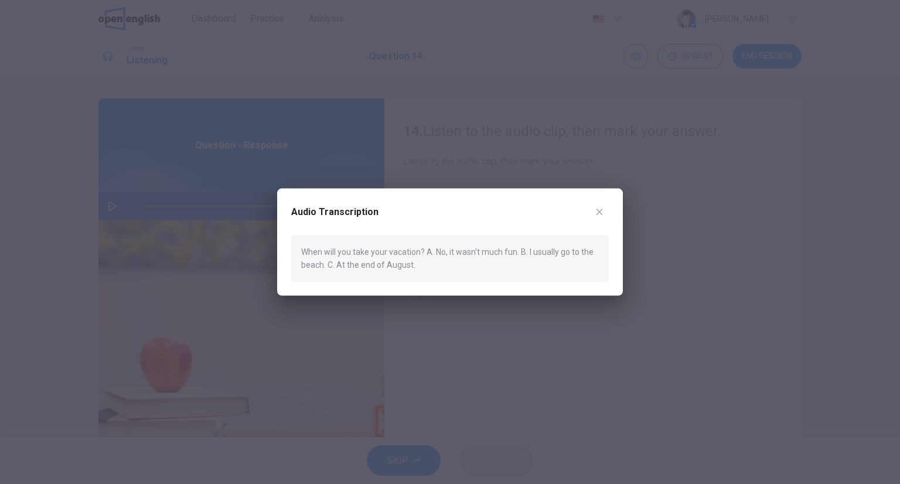
click at [600, 209] on icon "button" at bounding box center [599, 211] width 9 height 9
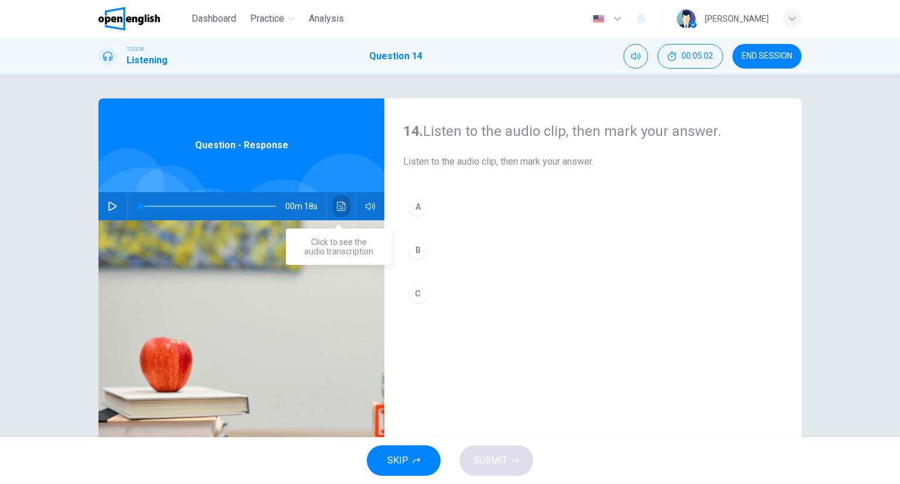
click at [344, 206] on button "Click to see the audio transcription" at bounding box center [341, 206] width 19 height 28
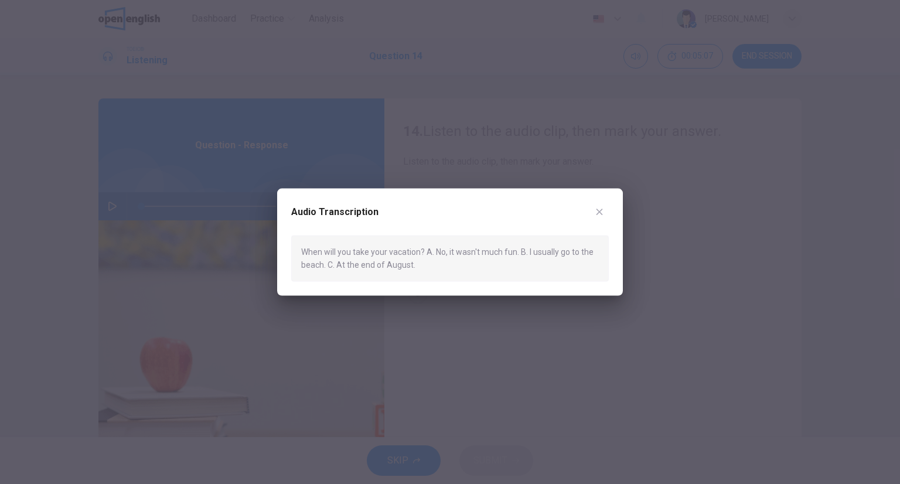
click at [600, 218] on button "button" at bounding box center [599, 212] width 19 height 19
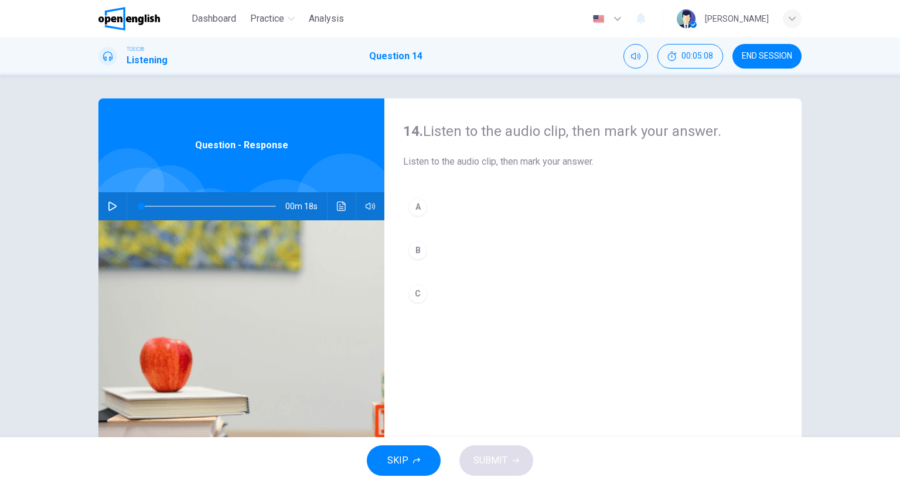
click at [429, 300] on button "C" at bounding box center [593, 293] width 380 height 29
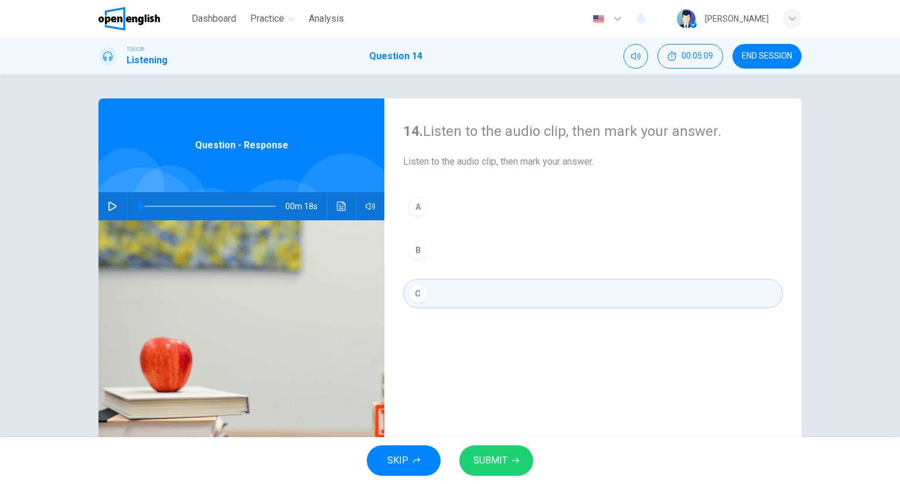
click at [509, 454] on button "SUBMIT" at bounding box center [496, 460] width 74 height 30
click at [517, 452] on button "SUBMIT" at bounding box center [496, 460] width 74 height 30
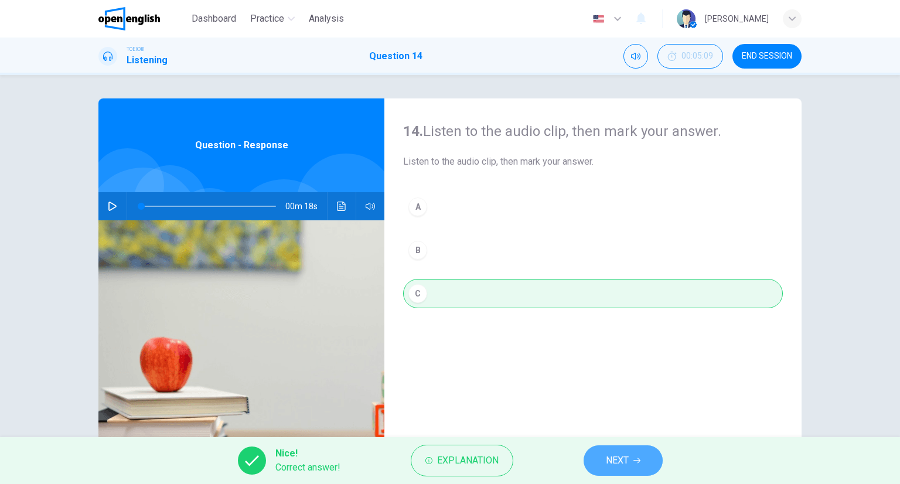
click at [624, 449] on button "NEXT" at bounding box center [622, 460] width 79 height 30
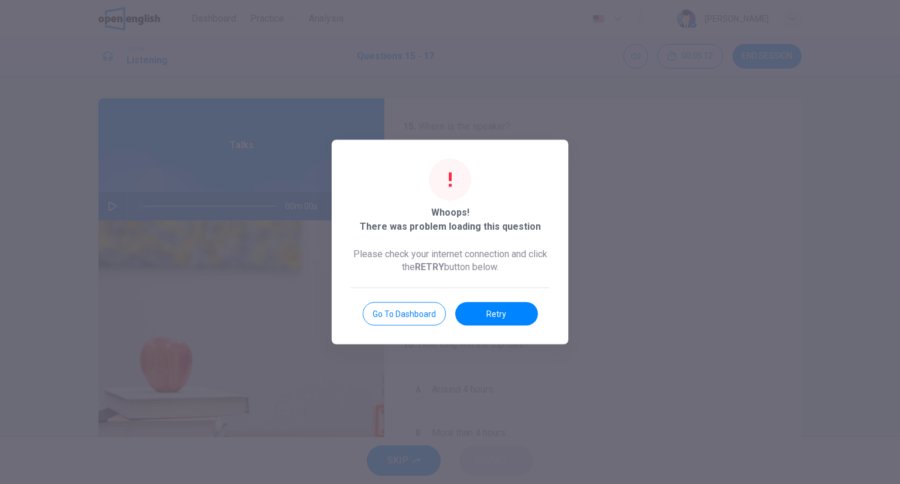
click at [506, 319] on button "Retry" at bounding box center [496, 313] width 83 height 23
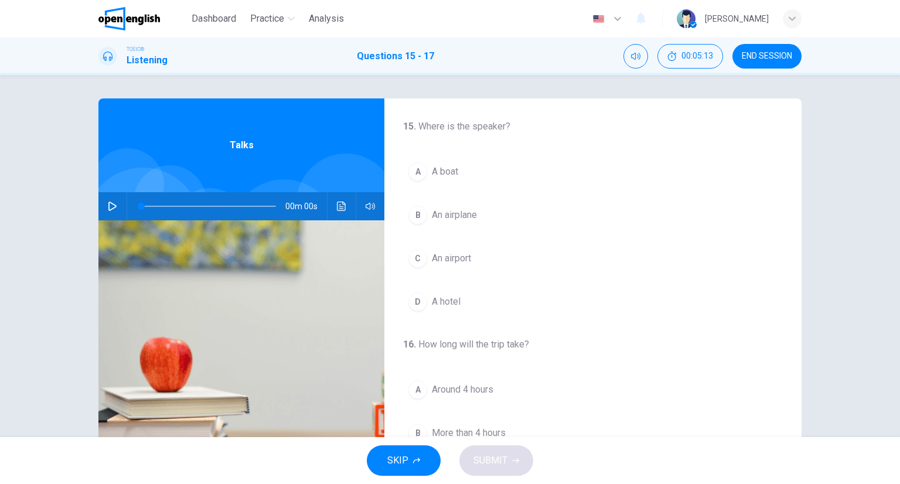
click at [337, 209] on icon "Click to see the audio transcription" at bounding box center [341, 206] width 9 height 9
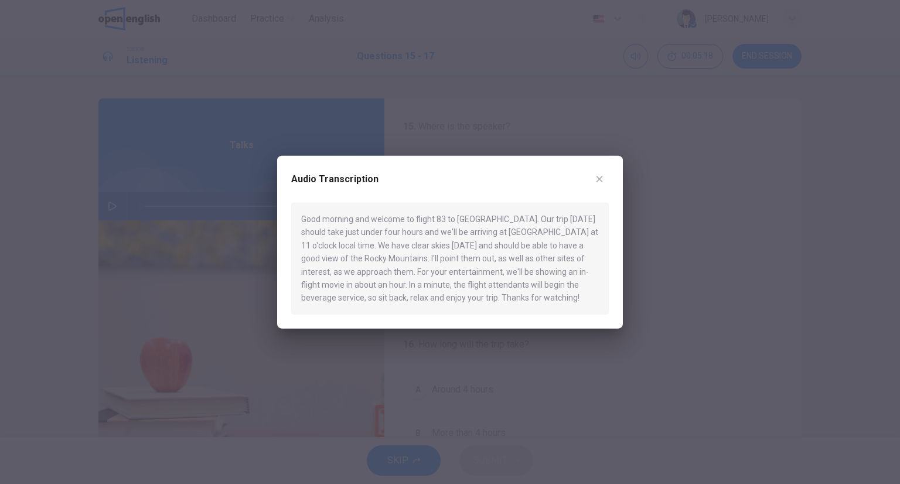
click at [599, 183] on button "button" at bounding box center [599, 179] width 19 height 19
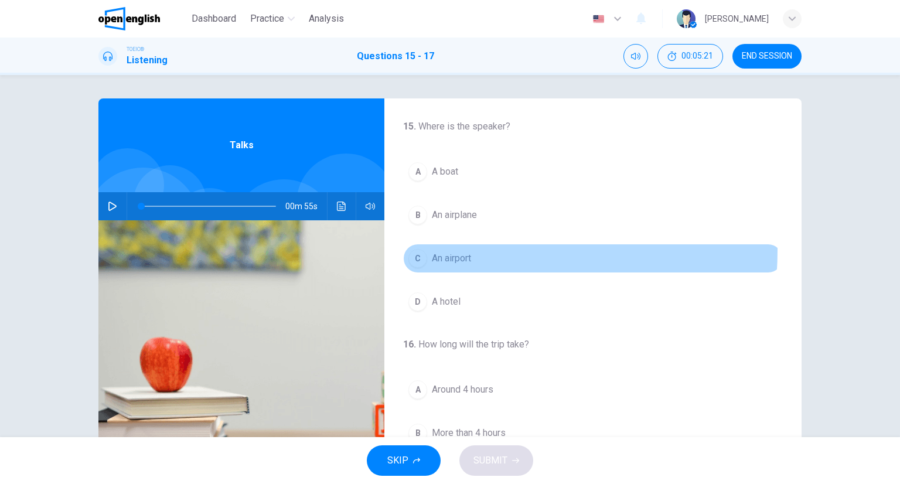
click at [427, 250] on button "[GEOGRAPHIC_DATA]" at bounding box center [593, 258] width 380 height 29
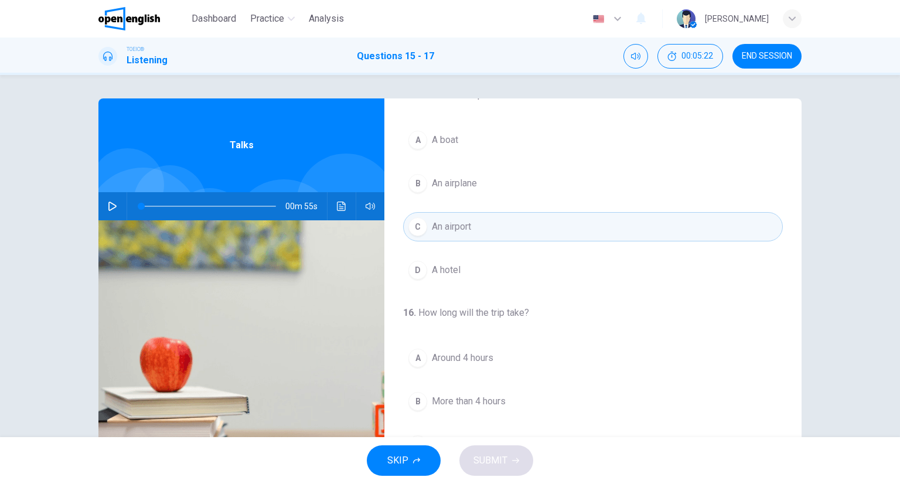
scroll to position [59, 0]
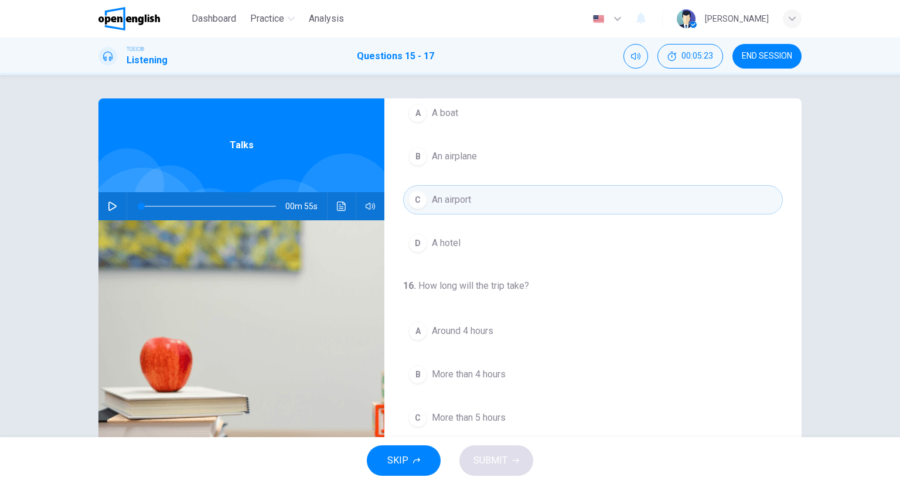
click at [343, 216] on button "Click to see the audio transcription" at bounding box center [341, 206] width 19 height 28
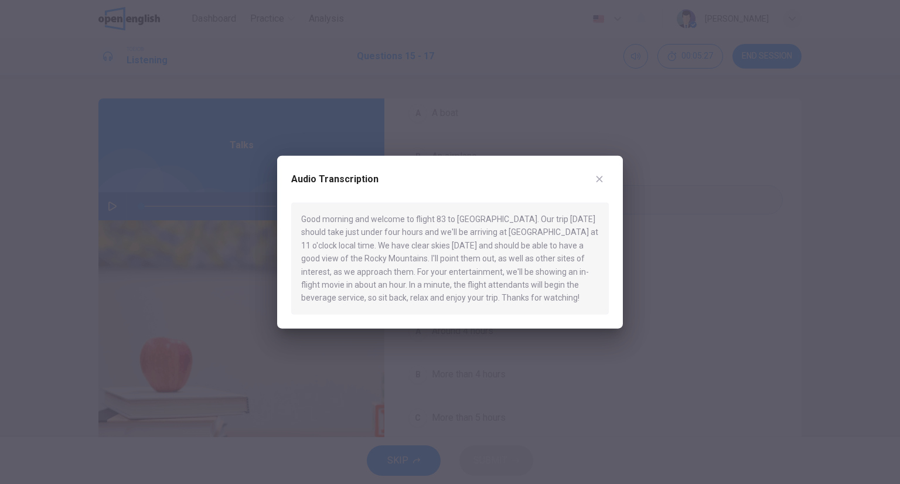
drag, startPoint x: 586, startPoint y: 175, endPoint x: 593, endPoint y: 182, distance: 9.9
click at [586, 175] on div "Audio Transcription" at bounding box center [449, 186] width 317 height 33
click at [593, 182] on button "button" at bounding box center [599, 179] width 19 height 19
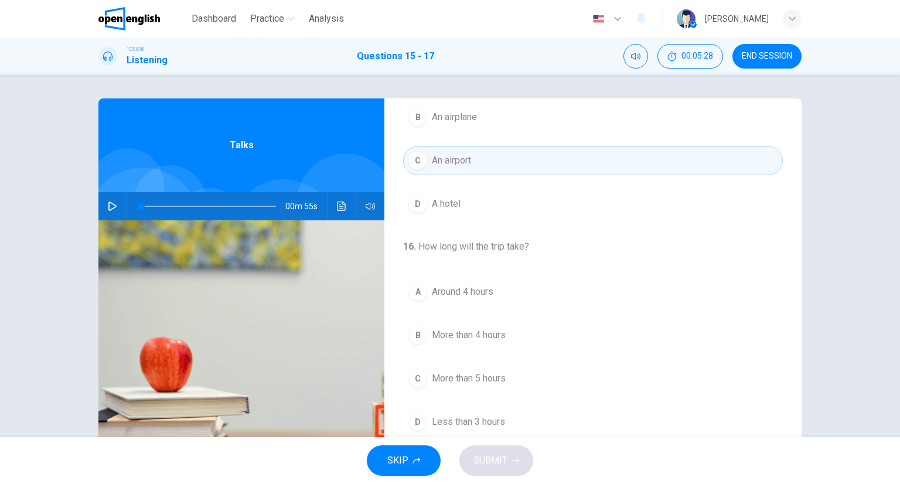
scroll to position [176, 0]
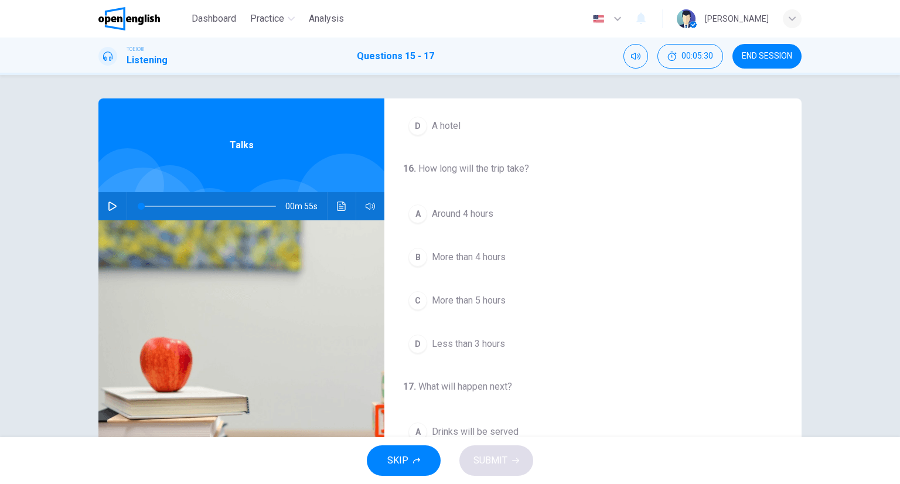
click at [349, 210] on div "00m 55s" at bounding box center [241, 206] width 286 height 28
click at [348, 210] on div "00m 55s" at bounding box center [241, 206] width 286 height 28
click at [340, 202] on icon "Click to see the audio transcription" at bounding box center [341, 206] width 9 height 9
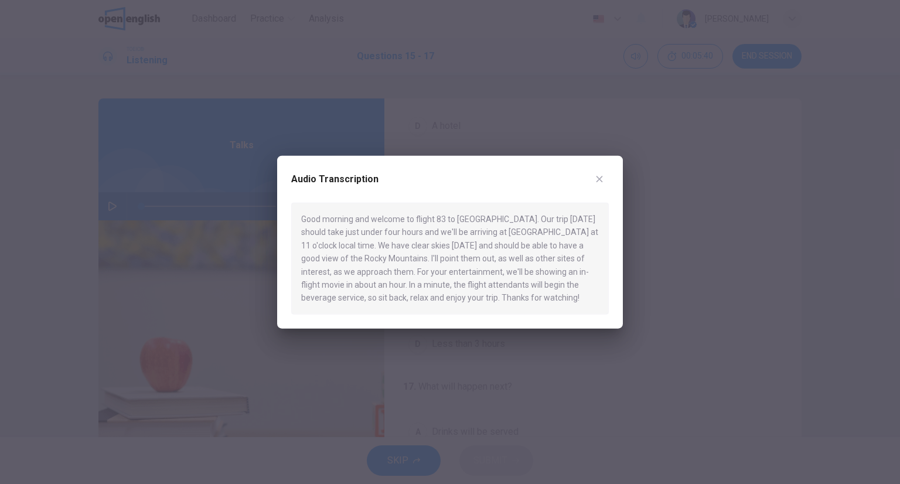
click at [409, 136] on div at bounding box center [450, 242] width 900 height 484
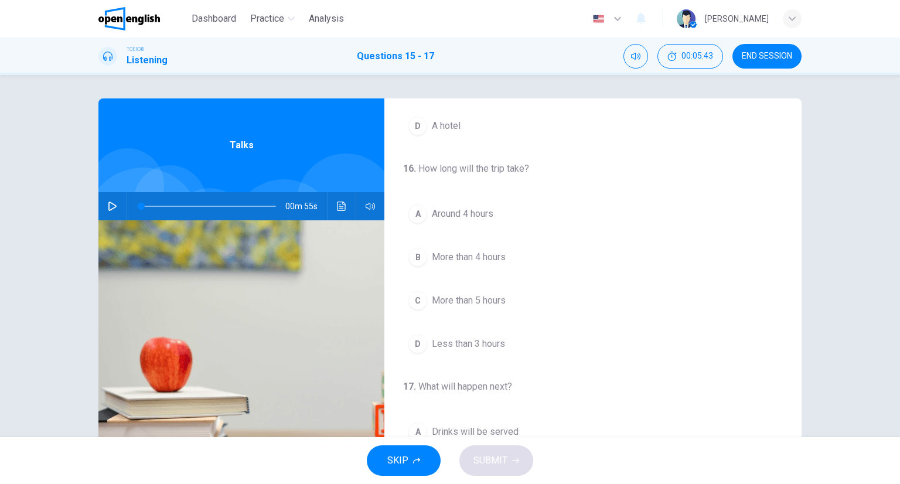
click at [510, 298] on button "C More than 5 hours" at bounding box center [593, 300] width 380 height 29
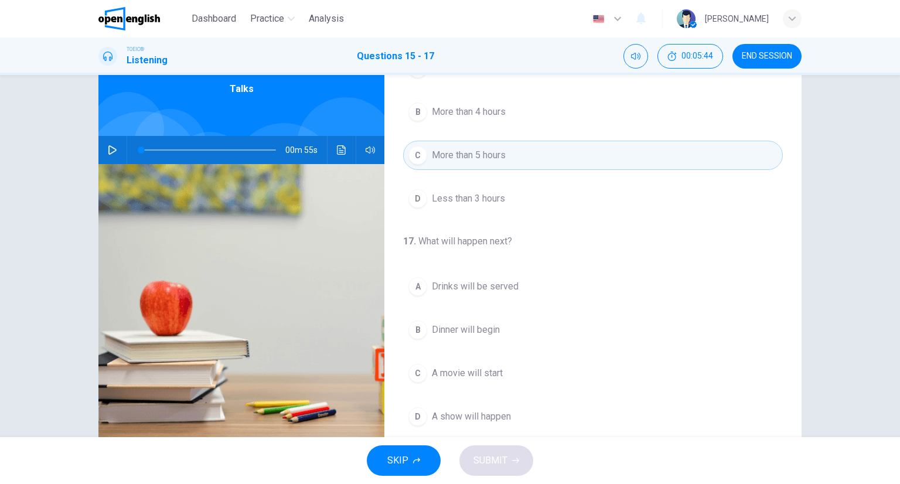
scroll to position [59, 0]
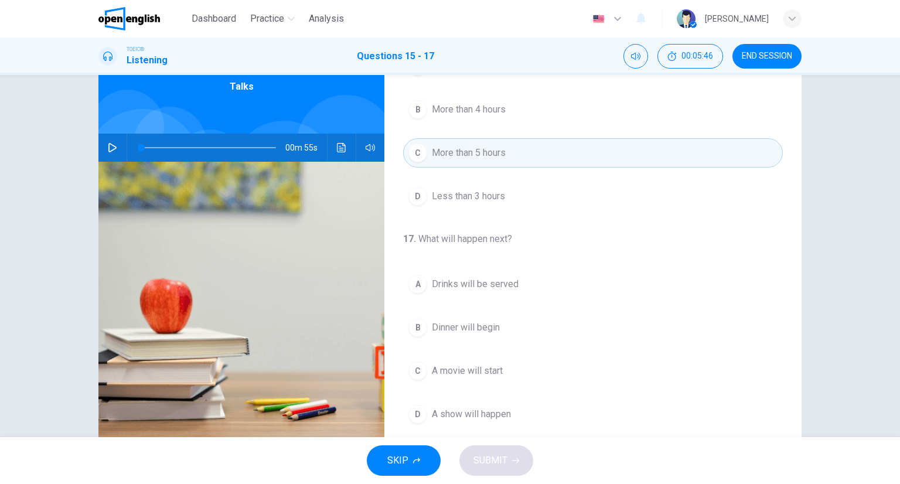
click at [473, 96] on button "B More than 4 hours" at bounding box center [593, 109] width 380 height 29
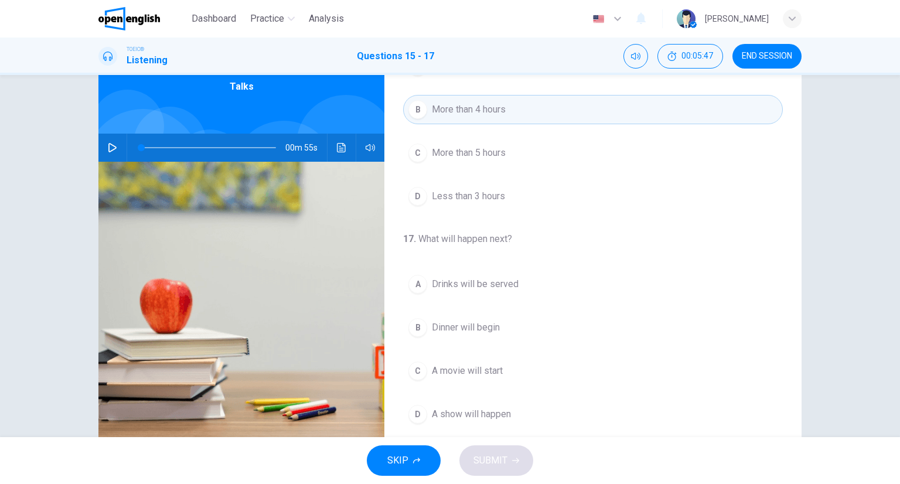
scroll to position [92, 0]
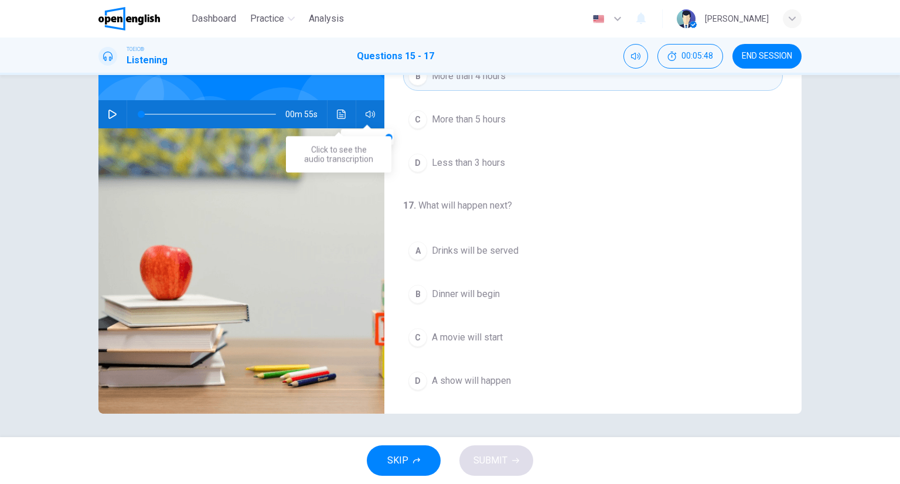
click at [332, 107] on button "Click to see the audio transcription" at bounding box center [341, 114] width 19 height 28
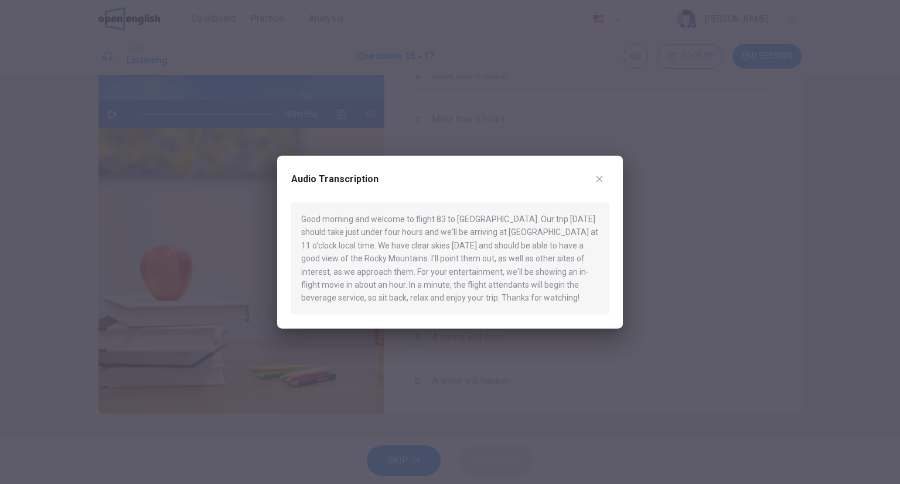
drag, startPoint x: 600, startPoint y: 132, endPoint x: 576, endPoint y: 210, distance: 81.5
click at [600, 135] on div at bounding box center [450, 242] width 900 height 484
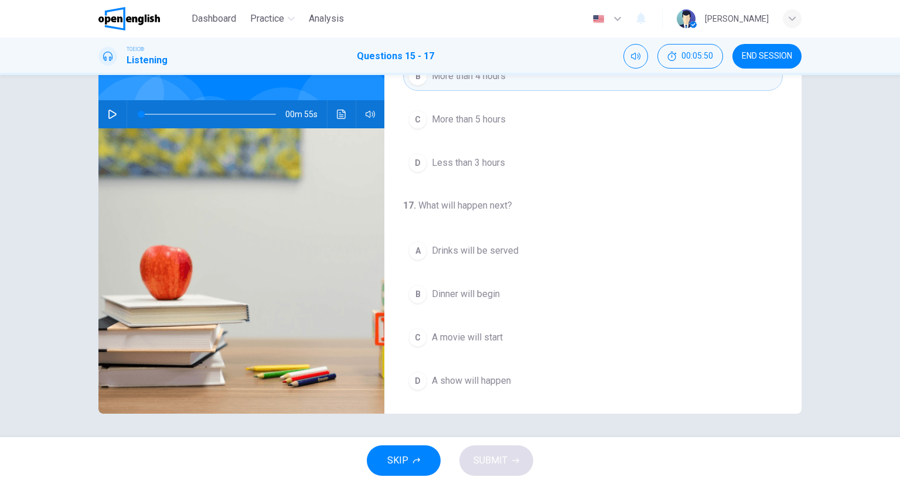
click at [476, 236] on button "A Drinks will be served" at bounding box center [593, 250] width 380 height 29
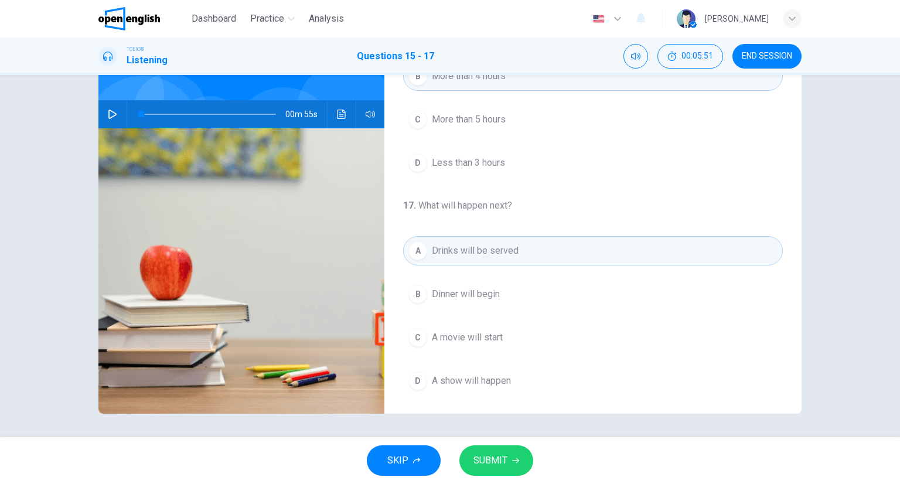
click at [511, 451] on button "SUBMIT" at bounding box center [496, 460] width 74 height 30
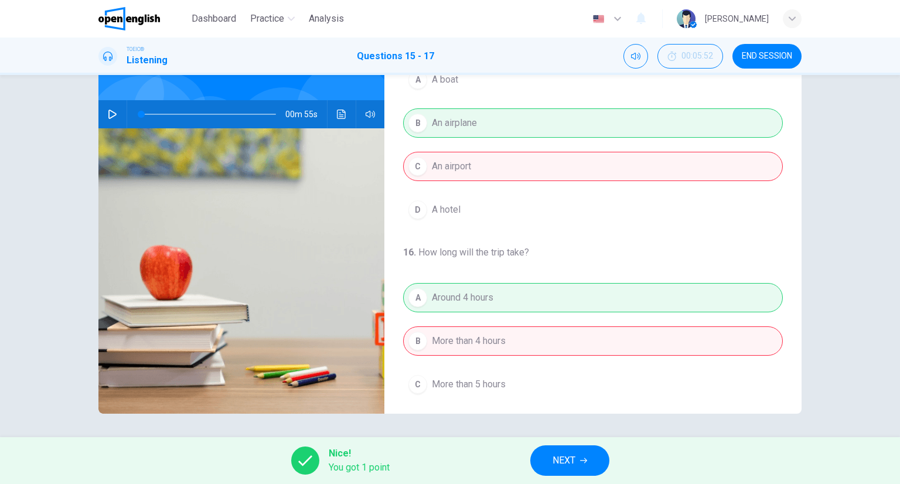
scroll to position [0, 0]
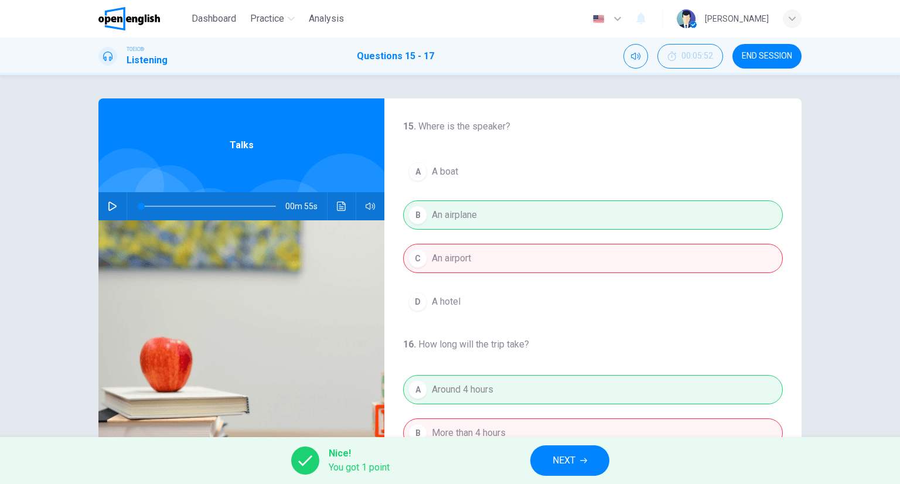
click at [565, 457] on span "NEXT" at bounding box center [563, 460] width 23 height 16
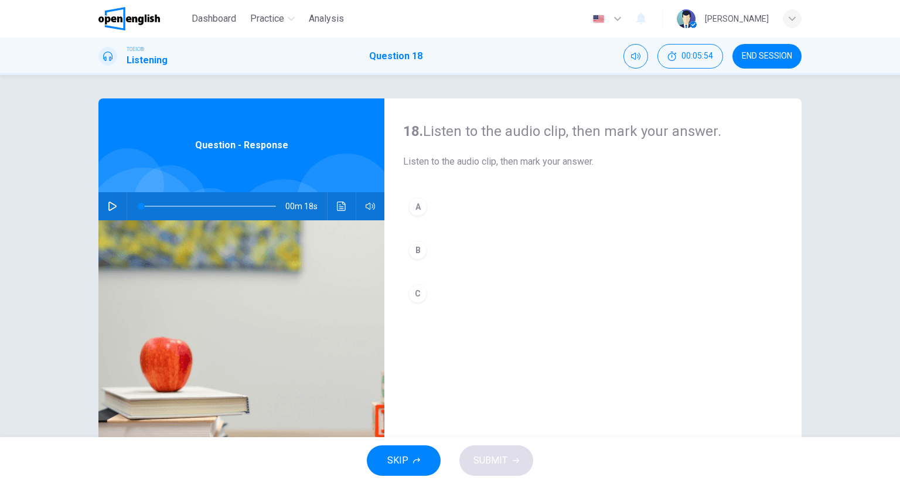
click at [339, 207] on icon "Click to see the audio transcription" at bounding box center [341, 206] width 9 height 9
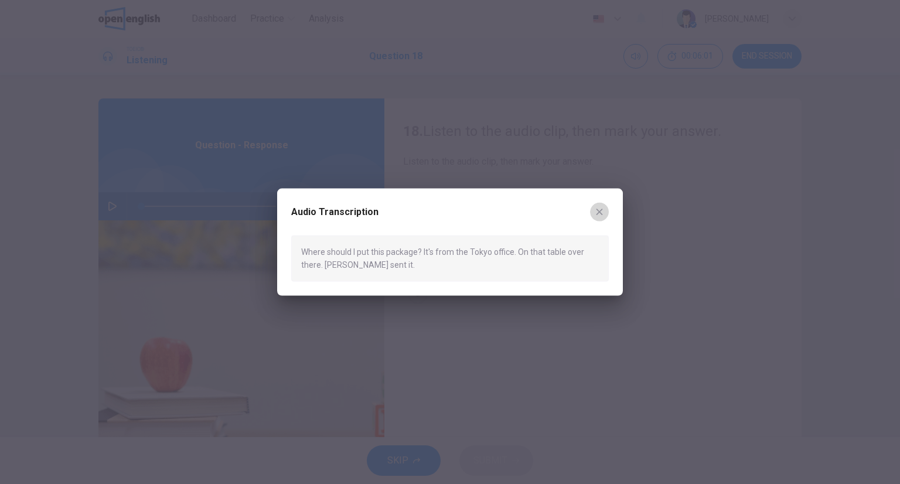
drag, startPoint x: 603, startPoint y: 206, endPoint x: 573, endPoint y: 213, distance: 30.7
click at [602, 206] on button "button" at bounding box center [599, 212] width 19 height 19
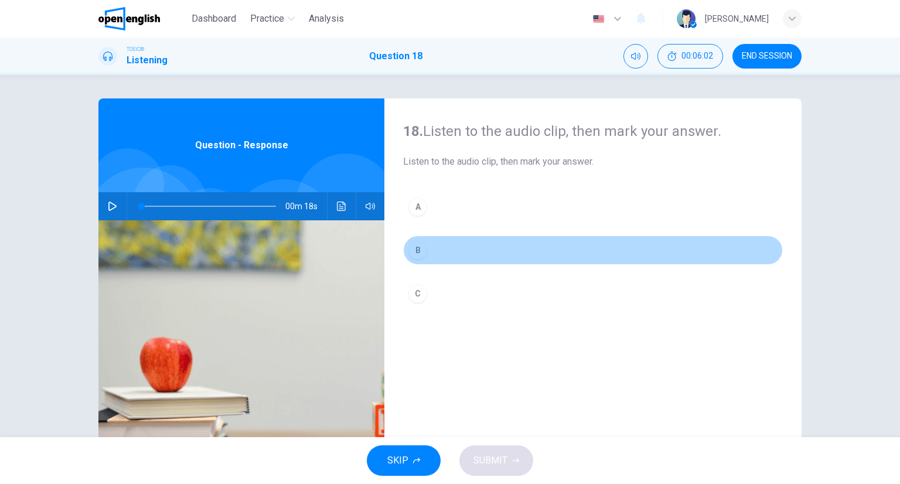
click at [472, 249] on button "B" at bounding box center [593, 249] width 380 height 29
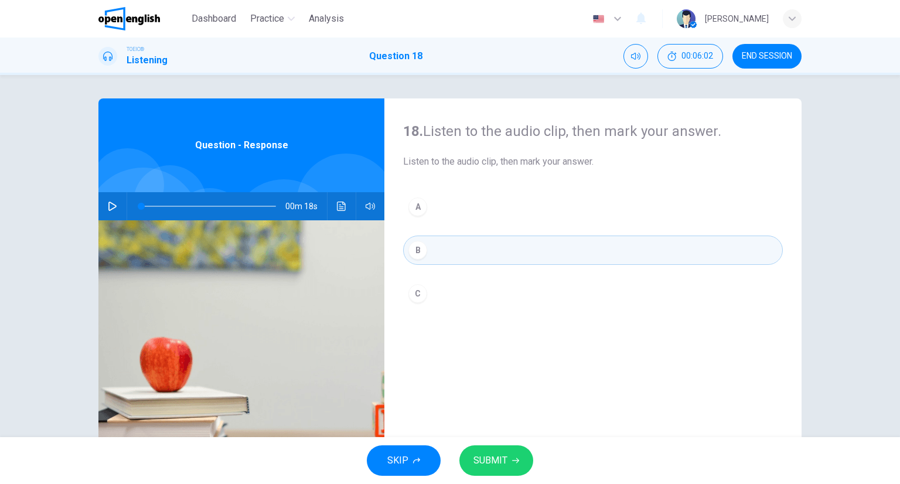
click at [525, 454] on button "SUBMIT" at bounding box center [496, 460] width 74 height 30
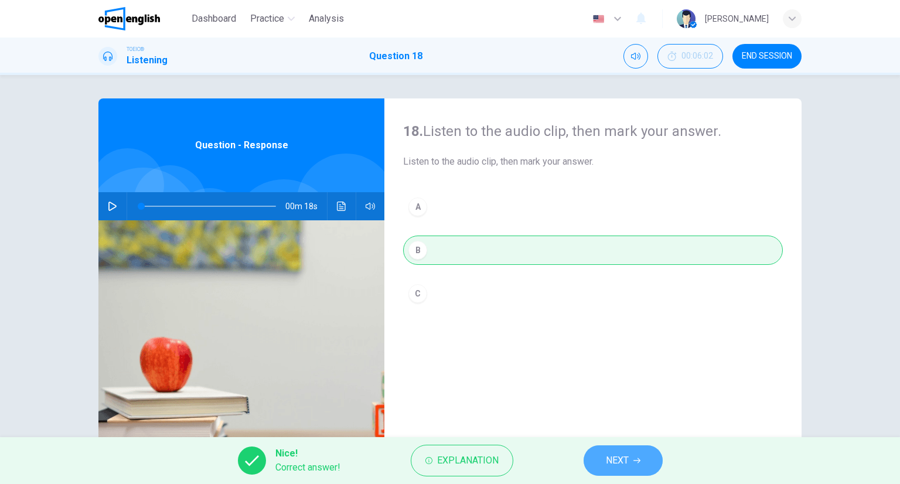
click at [615, 446] on button "NEXT" at bounding box center [622, 460] width 79 height 30
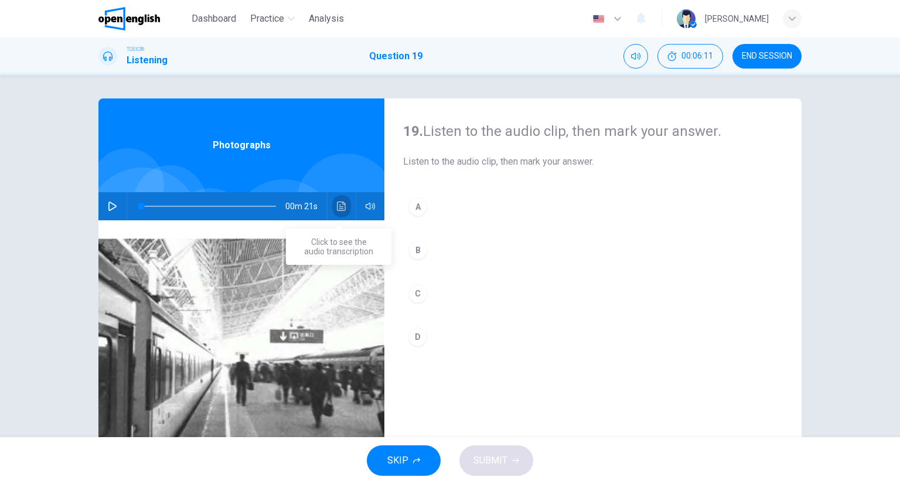
click at [333, 201] on button "Click to see the audio transcription" at bounding box center [341, 206] width 19 height 28
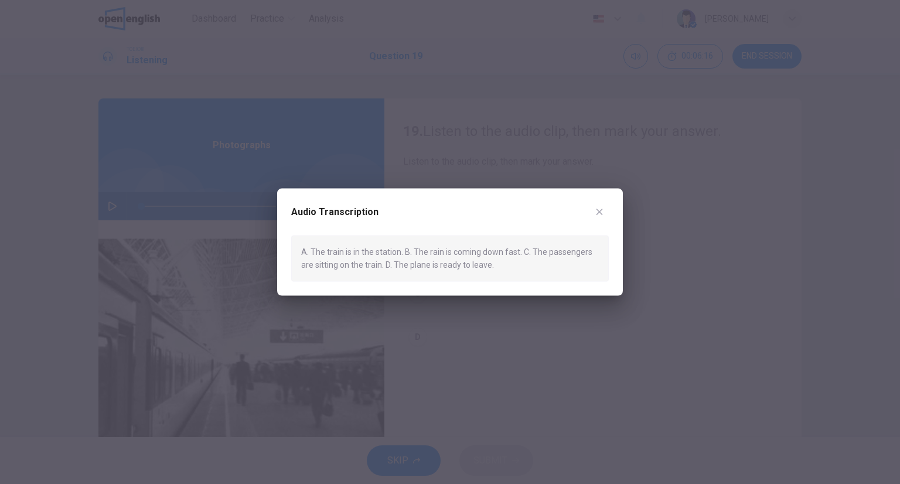
click at [610, 206] on div "Audio Transcription A. The train is in the station. B. The rain is coming down …" at bounding box center [450, 242] width 346 height 107
click at [605, 195] on div "Audio Transcription A. The train is in the station. B. The rain is coming down …" at bounding box center [450, 242] width 346 height 107
click at [607, 207] on button "button" at bounding box center [599, 212] width 19 height 19
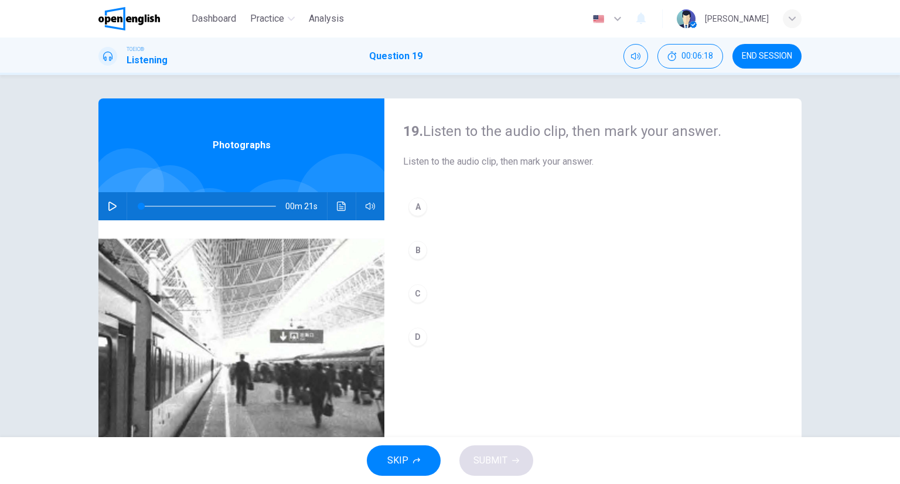
drag, startPoint x: 446, startPoint y: 219, endPoint x: 435, endPoint y: 214, distance: 12.8
click at [435, 214] on button "A" at bounding box center [593, 206] width 380 height 29
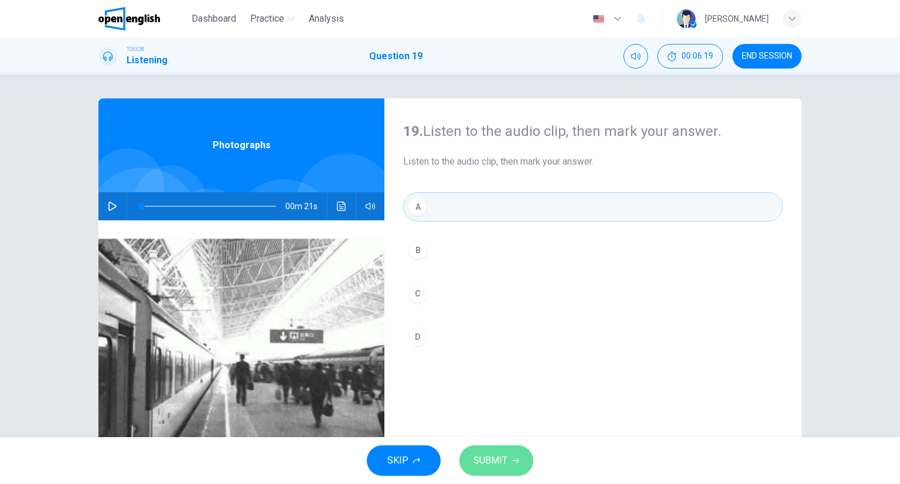
click at [493, 448] on button "SUBMIT" at bounding box center [496, 460] width 74 height 30
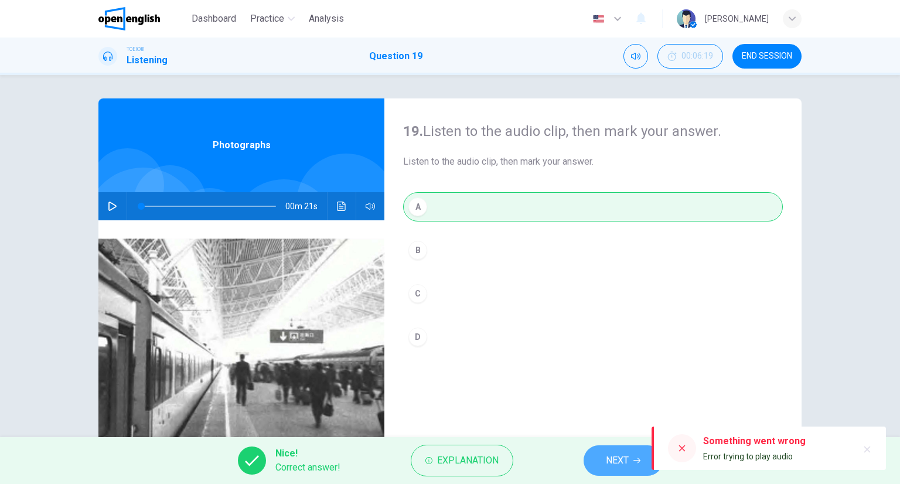
click at [622, 452] on span "NEXT" at bounding box center [617, 460] width 23 height 16
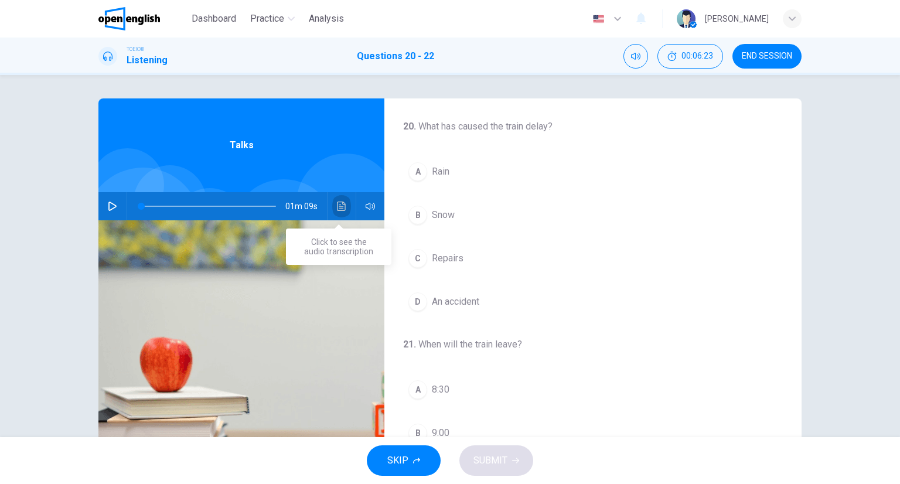
click at [338, 202] on icon "Click to see the audio transcription" at bounding box center [341, 206] width 9 height 9
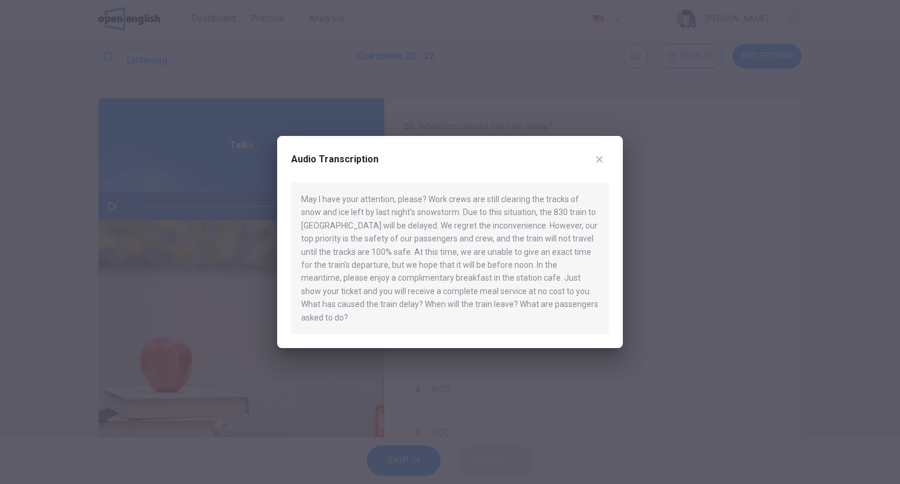
click at [596, 162] on icon "button" at bounding box center [599, 159] width 9 height 9
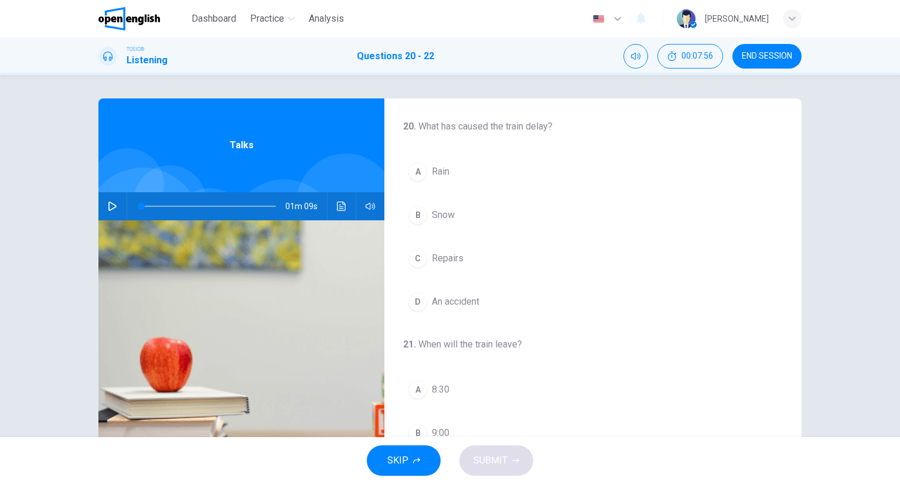
click at [443, 208] on span "Snow" at bounding box center [443, 215] width 23 height 14
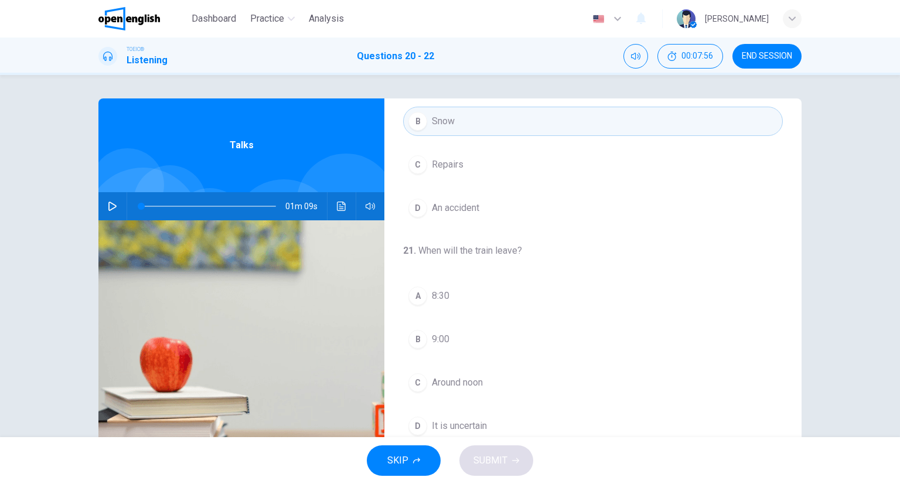
scroll to position [234, 0]
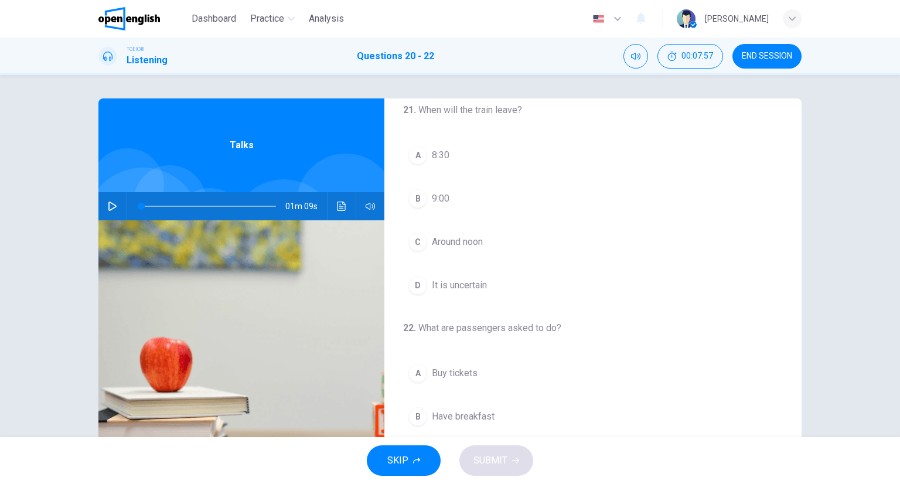
click at [472, 283] on span "It is uncertain" at bounding box center [459, 285] width 55 height 14
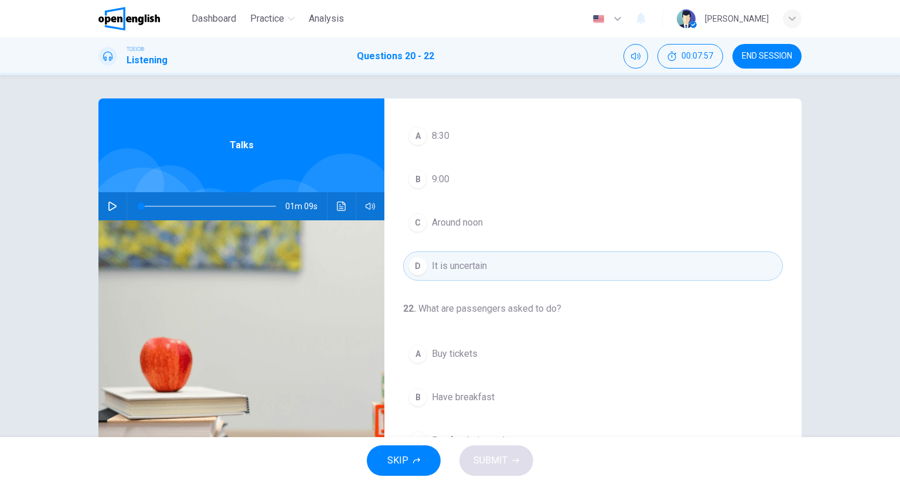
scroll to position [265, 0]
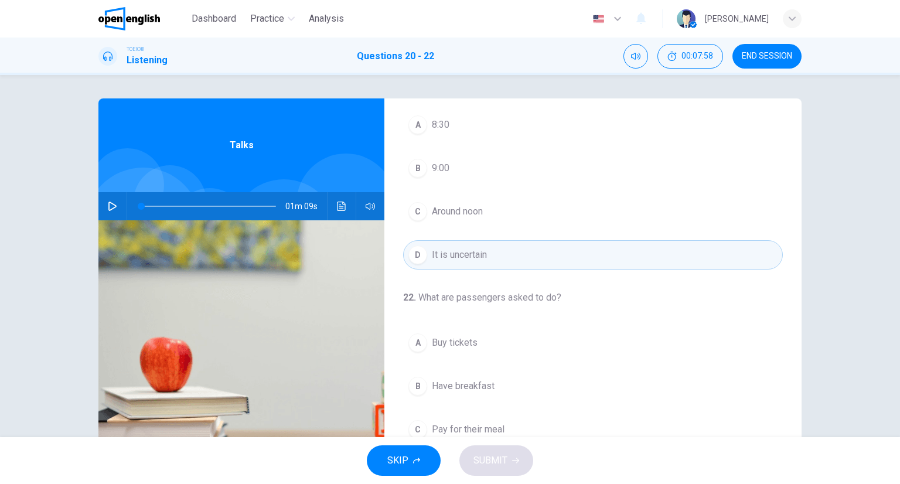
click at [463, 384] on span "Have breakfast" at bounding box center [463, 386] width 63 height 14
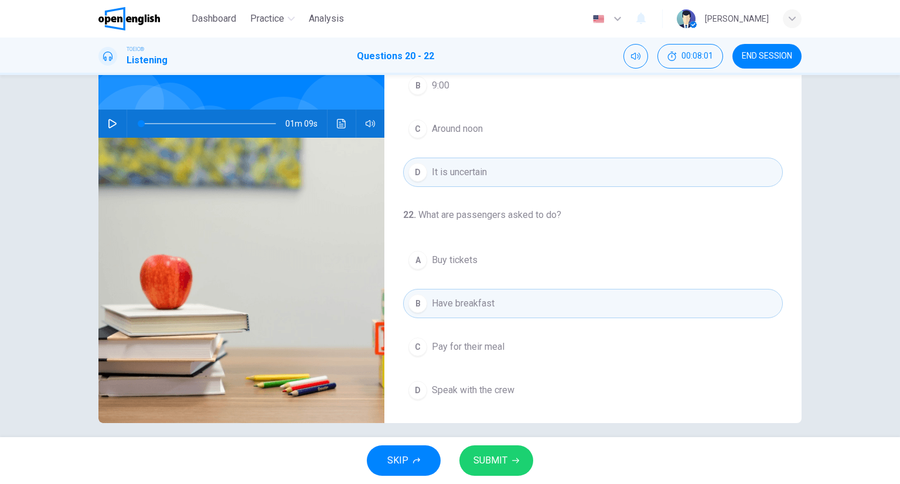
scroll to position [92, 0]
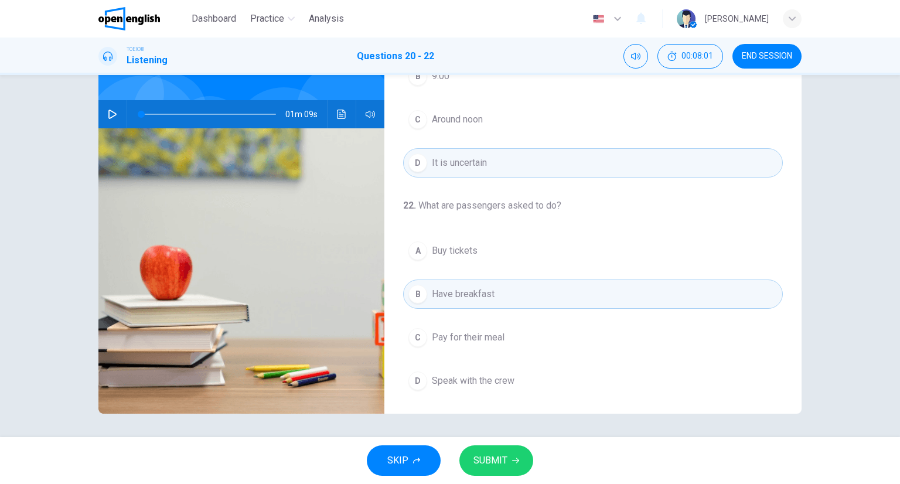
click at [527, 467] on button "SUBMIT" at bounding box center [496, 460] width 74 height 30
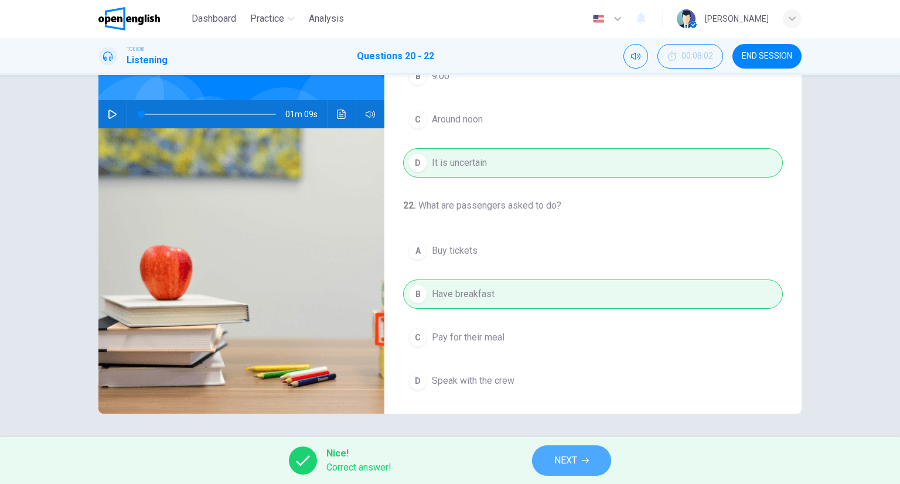
drag, startPoint x: 596, startPoint y: 455, endPoint x: 589, endPoint y: 427, distance: 28.4
click at [596, 454] on button "NEXT" at bounding box center [571, 460] width 79 height 30
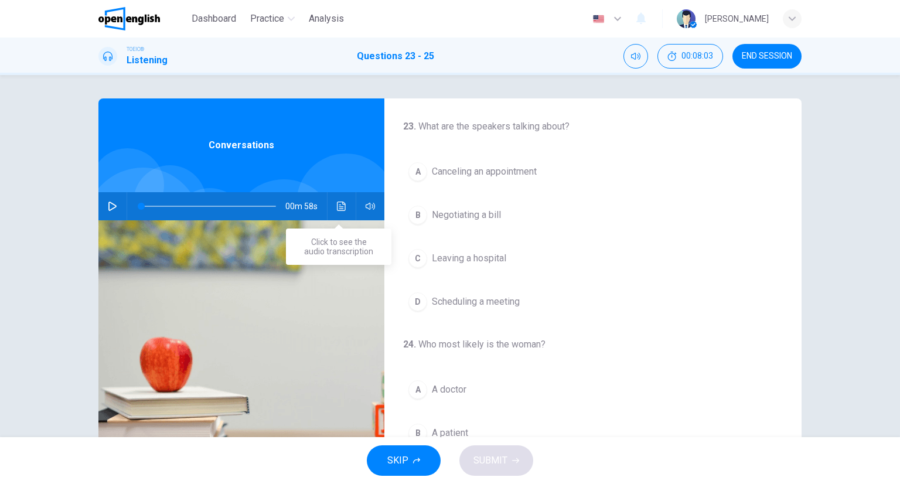
click at [342, 207] on button "Click to see the audio transcription" at bounding box center [341, 206] width 19 height 28
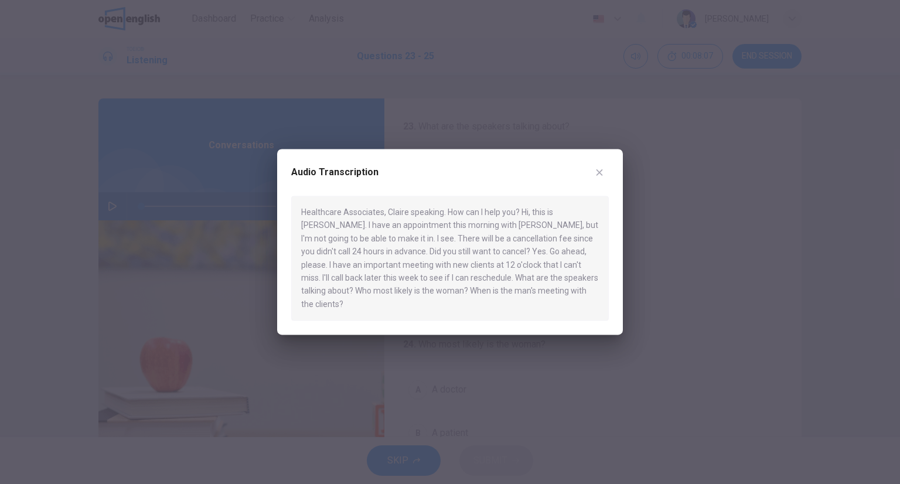
click at [694, 237] on div at bounding box center [450, 242] width 900 height 484
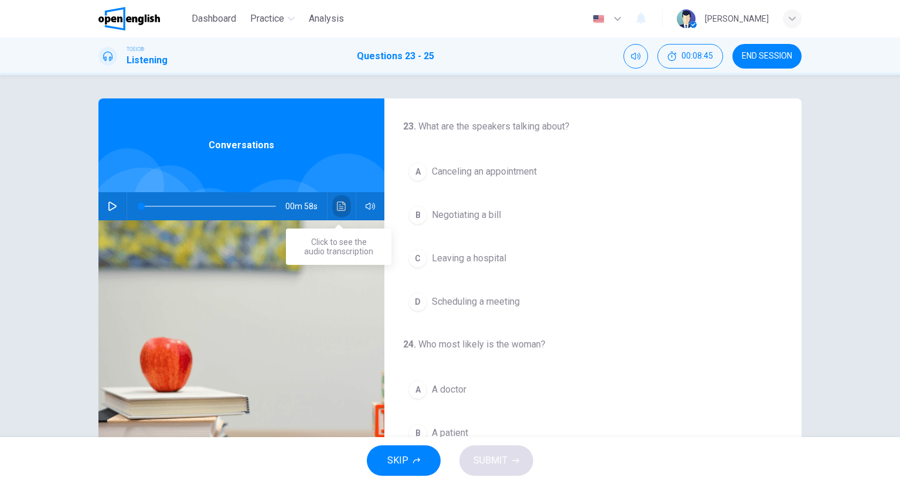
click at [343, 204] on button "Click to see the audio transcription" at bounding box center [341, 206] width 19 height 28
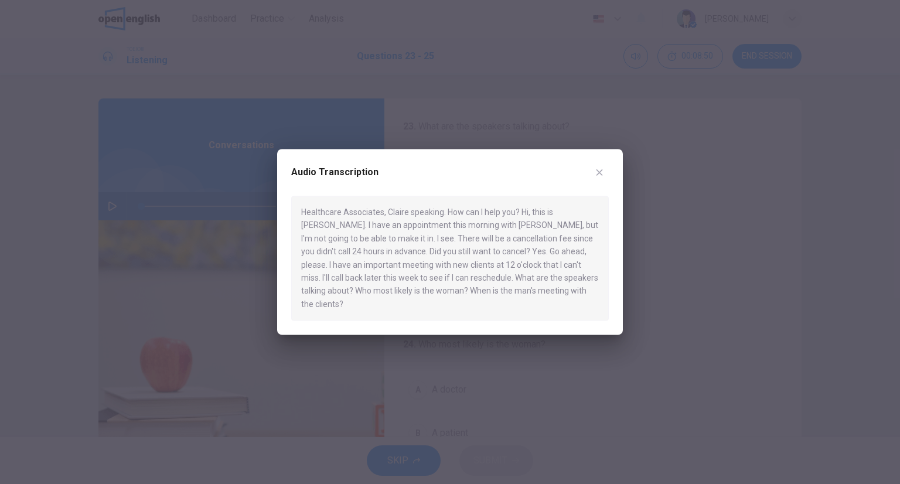
click at [595, 182] on button "button" at bounding box center [599, 172] width 19 height 19
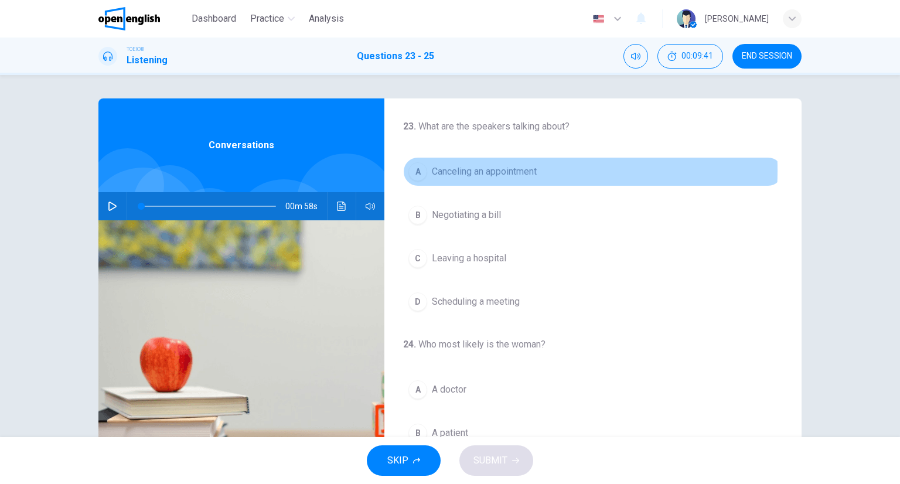
click at [435, 172] on span "Canceling an appointment" at bounding box center [484, 172] width 105 height 14
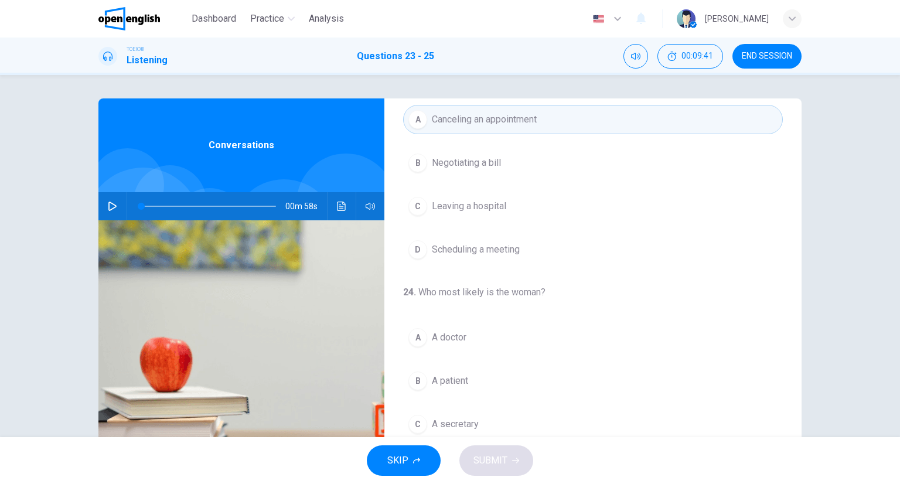
scroll to position [117, 0]
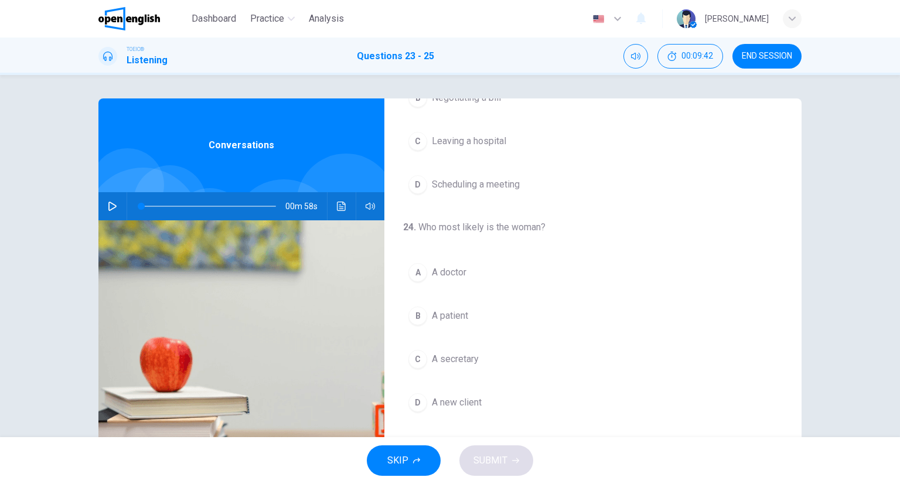
click at [454, 367] on button "C A secretary" at bounding box center [593, 358] width 380 height 29
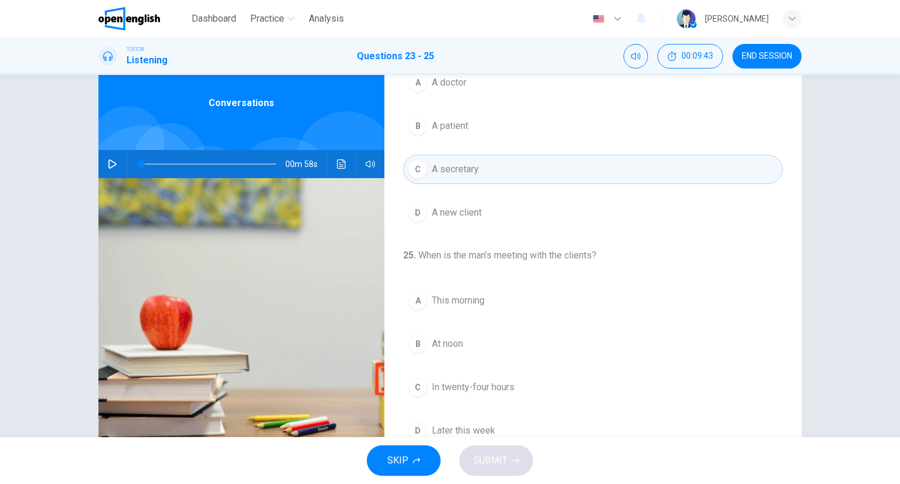
scroll to position [92, 0]
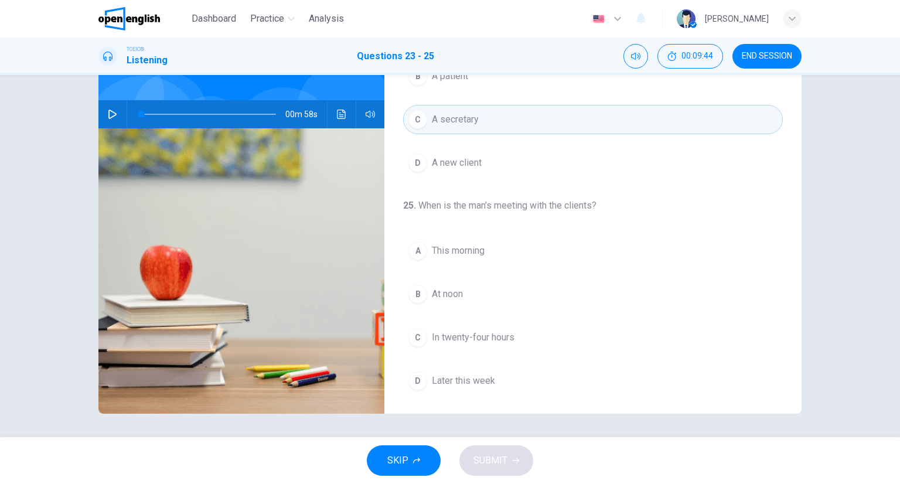
click at [429, 308] on div "A This morning B At noon C In twenty-four hours D Later this week" at bounding box center [593, 315] width 380 height 159
click at [431, 303] on div "A This morning B At noon C In twenty-four hours D Later this week" at bounding box center [593, 315] width 380 height 159
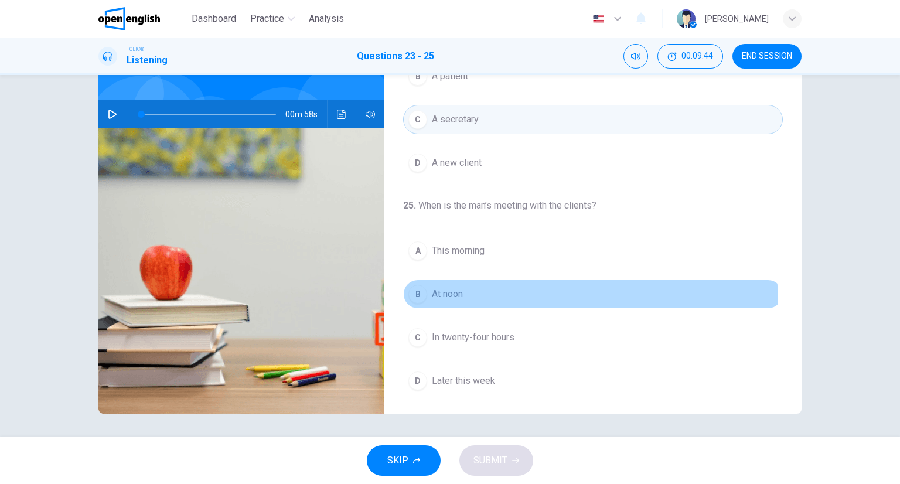
click at [431, 303] on button "B At noon" at bounding box center [593, 293] width 380 height 29
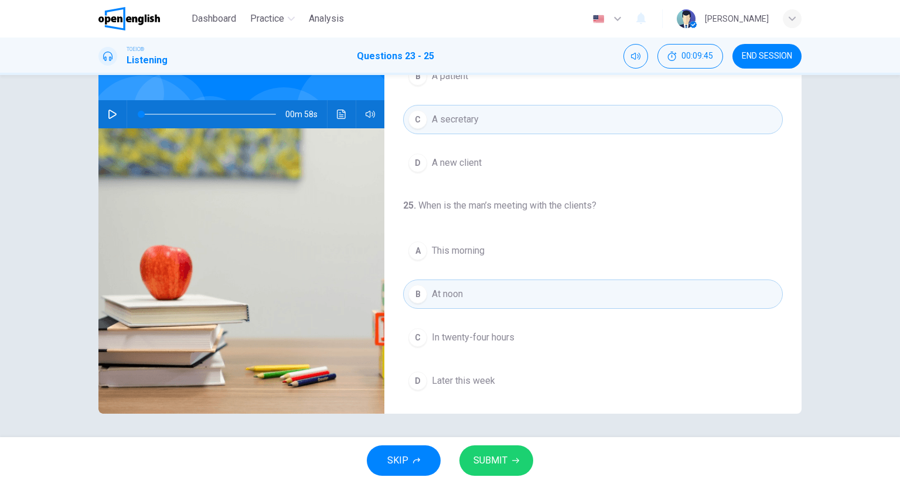
click at [489, 468] on button "SUBMIT" at bounding box center [496, 460] width 74 height 30
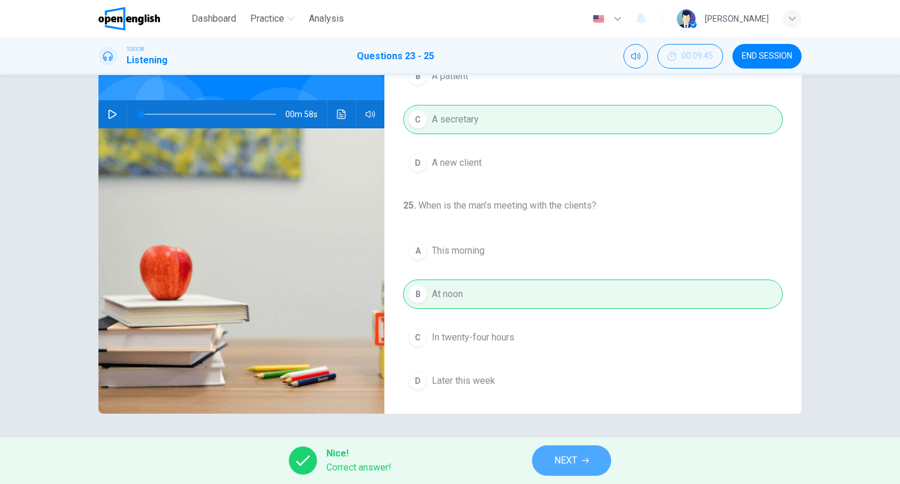
click at [592, 451] on button "NEXT" at bounding box center [571, 460] width 79 height 30
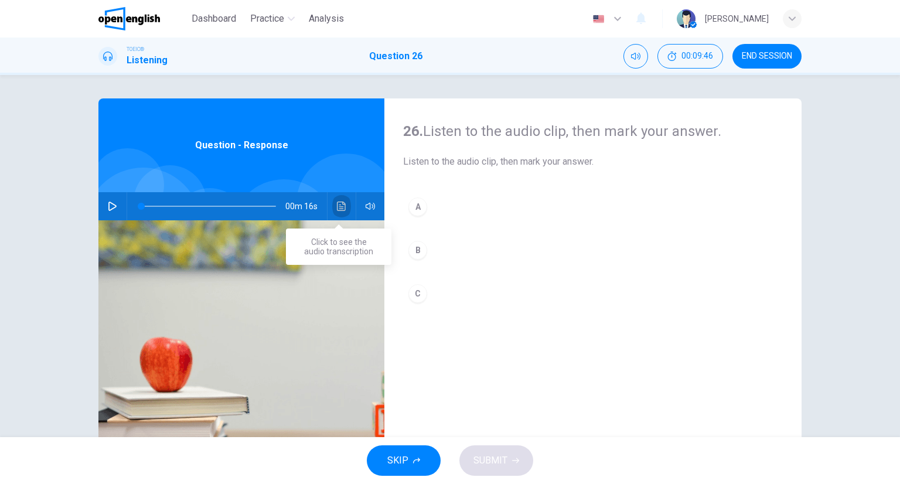
click at [338, 203] on icon "Click to see the audio transcription" at bounding box center [341, 206] width 9 height 9
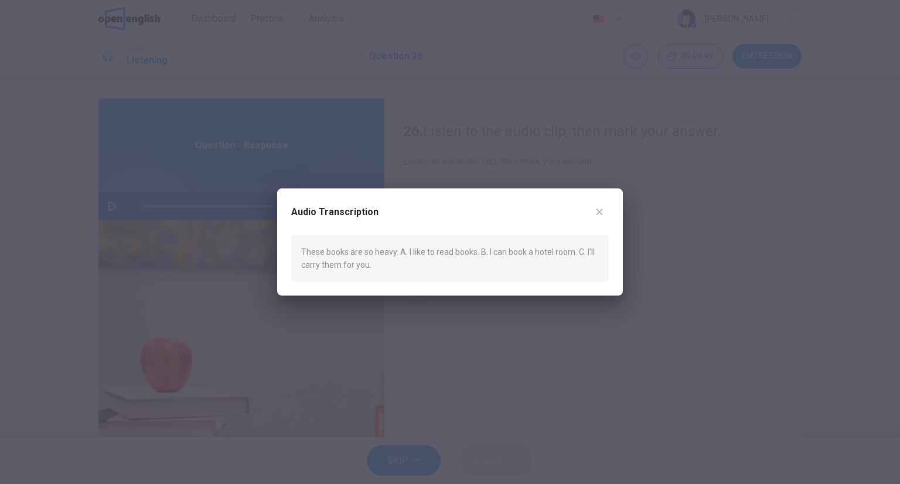
click at [602, 211] on icon "button" at bounding box center [599, 211] width 9 height 9
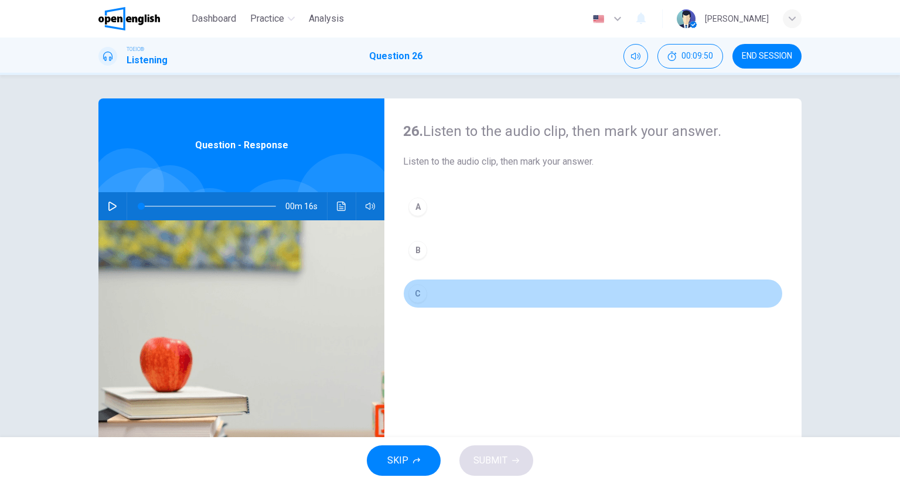
click at [436, 284] on button "C" at bounding box center [593, 293] width 380 height 29
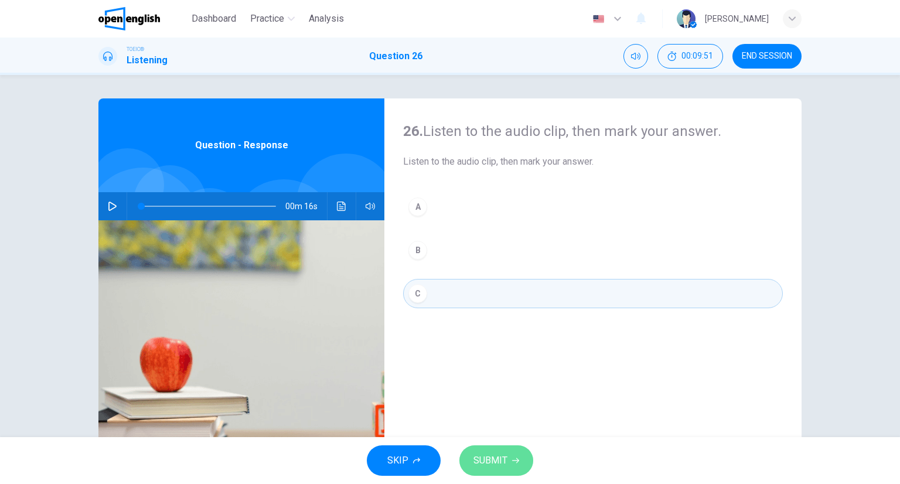
click at [520, 463] on button "SUBMIT" at bounding box center [496, 460] width 74 height 30
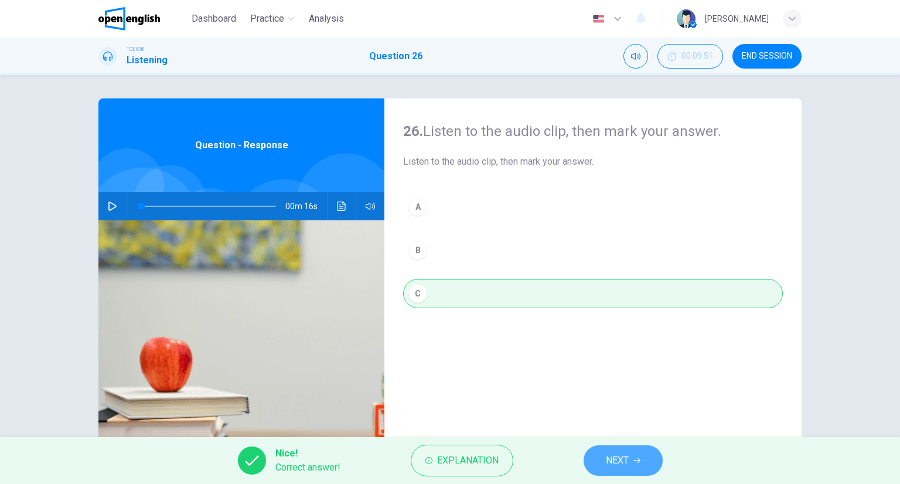
click at [621, 475] on button "NEXT" at bounding box center [622, 460] width 79 height 30
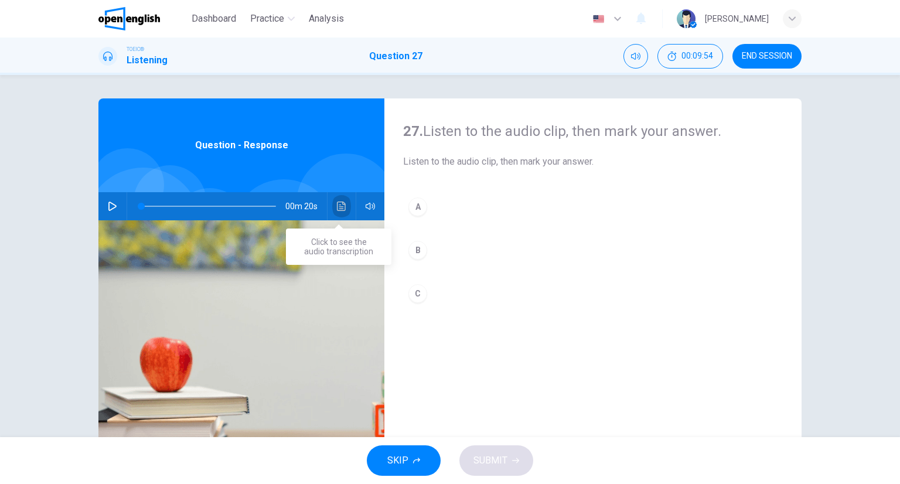
click at [347, 205] on button "Click to see the audio transcription" at bounding box center [341, 206] width 19 height 28
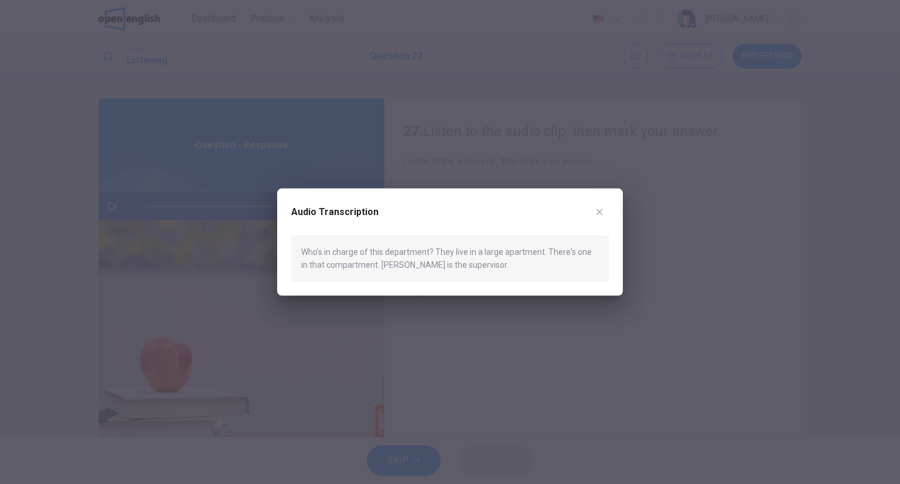
click at [597, 209] on icon "button" at bounding box center [599, 211] width 9 height 9
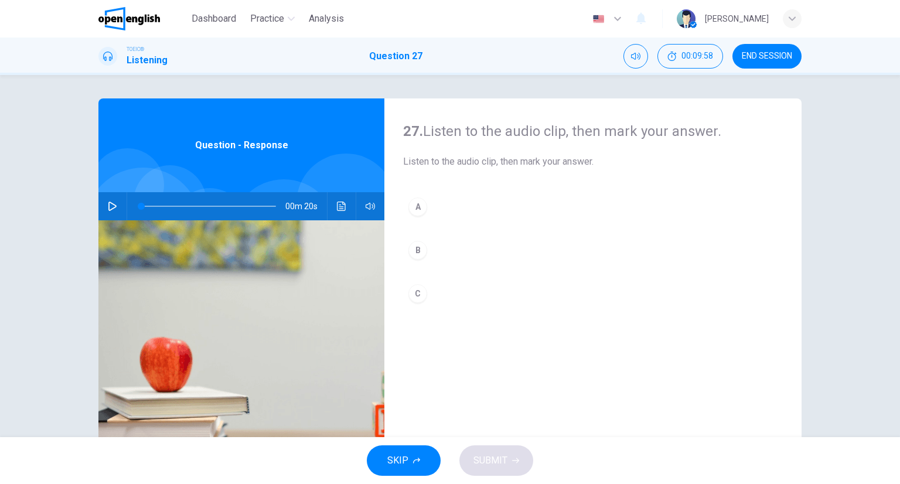
drag, startPoint x: 455, startPoint y: 274, endPoint x: 457, endPoint y: 295, distance: 21.7
click at [457, 274] on div "A B C" at bounding box center [593, 261] width 380 height 139
drag, startPoint x: 453, startPoint y: 296, endPoint x: 471, endPoint y: 318, distance: 28.4
click at [452, 296] on button "C" at bounding box center [593, 293] width 380 height 29
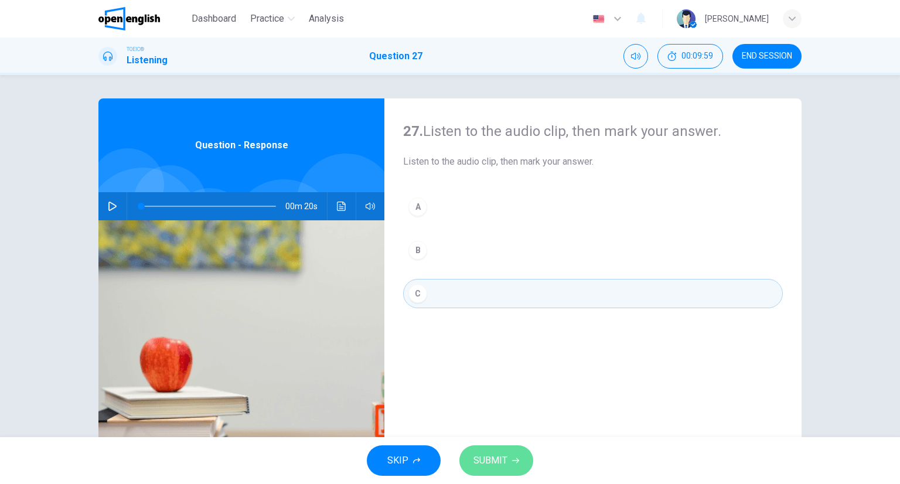
click at [523, 456] on button "SUBMIT" at bounding box center [496, 460] width 74 height 30
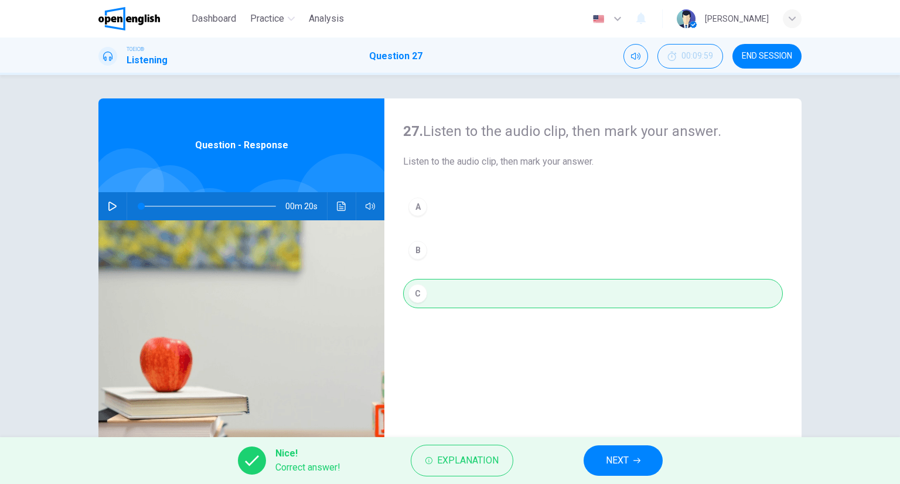
click at [614, 447] on button "NEXT" at bounding box center [622, 460] width 79 height 30
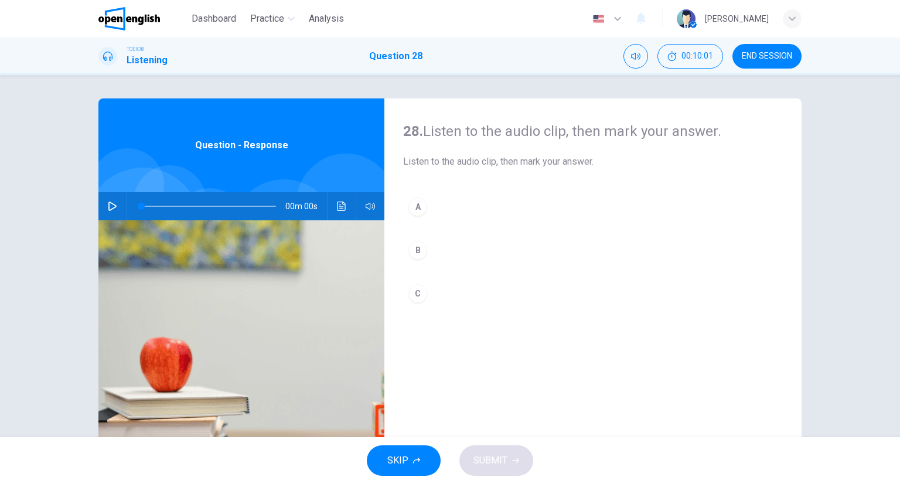
click at [340, 204] on icon "Click to see the audio transcription" at bounding box center [341, 206] width 9 height 9
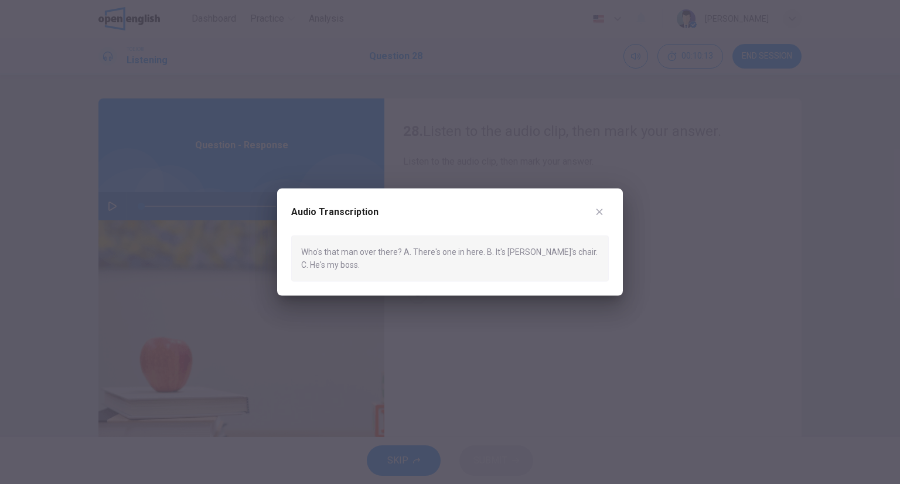
click at [600, 217] on button "button" at bounding box center [599, 212] width 19 height 19
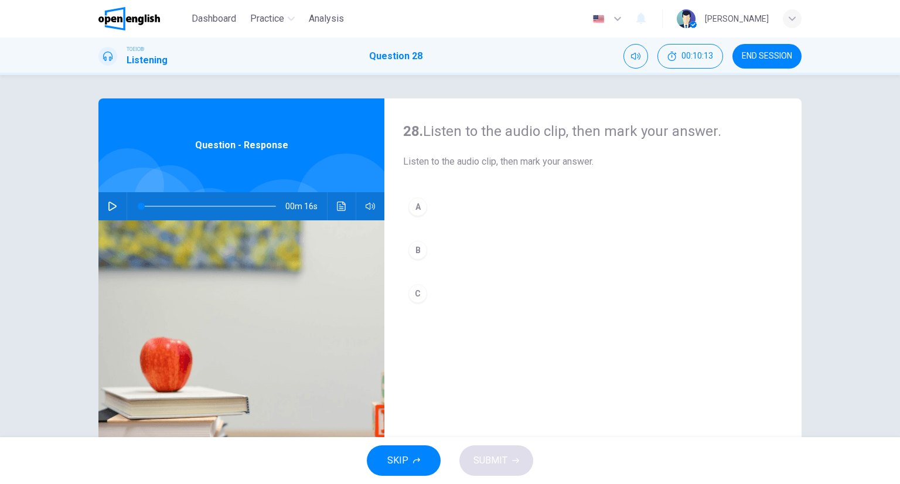
click at [477, 300] on button "C" at bounding box center [593, 293] width 380 height 29
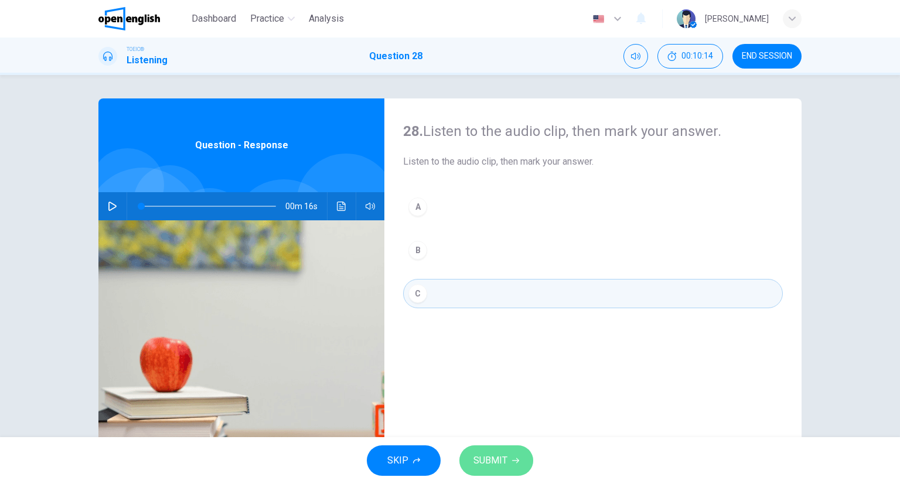
click at [514, 451] on button "SUBMIT" at bounding box center [496, 460] width 74 height 30
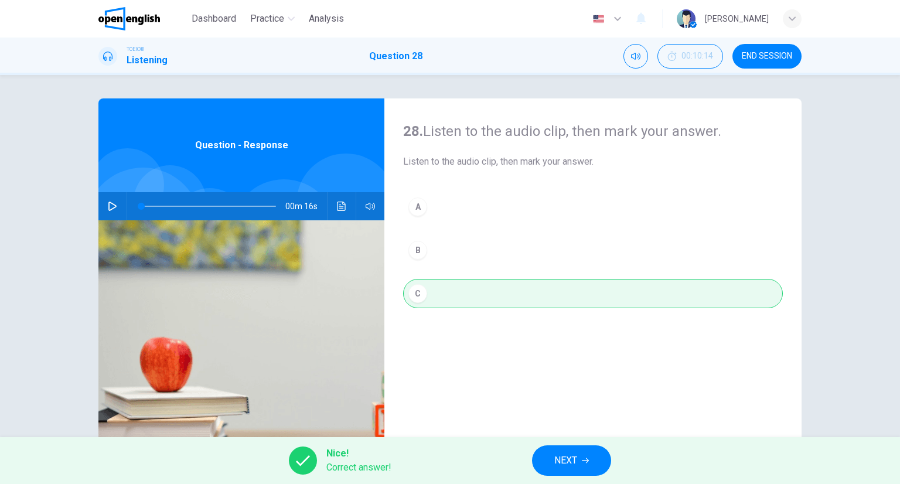
click at [578, 469] on button "NEXT" at bounding box center [571, 460] width 79 height 30
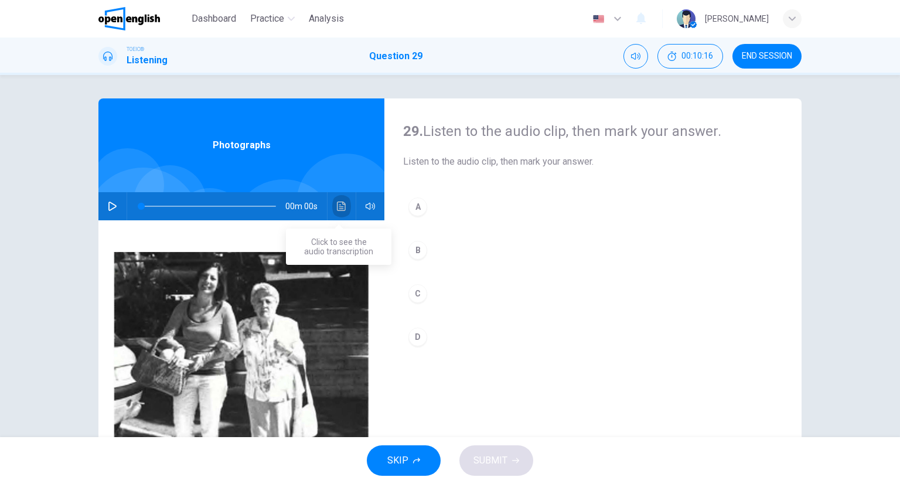
click at [337, 202] on icon "Click to see the audio transcription" at bounding box center [341, 206] width 9 height 9
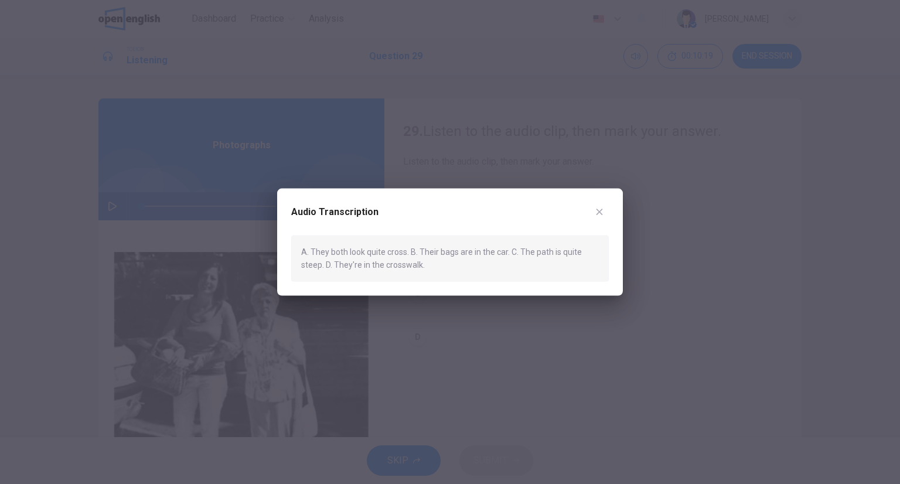
click at [611, 213] on div "Audio Transcription A. They both look quite cross. B. Their bags are in the car…" at bounding box center [450, 242] width 346 height 107
click at [602, 217] on button "button" at bounding box center [599, 212] width 19 height 19
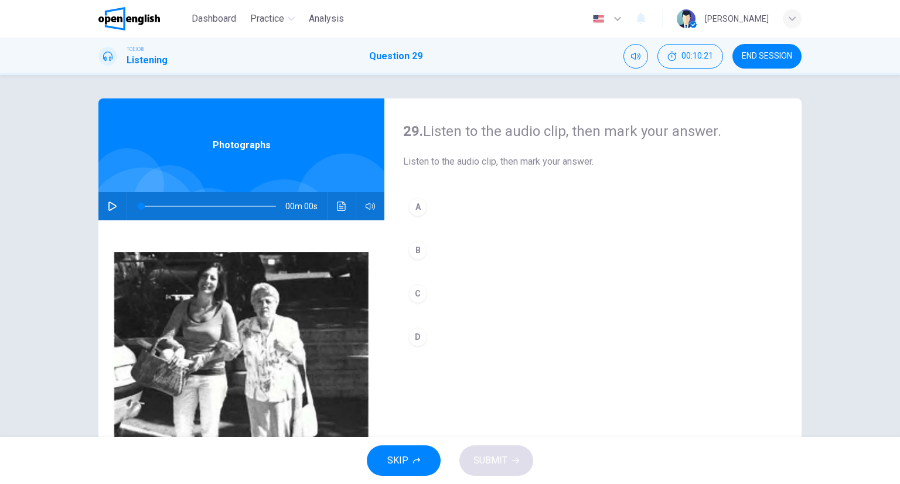
click at [431, 335] on button "D" at bounding box center [593, 336] width 380 height 29
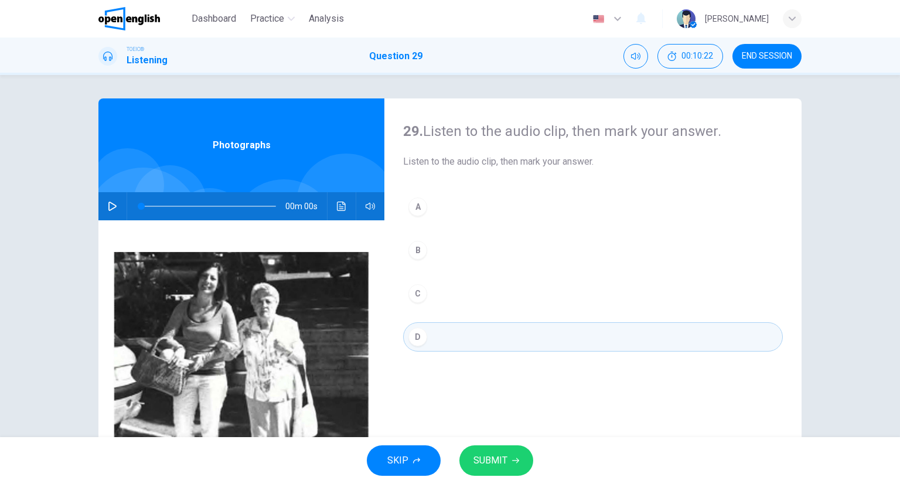
click at [517, 456] on button "SUBMIT" at bounding box center [496, 460] width 74 height 30
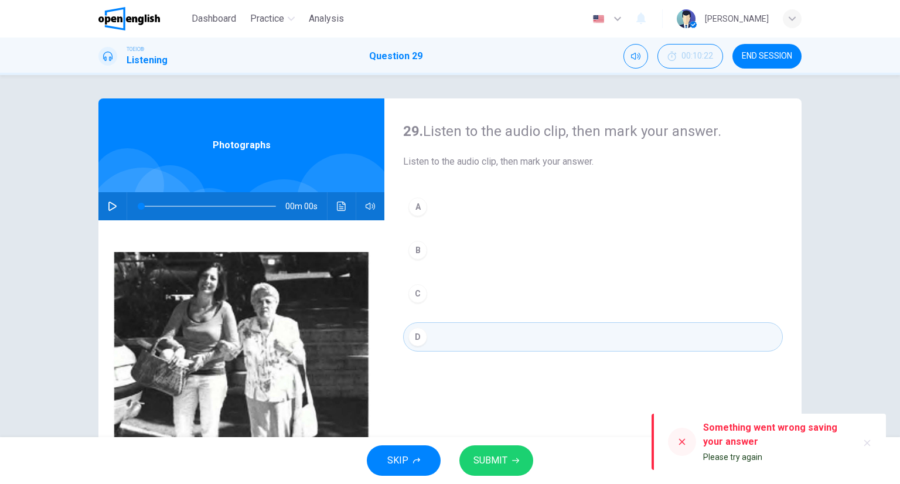
click at [473, 467] on span "SUBMIT" at bounding box center [490, 460] width 34 height 16
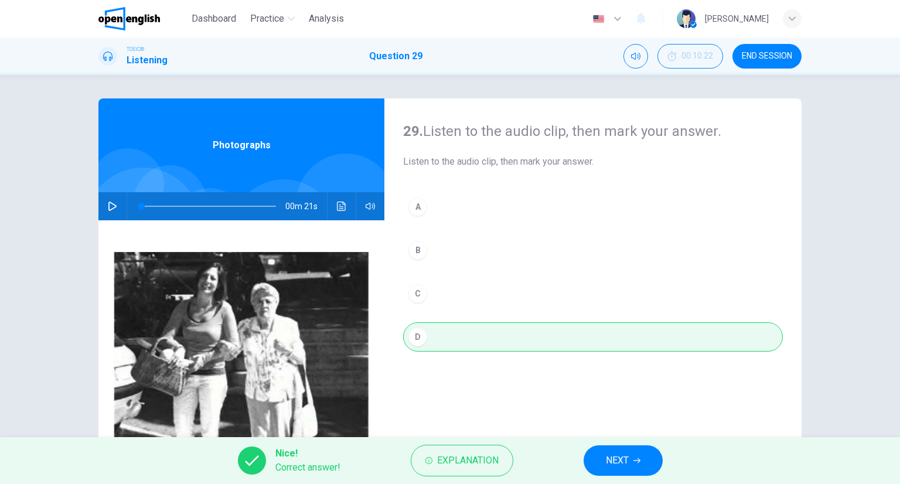
click at [617, 452] on span "NEXT" at bounding box center [617, 460] width 23 height 16
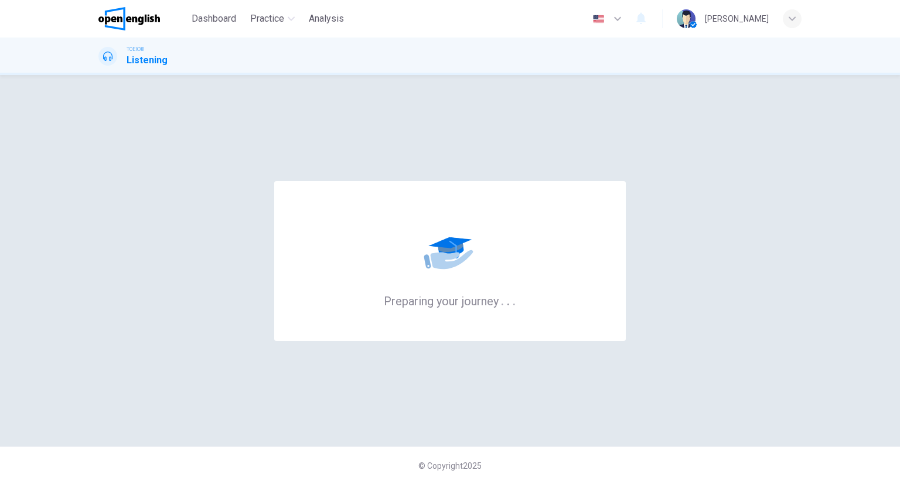
click at [460, 248] on icon at bounding box center [450, 249] width 70 height 70
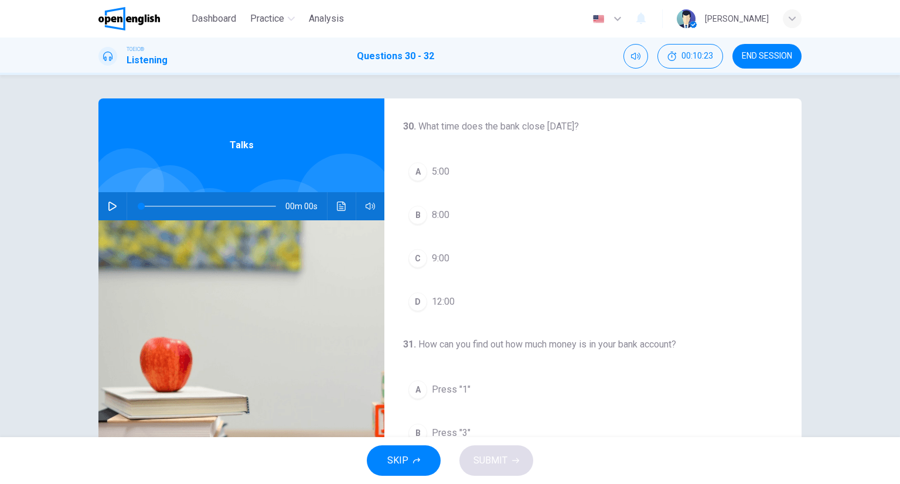
click at [763, 57] on span "END SESSION" at bounding box center [767, 56] width 50 height 9
